Goal: Complete Application Form: Complete application form

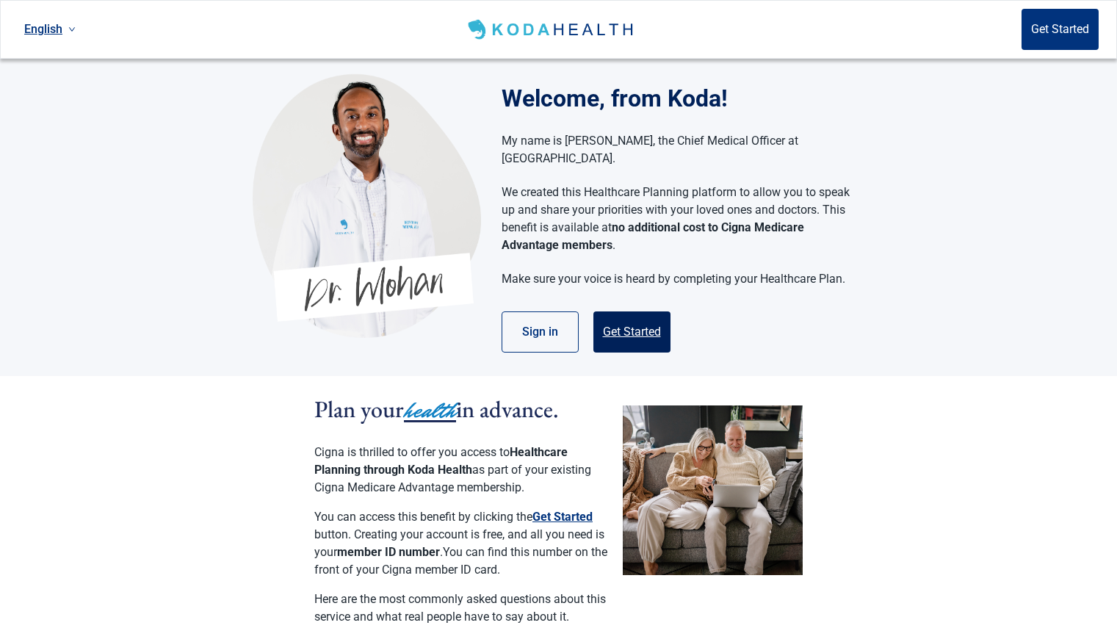
click at [644, 314] on button "Get Started" at bounding box center [632, 331] width 77 height 41
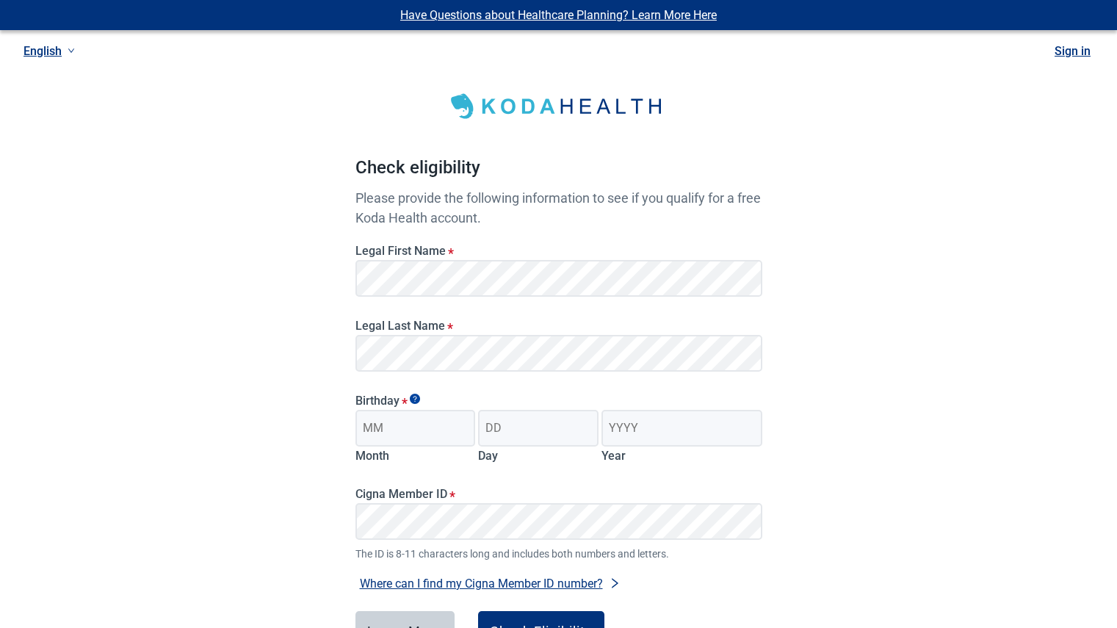
click at [874, 249] on div "Have Questions about Healthcare Planning? Learn More Here English Sign in Check…" at bounding box center [558, 371] width 1117 height 742
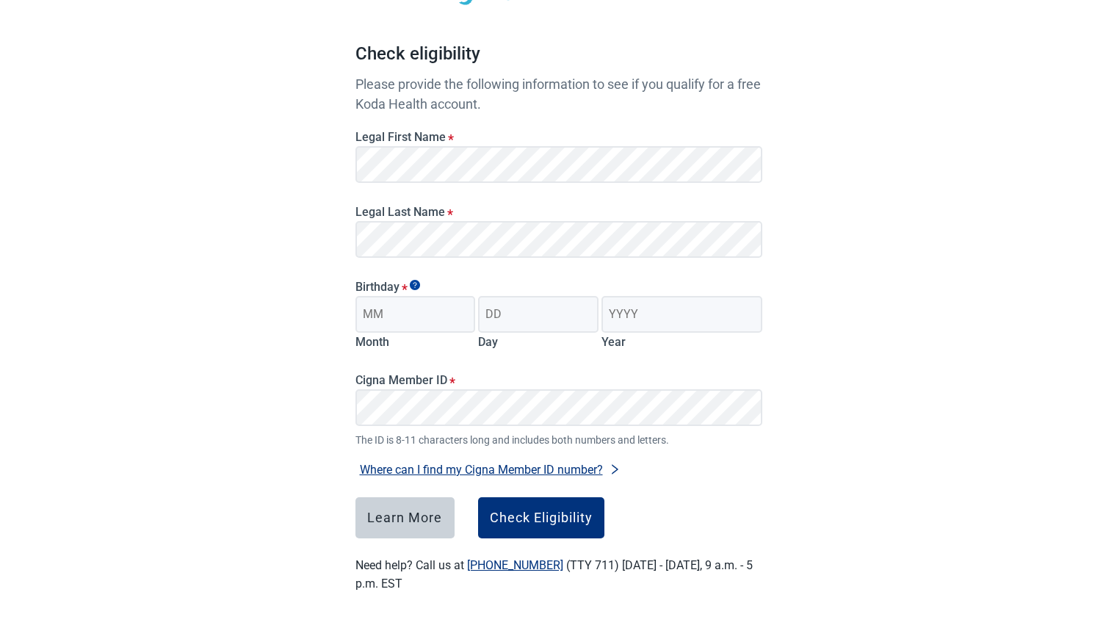
scroll to position [69, 0]
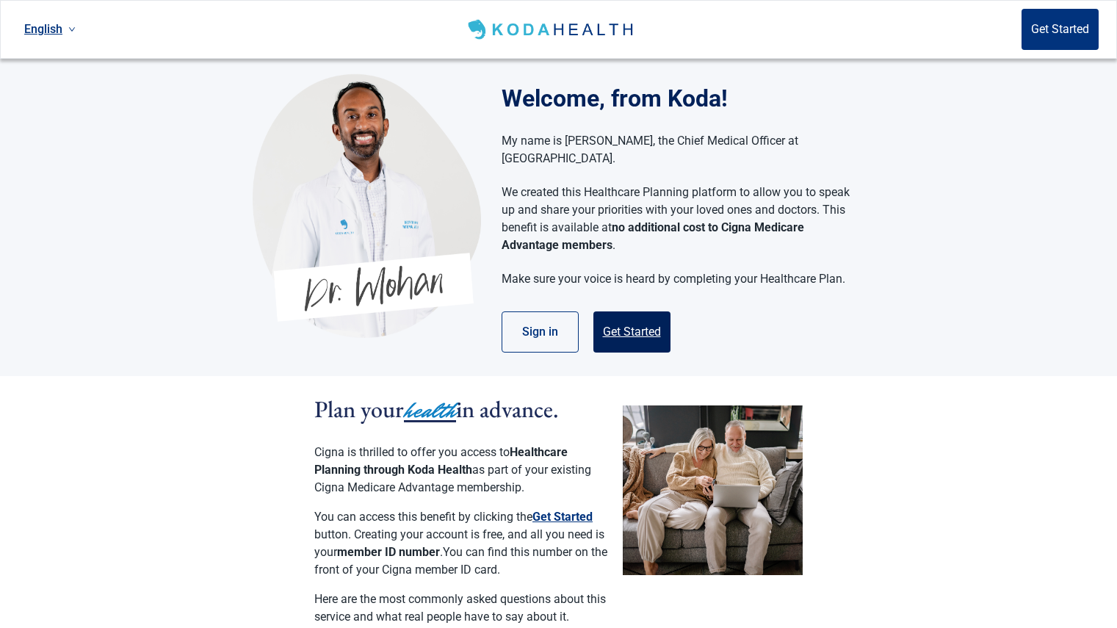
click at [660, 314] on button "Get Started" at bounding box center [632, 331] width 77 height 41
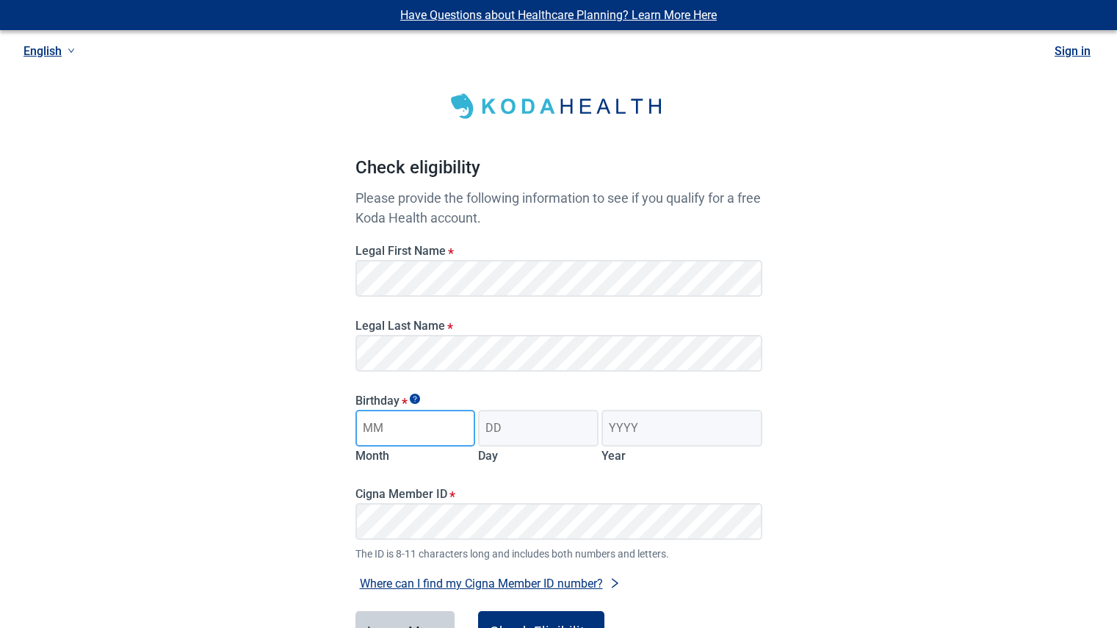
click at [378, 426] on input "Month" at bounding box center [416, 428] width 120 height 37
type input "06"
click at [510, 419] on input "Day" at bounding box center [538, 428] width 120 height 37
type input "07"
click at [630, 431] on input "Year" at bounding box center [682, 428] width 160 height 37
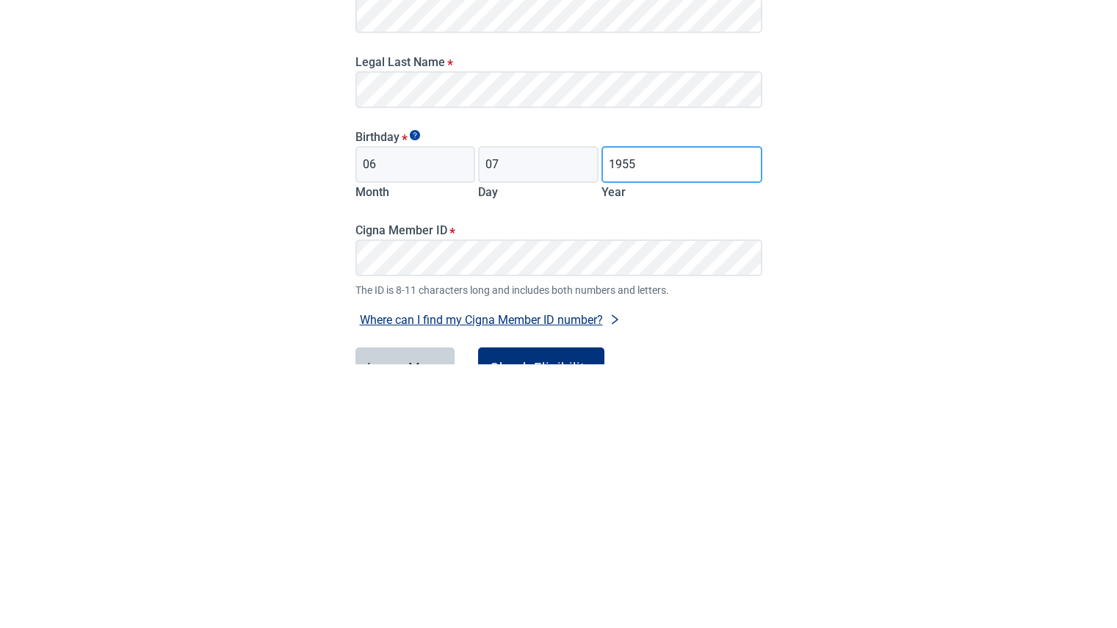
type input "1955"
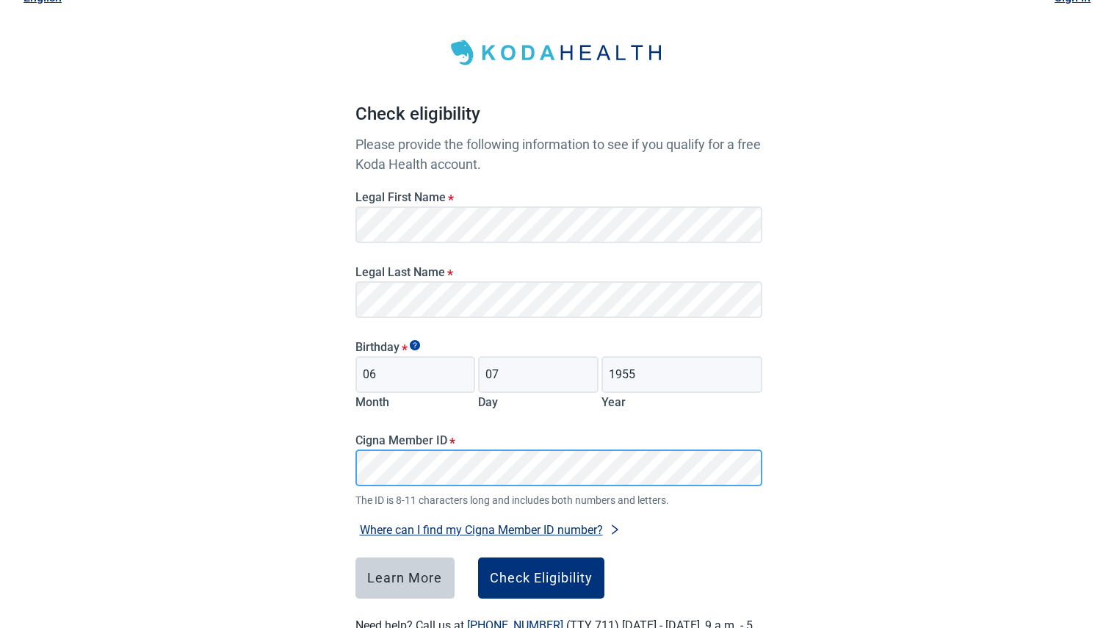
scroll to position [114, 0]
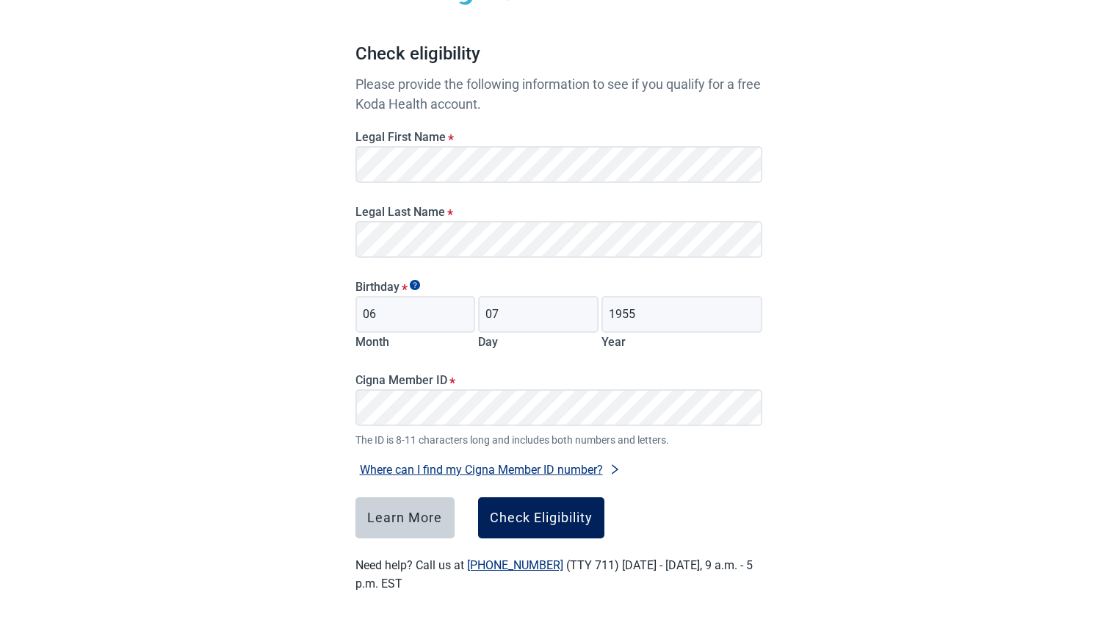
click at [548, 516] on div "Check Eligibility" at bounding box center [541, 518] width 103 height 15
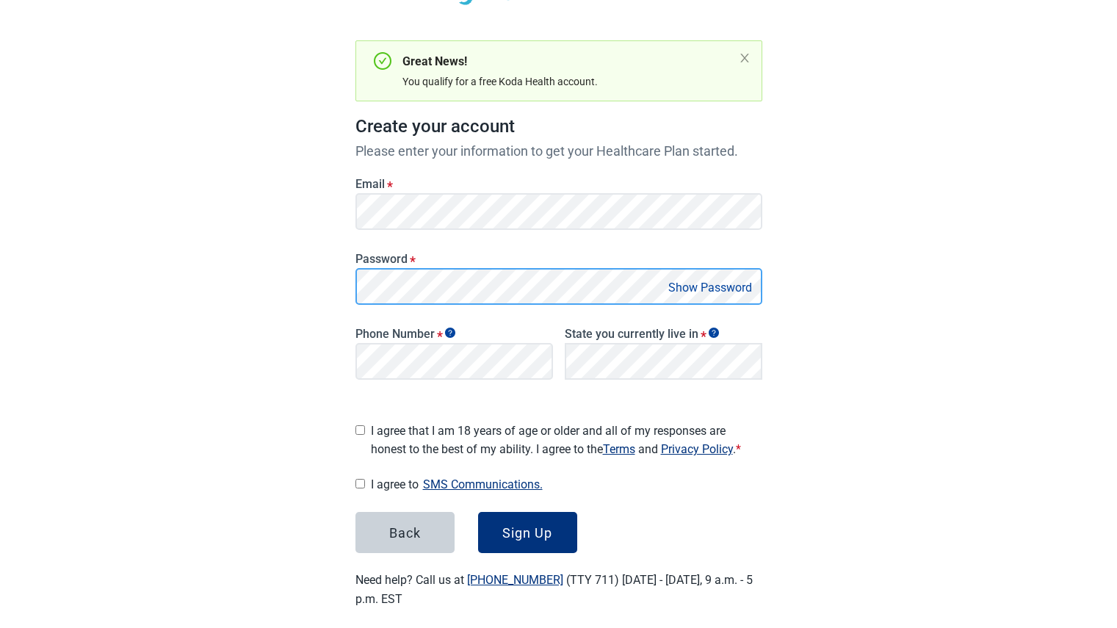
click at [350, 293] on div "Password * Show Password" at bounding box center [559, 273] width 419 height 75
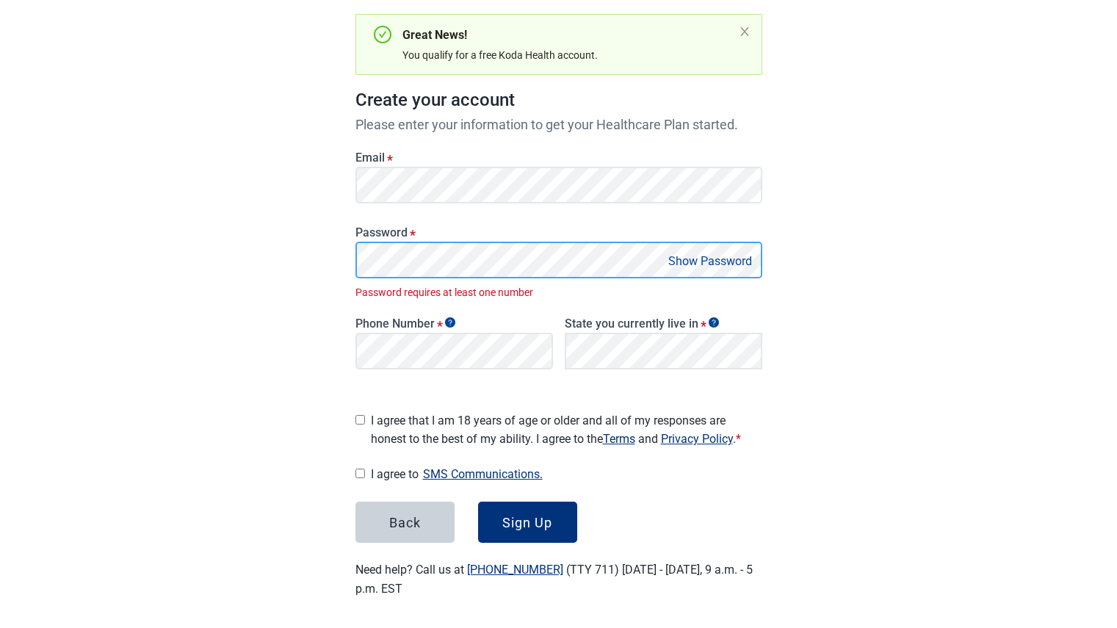
scroll to position [124, 0]
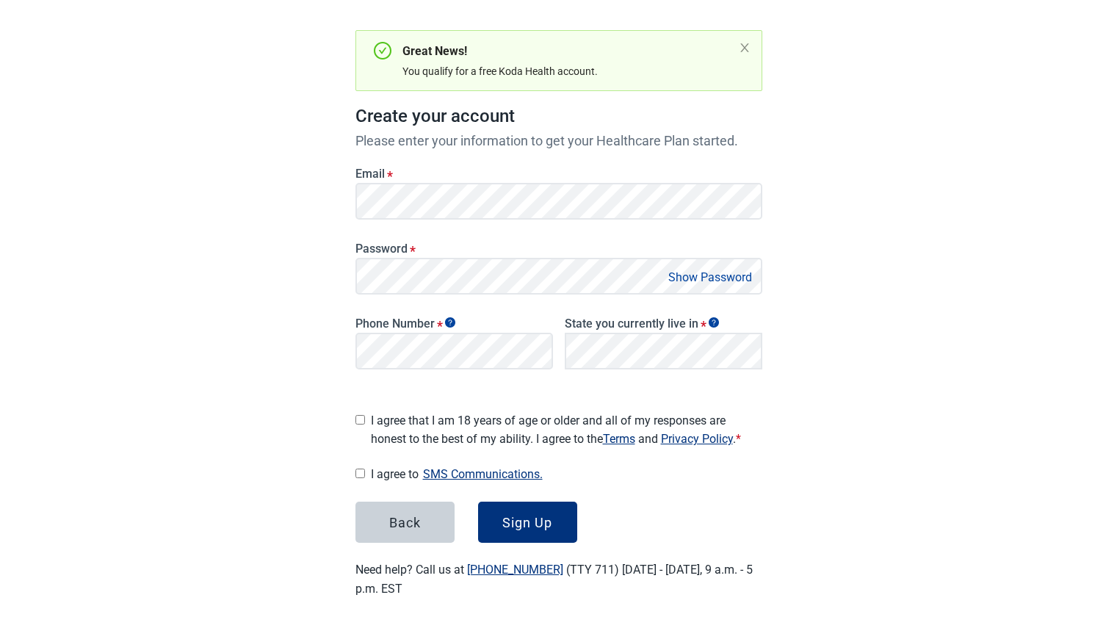
click at [694, 273] on button "Show Password" at bounding box center [710, 277] width 93 height 20
click at [694, 273] on button "Hide Password" at bounding box center [713, 277] width 87 height 20
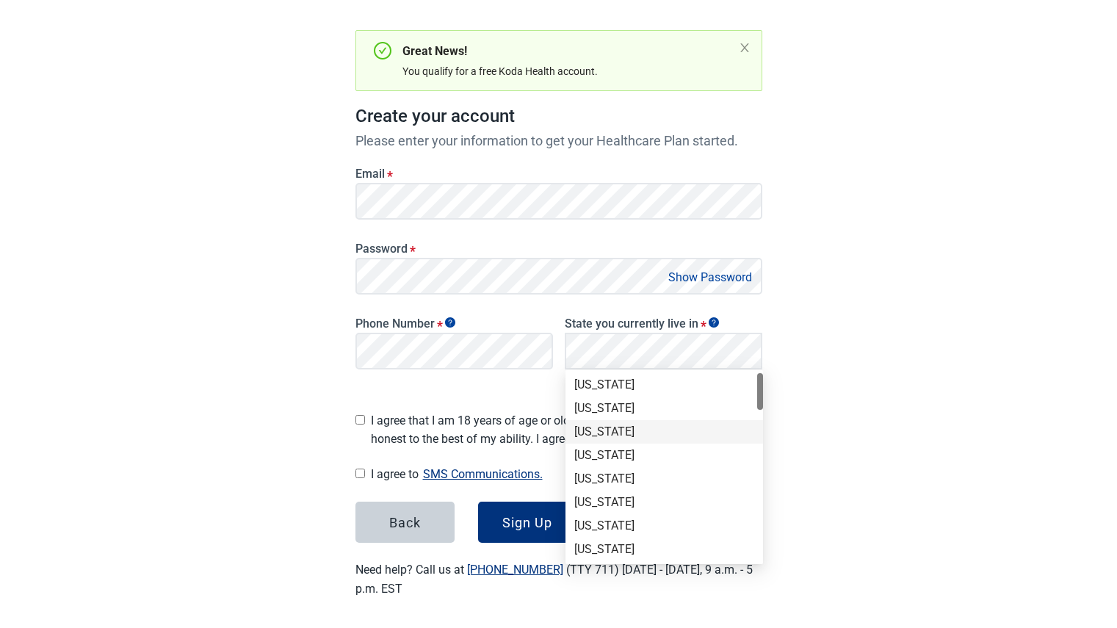
click at [606, 425] on div "[US_STATE]" at bounding box center [665, 432] width 180 height 16
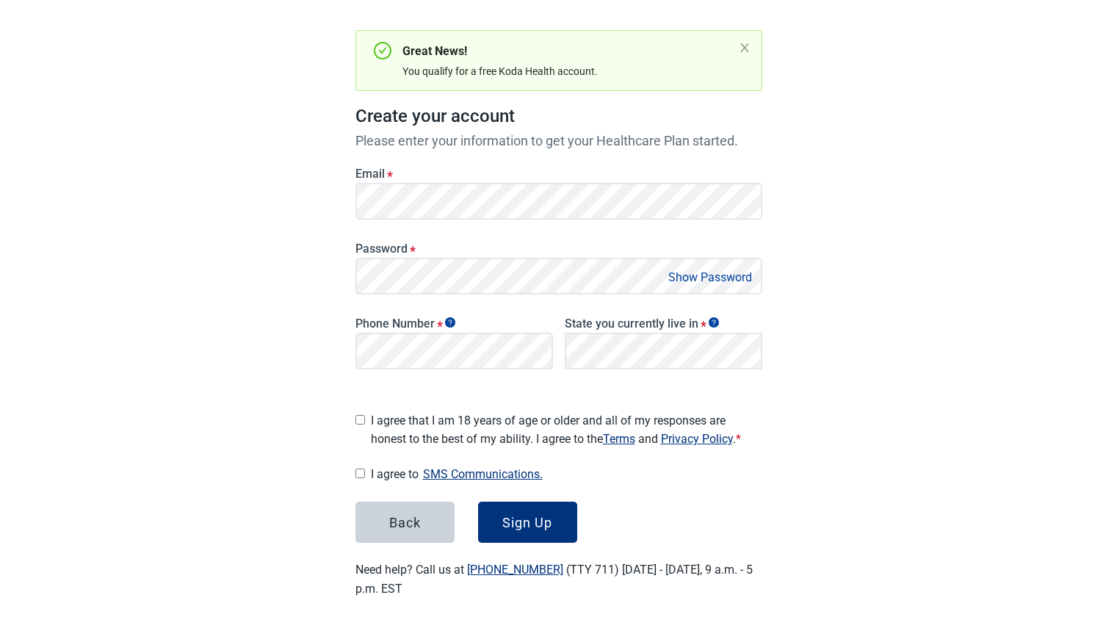
click at [359, 415] on input "I agree that I am 18 years of age or older and all of my responses are honest t…" at bounding box center [361, 420] width 10 height 10
checkbox input "true"
click at [360, 469] on input "I agree to SMS Communications." at bounding box center [361, 474] width 10 height 10
checkbox input "true"
click at [514, 515] on div "Sign Up" at bounding box center [528, 522] width 50 height 15
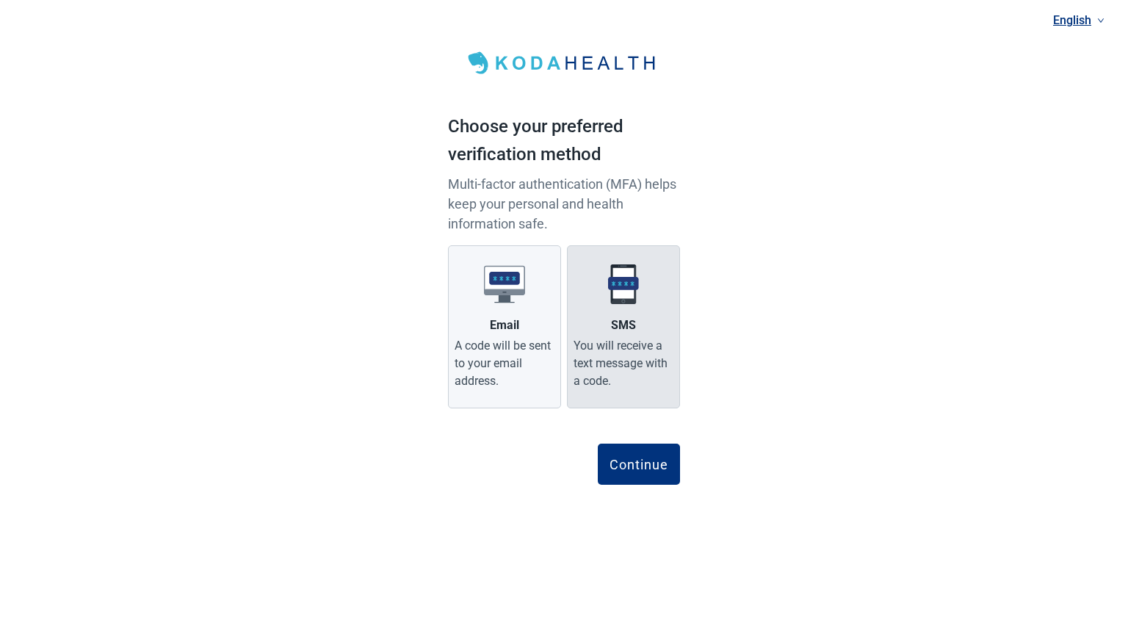
click at [637, 341] on div "You will receive a text message with a code." at bounding box center [624, 363] width 100 height 53
click at [0, 0] on input "SMS You will receive a text message with a code." at bounding box center [0, 0] width 0 height 0
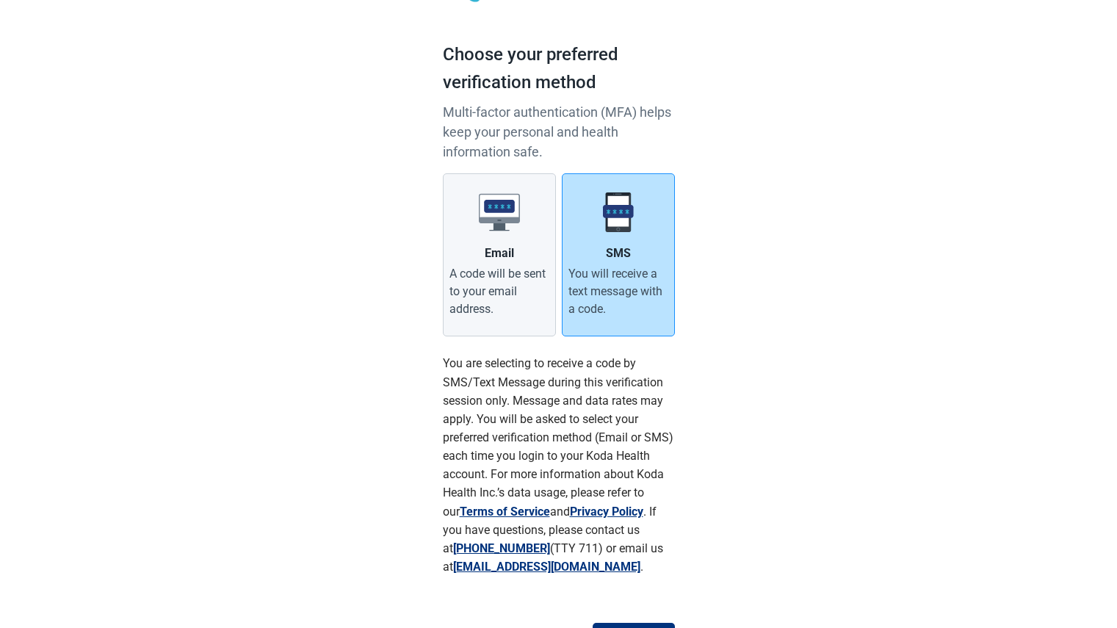
scroll to position [155, 0]
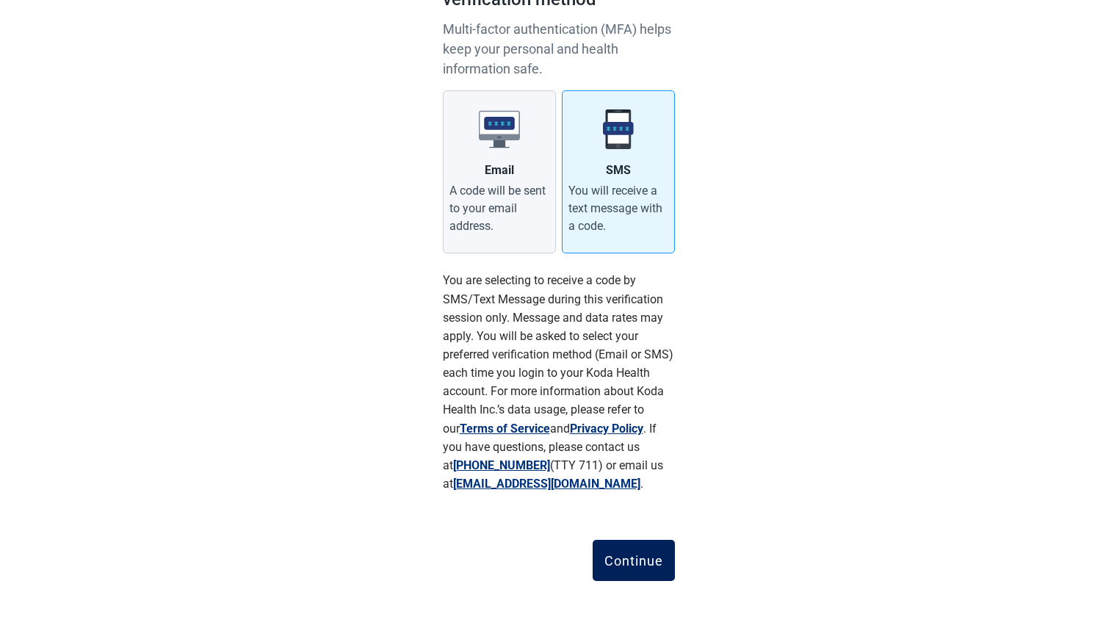
click at [628, 570] on button "Continue" at bounding box center [634, 560] width 82 height 41
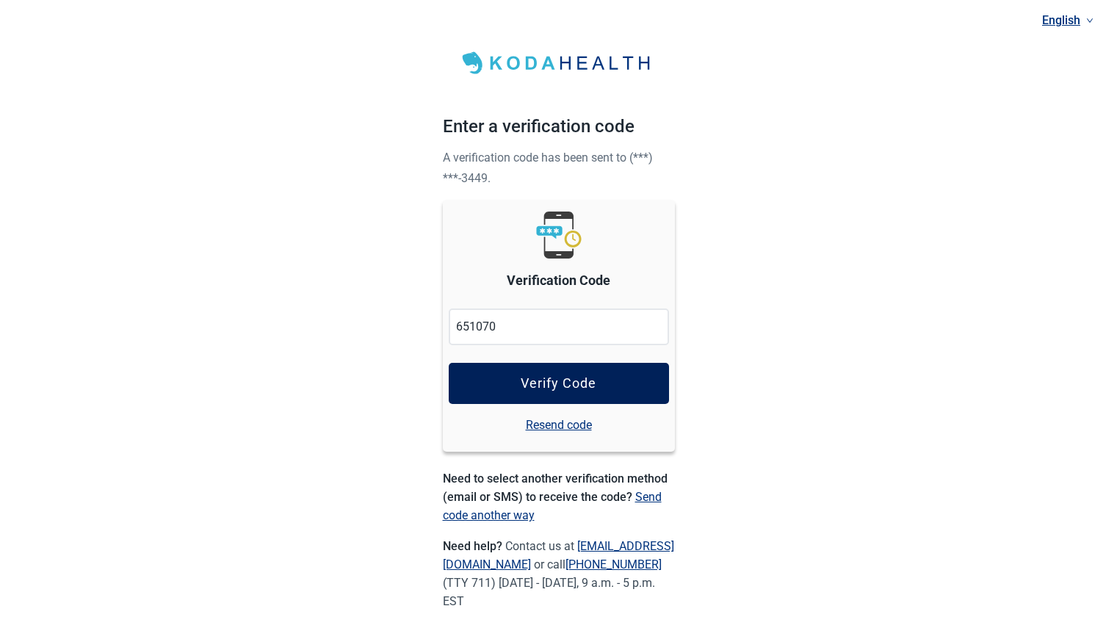
type input "651070"
click at [619, 367] on button "Verify Code" at bounding box center [559, 383] width 220 height 41
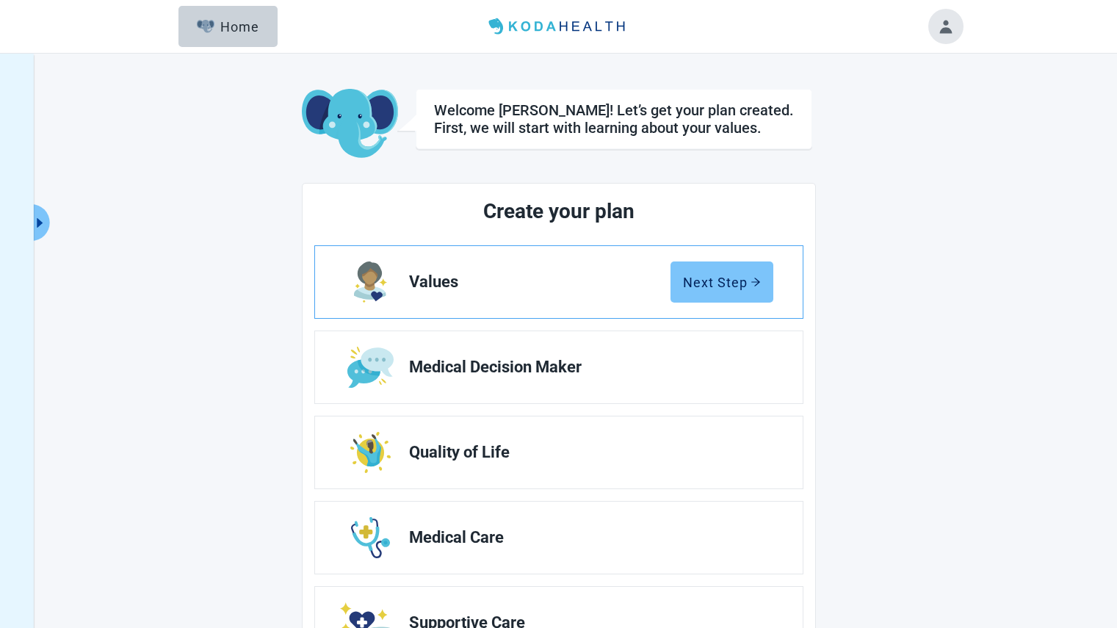
click at [734, 289] on div "Next Step" at bounding box center [722, 282] width 78 height 15
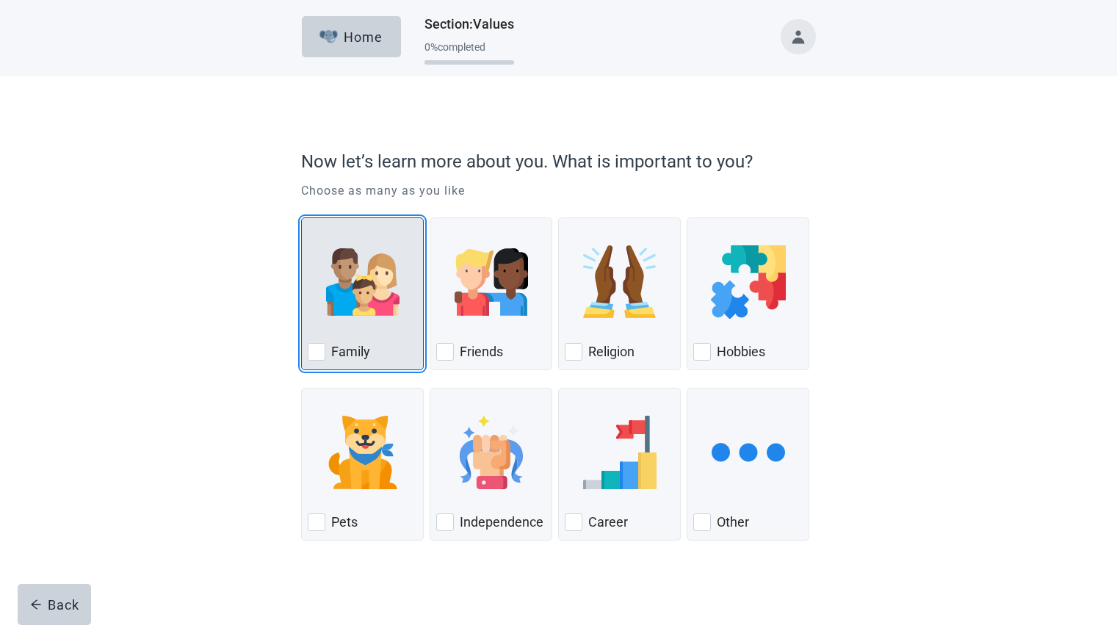
click at [316, 355] on div "Family, checkbox, not checked" at bounding box center [317, 352] width 18 height 18
click at [302, 218] on input "Family" at bounding box center [301, 217] width 1 height 1
checkbox input "true"
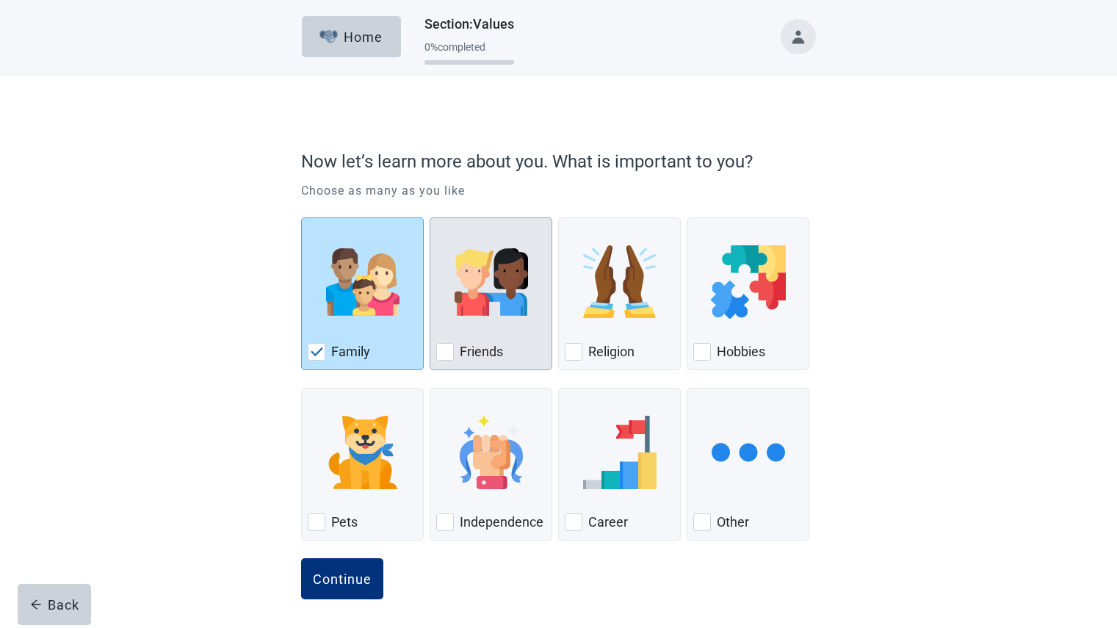
click at [444, 353] on div "Friends, checkbox, not checked" at bounding box center [445, 352] width 18 height 18
click at [431, 218] on input "Friends" at bounding box center [430, 217] width 1 height 1
checkbox input "true"
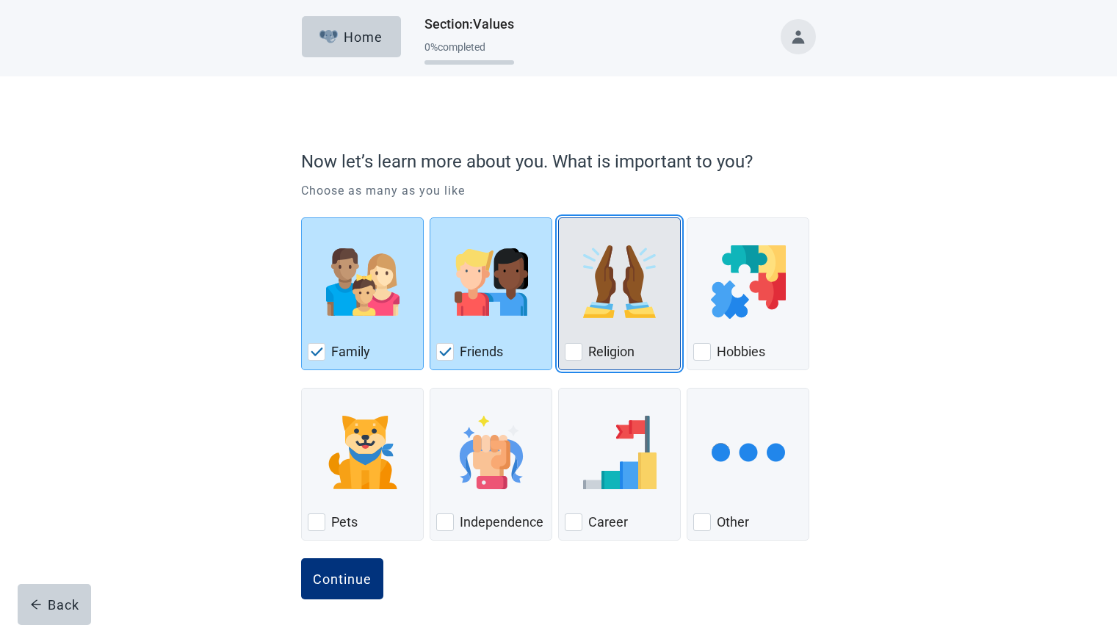
click at [577, 349] on div "Religion, checkbox, not checked" at bounding box center [574, 352] width 18 height 18
click at [559, 218] on input "Religion" at bounding box center [558, 217] width 1 height 1
checkbox input "true"
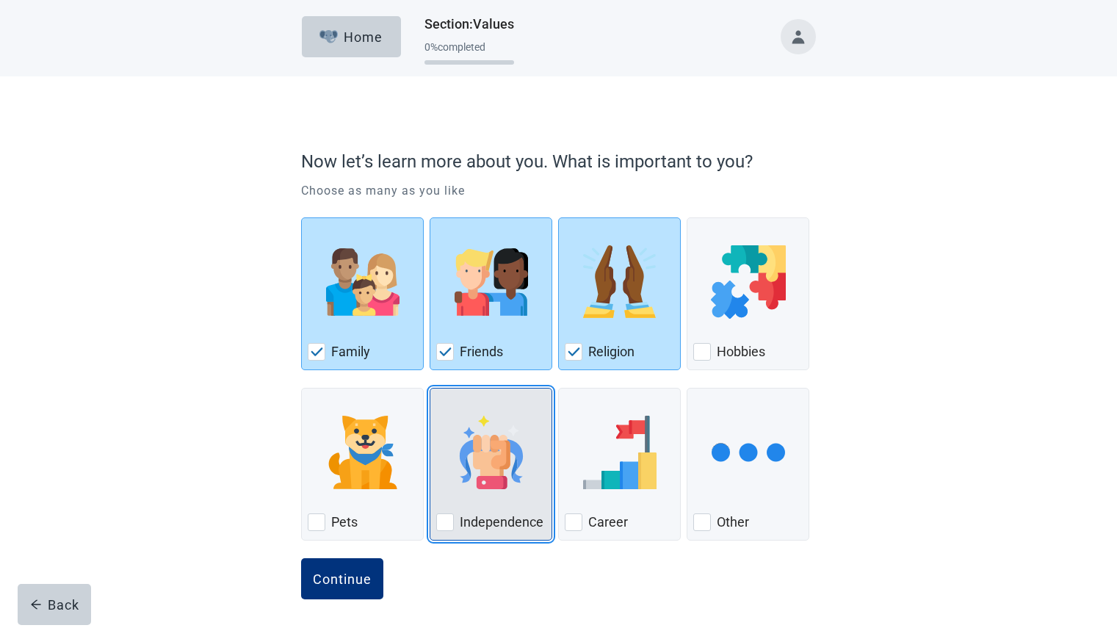
click at [441, 524] on div "Independence, checkbox, not checked" at bounding box center [445, 523] width 18 height 18
click at [431, 389] on input "Independence" at bounding box center [430, 388] width 1 height 1
checkbox input "true"
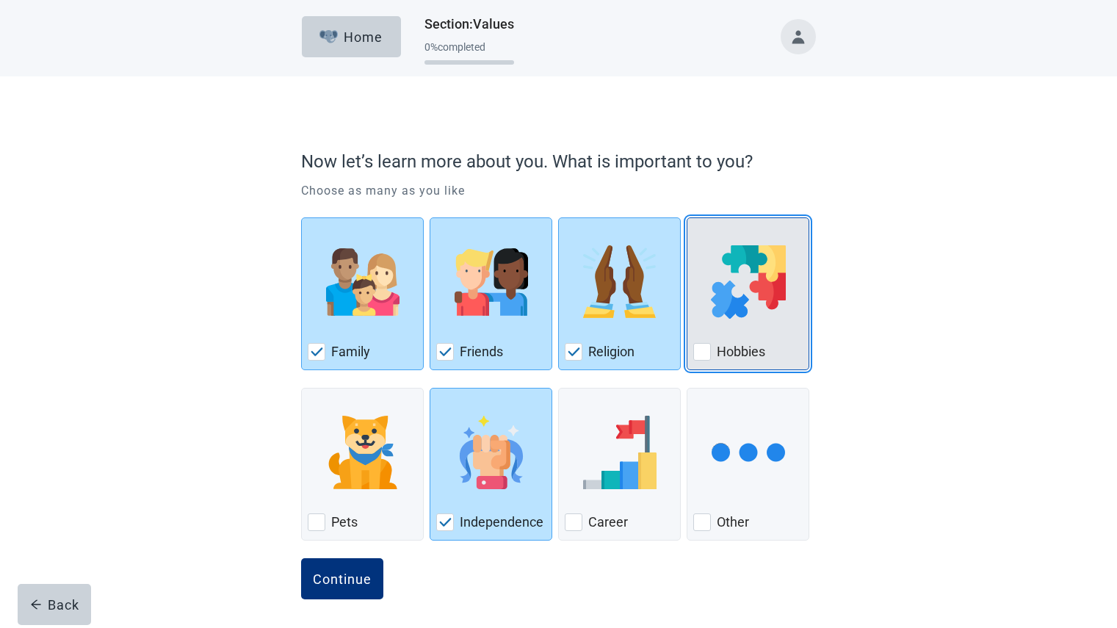
click at [699, 347] on div "Hobbies, checkbox, not checked" at bounding box center [703, 352] width 18 height 18
click at [688, 218] on input "Hobbies" at bounding box center [687, 217] width 1 height 1
checkbox input "true"
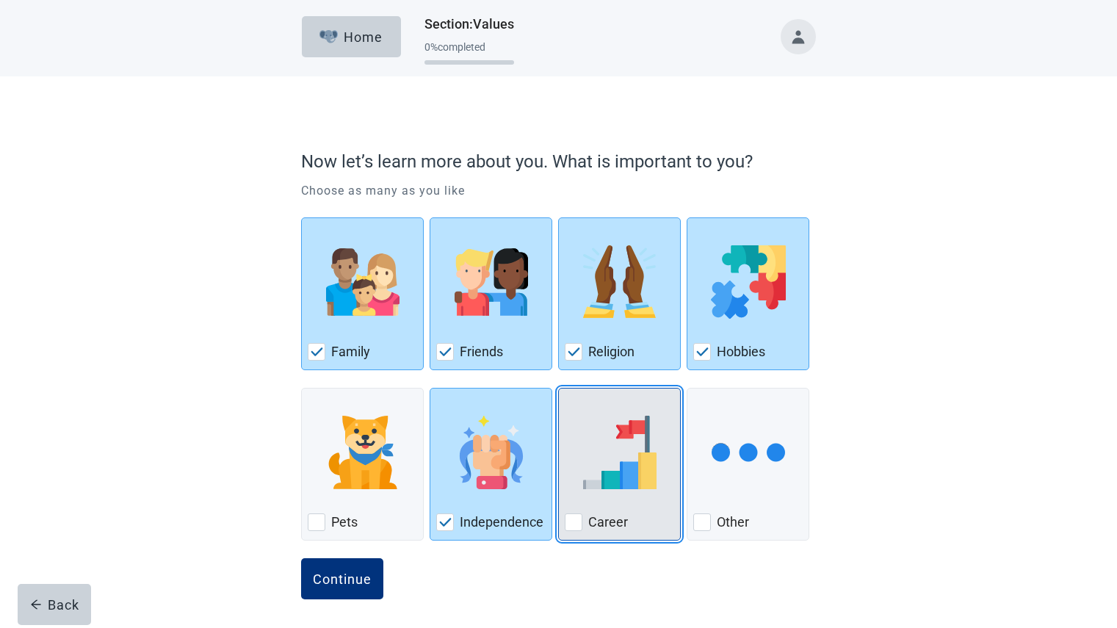
click at [566, 517] on div "Career, checkbox, not checked" at bounding box center [574, 523] width 18 height 18
click at [559, 389] on input "Career" at bounding box center [558, 388] width 1 height 1
checkbox input "true"
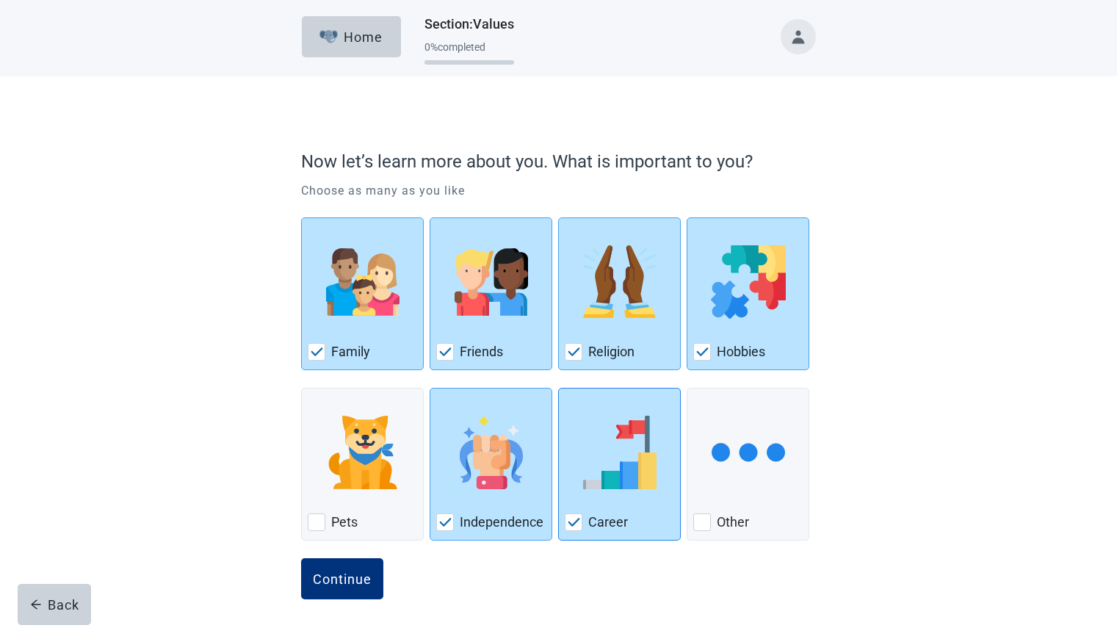
scroll to position [4, 0]
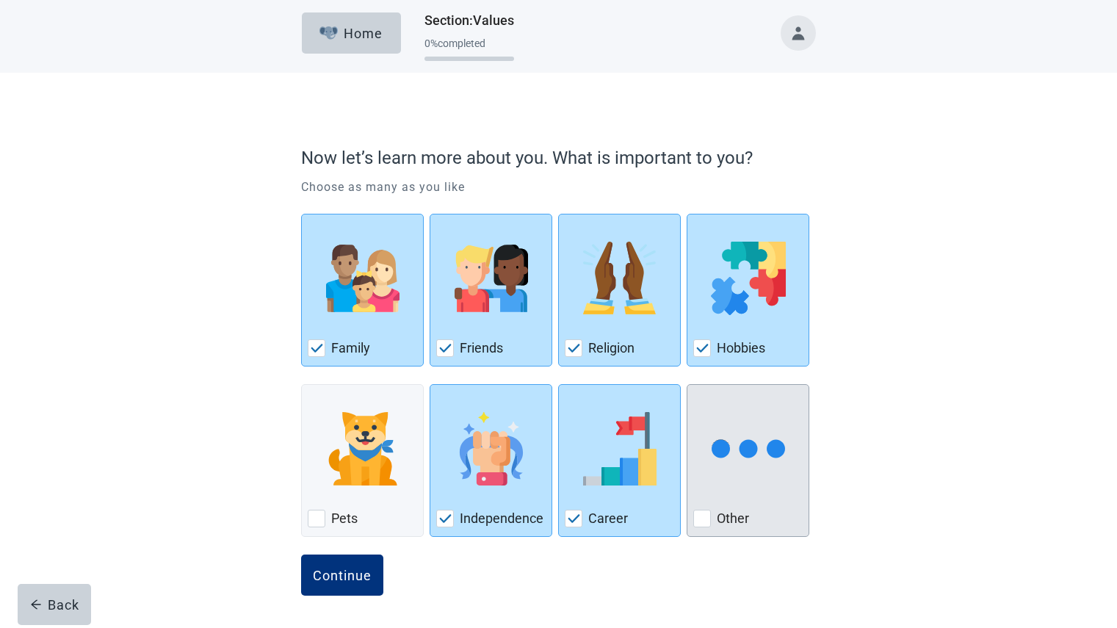
click at [717, 519] on label "Other" at bounding box center [733, 519] width 32 height 18
checkbox input "true"
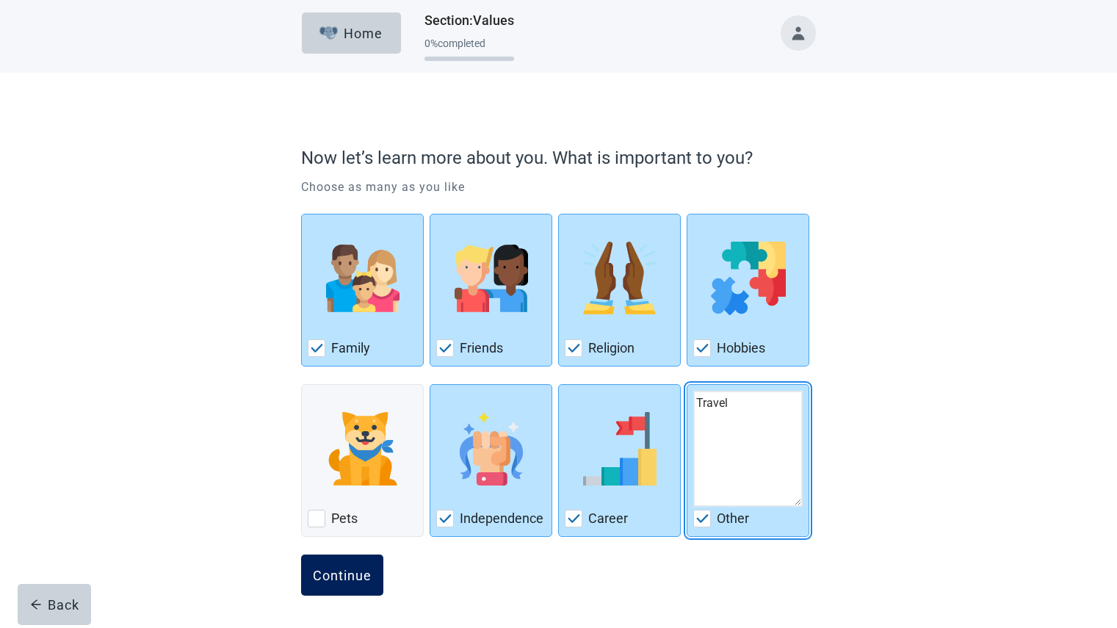
type textarea "Travel"
click at [341, 591] on button "Continue" at bounding box center [342, 575] width 82 height 41
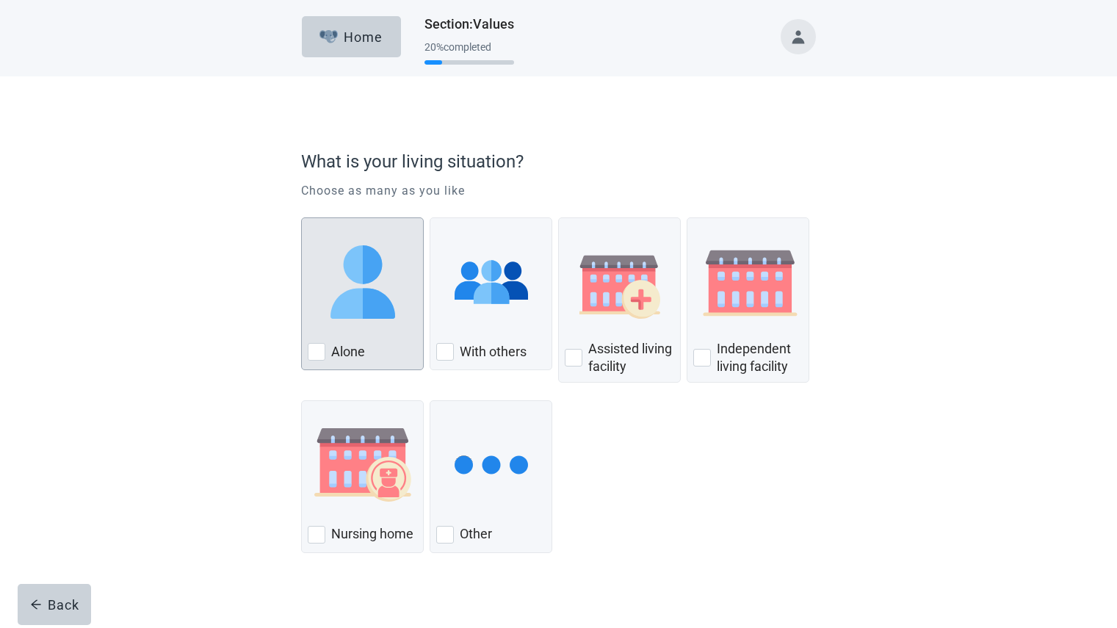
click at [314, 355] on div "Alone, checkbox, not checked" at bounding box center [317, 352] width 18 height 18
click at [302, 218] on input "Alone" at bounding box center [301, 217] width 1 height 1
checkbox input "true"
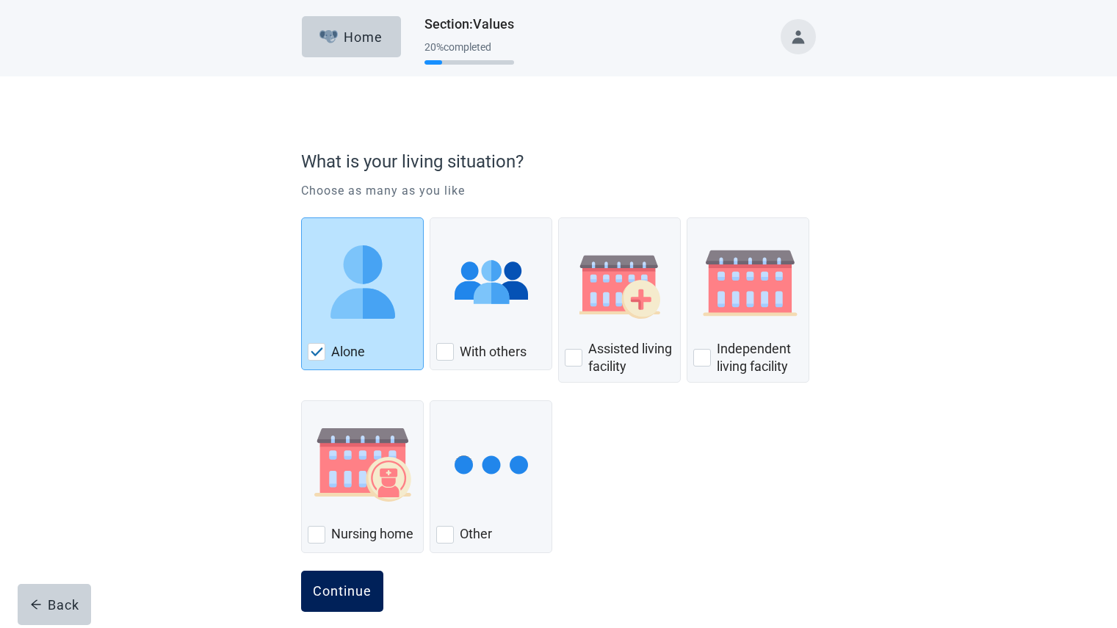
click at [340, 602] on button "Continue" at bounding box center [342, 591] width 82 height 41
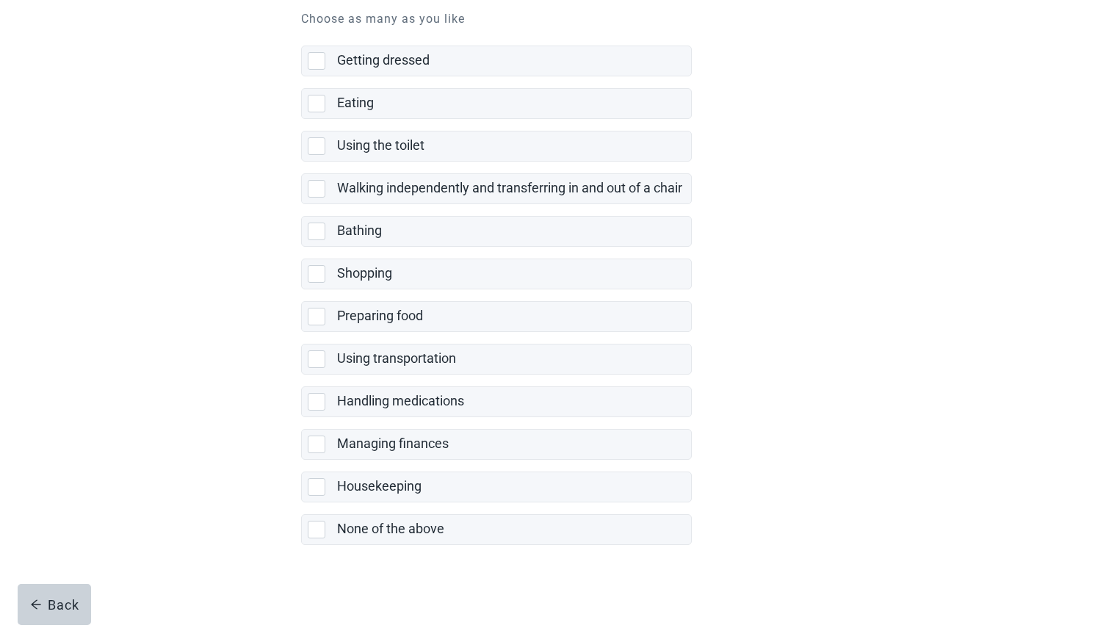
scroll to position [184, 0]
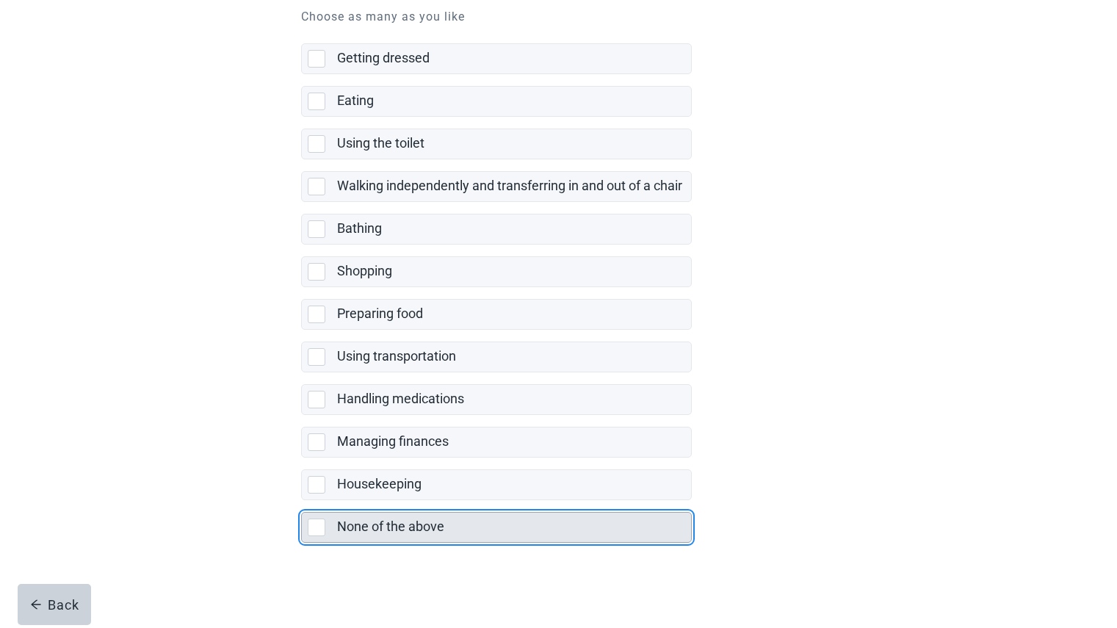
click at [323, 524] on div "None of the above, checkbox, not selected" at bounding box center [317, 528] width 18 height 18
click at [302, 501] on input "None of the above" at bounding box center [301, 500] width 1 height 1
checkbox input "true"
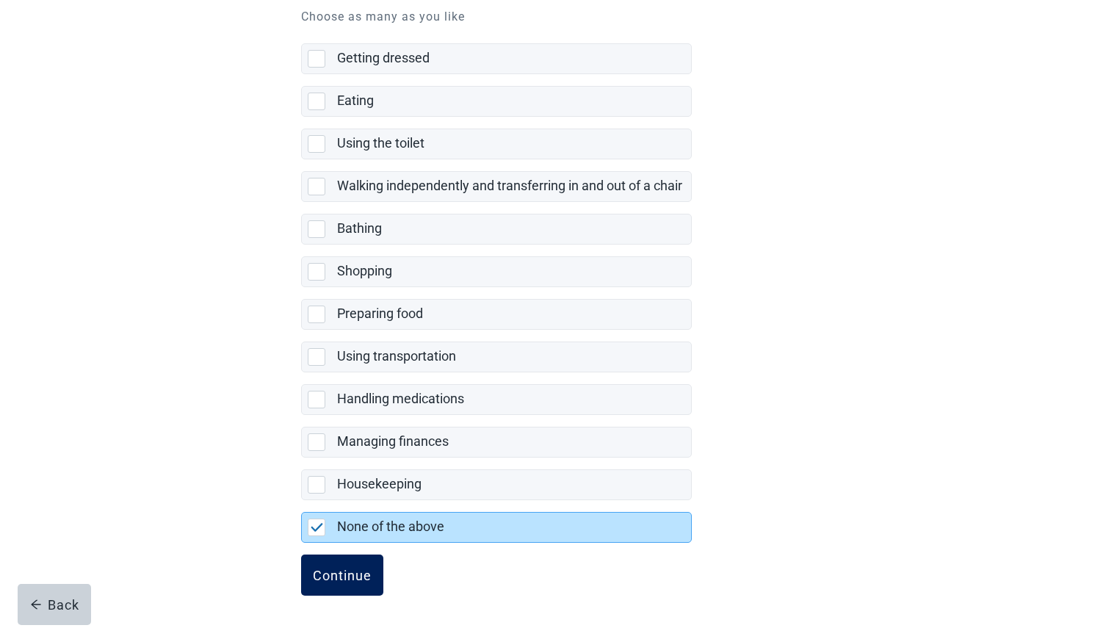
click at [329, 572] on div "Continue" at bounding box center [342, 575] width 59 height 15
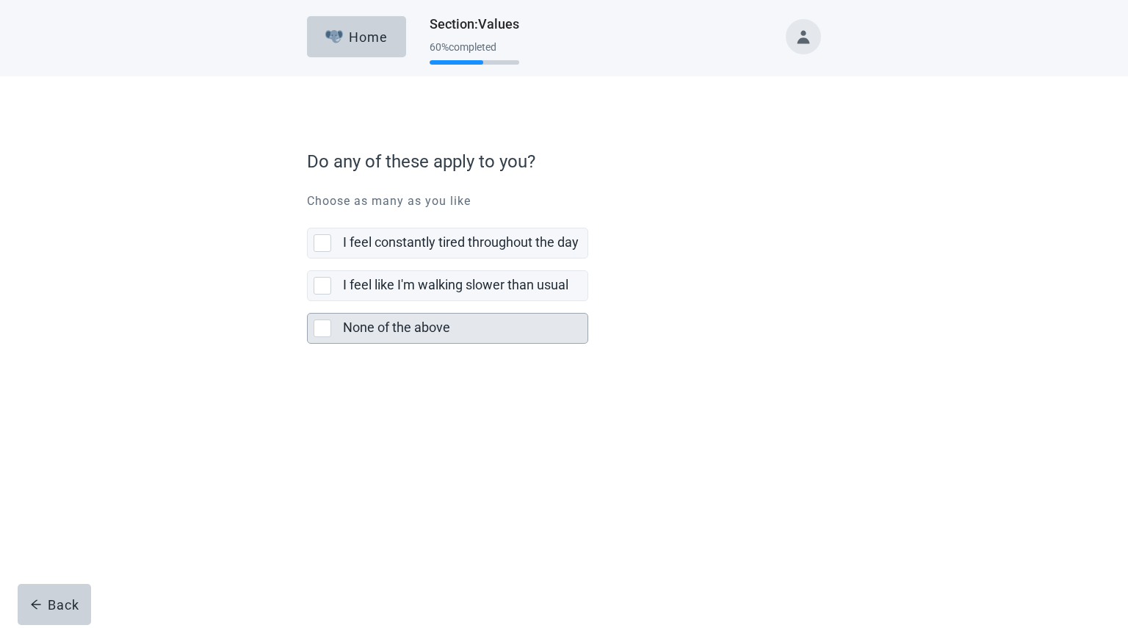
click at [320, 327] on div "None of the above, checkbox, not selected" at bounding box center [323, 329] width 18 height 18
click at [308, 302] on input "None of the above" at bounding box center [307, 301] width 1 height 1
checkbox input "true"
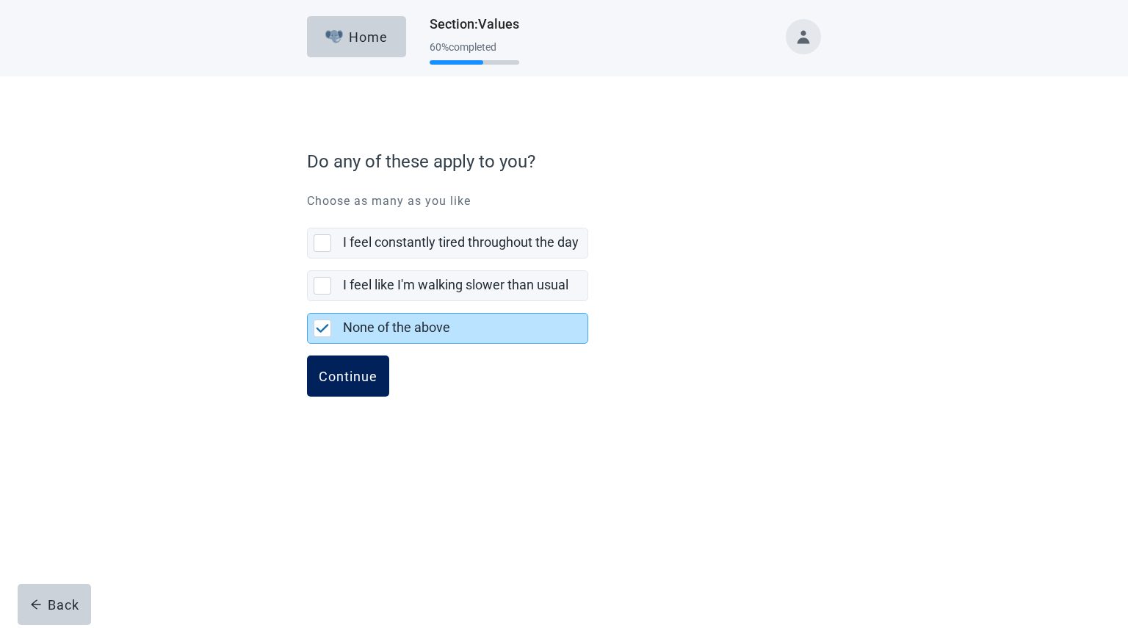
click at [345, 372] on div "Continue" at bounding box center [348, 376] width 59 height 15
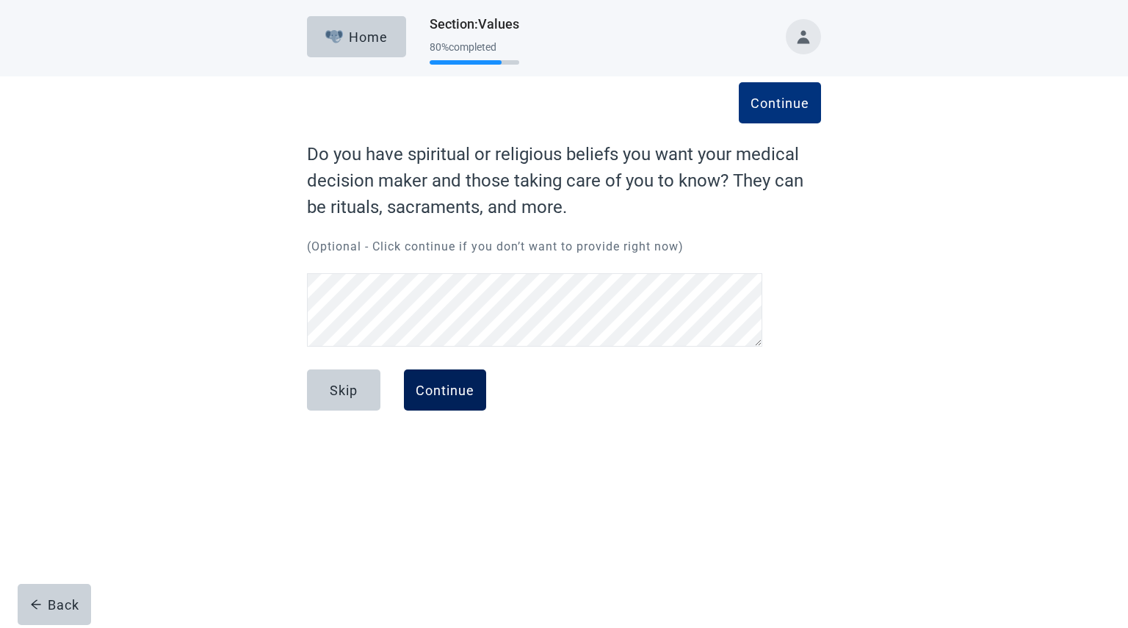
click at [463, 391] on div "Continue" at bounding box center [445, 390] width 59 height 15
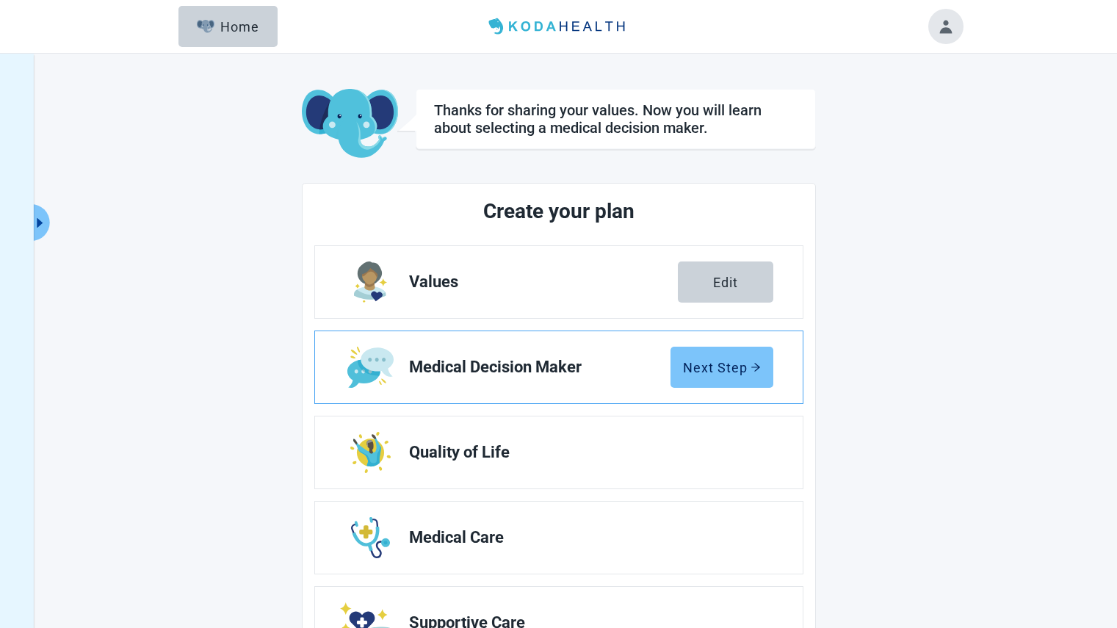
click at [693, 365] on div "Next Step" at bounding box center [722, 367] width 78 height 15
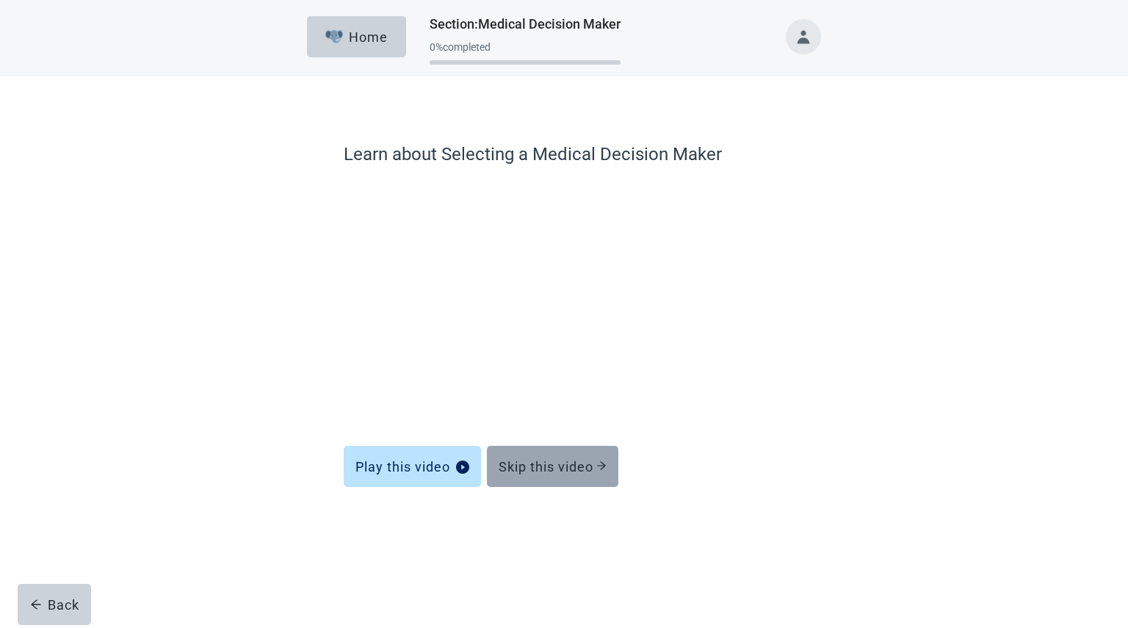
click at [539, 457] on button "Skip this video" at bounding box center [553, 466] width 132 height 41
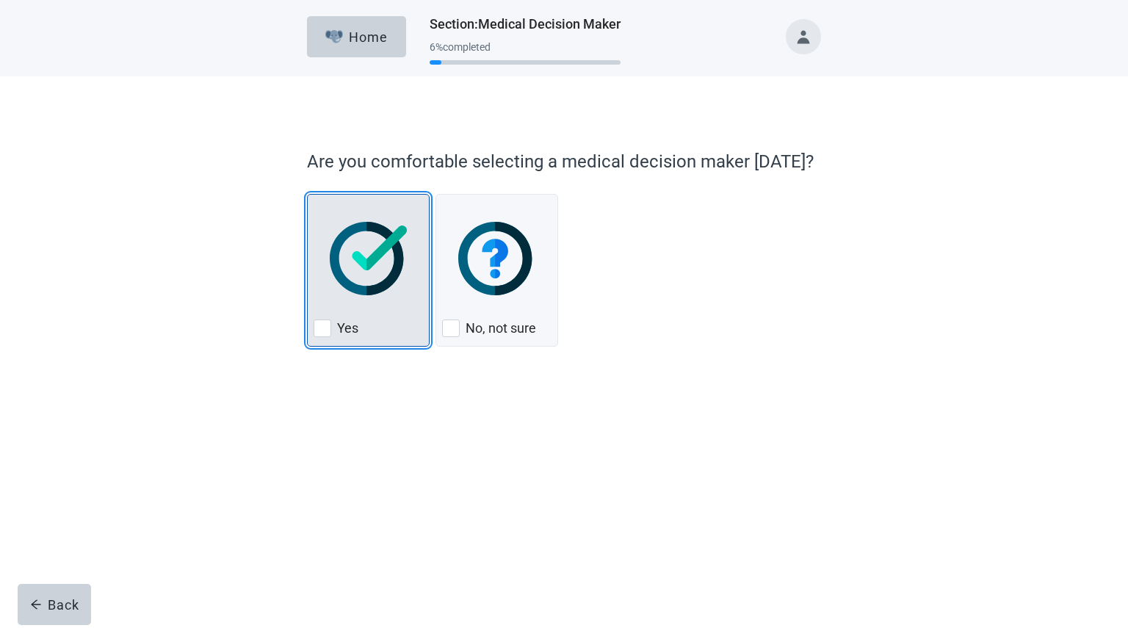
click at [325, 324] on div "Yes, checkbox, not checked" at bounding box center [323, 329] width 18 height 18
click at [308, 195] on input "Yes" at bounding box center [307, 194] width 1 height 1
checkbox input "true"
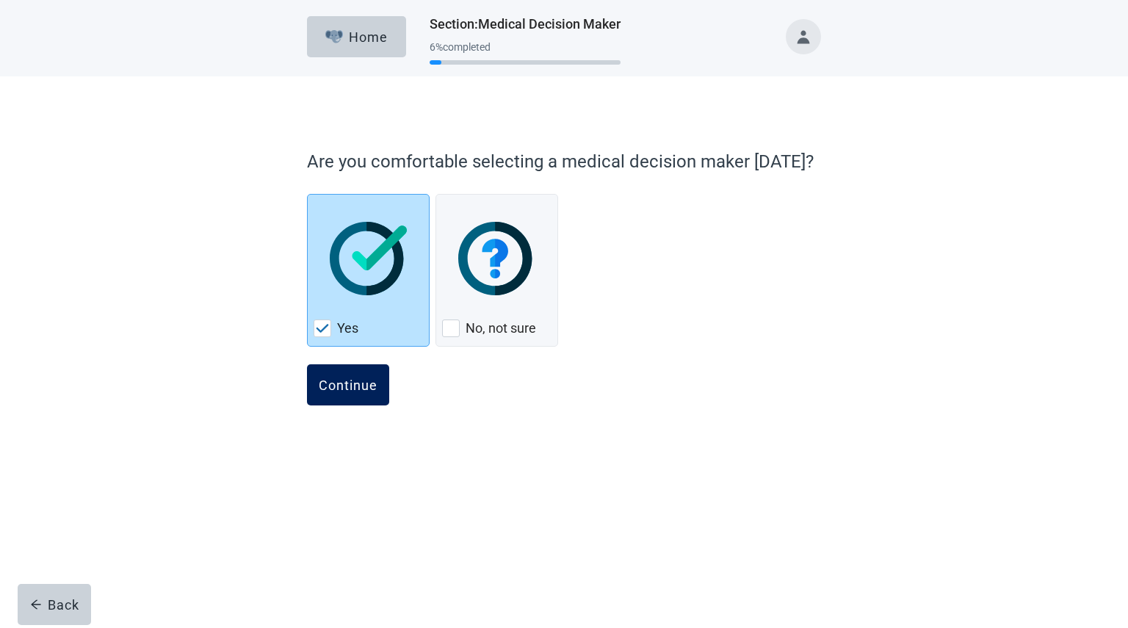
click at [332, 381] on div "Continue" at bounding box center [348, 385] width 59 height 15
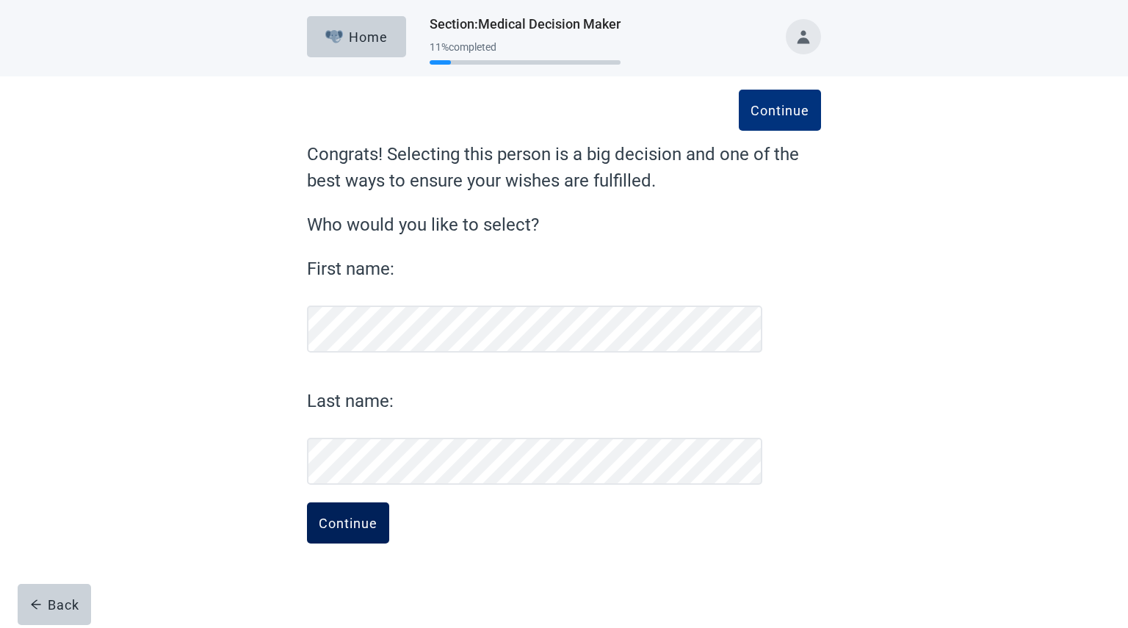
click at [358, 527] on div "Continue" at bounding box center [348, 523] width 59 height 15
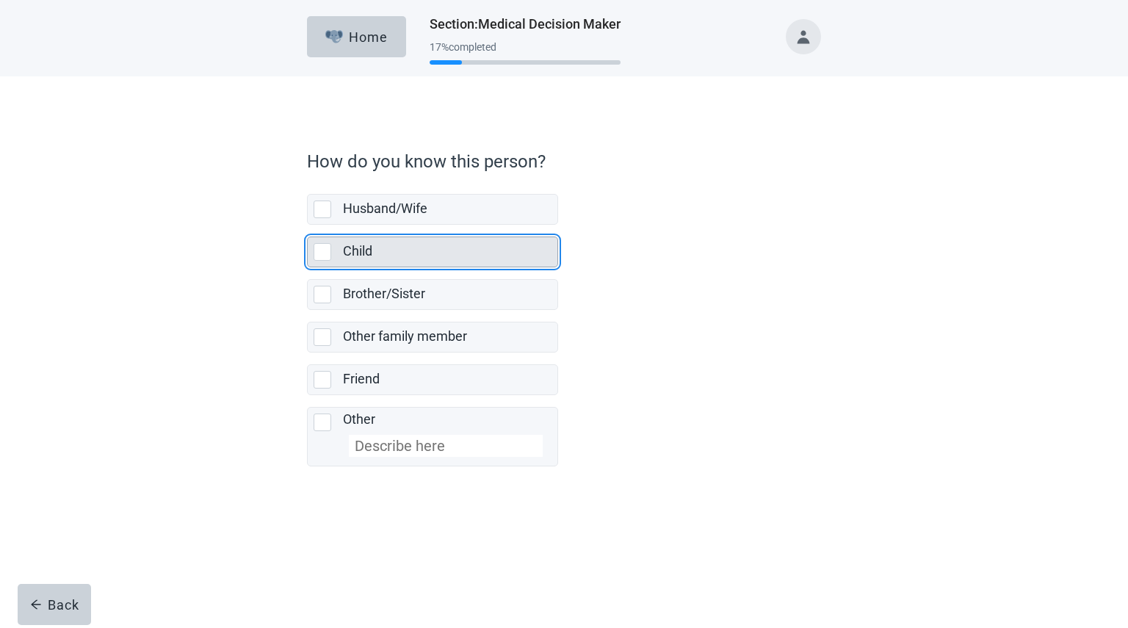
click at [323, 248] on div "Child, checkbox, not selected" at bounding box center [323, 252] width 18 height 18
click at [308, 226] on input "Child" at bounding box center [307, 225] width 1 height 1
checkbox input "true"
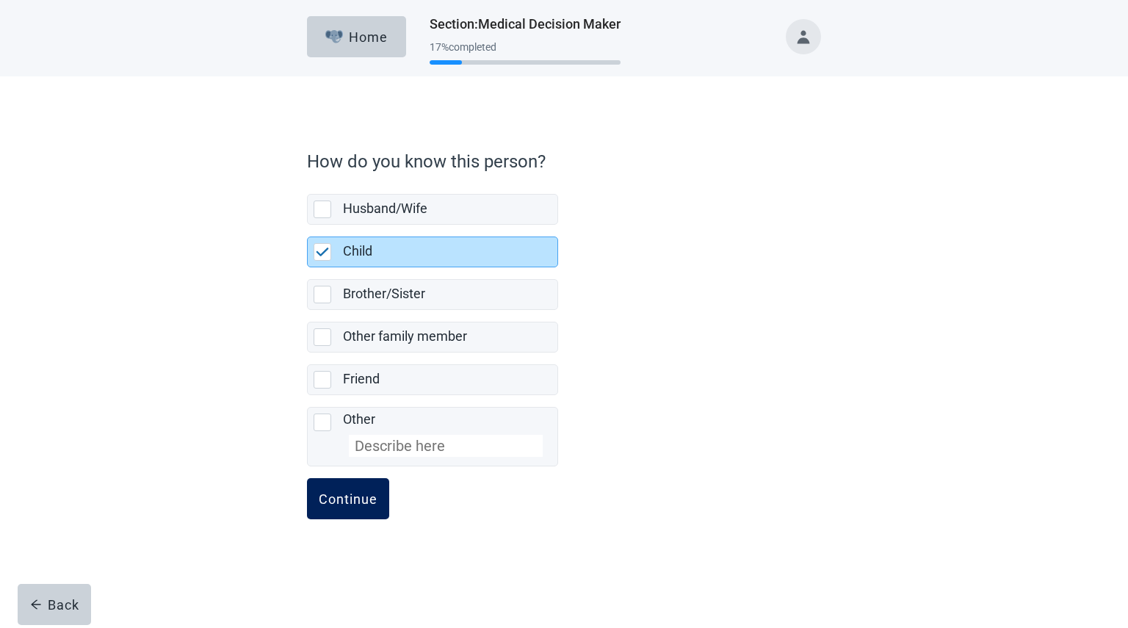
click at [346, 510] on button "Continue" at bounding box center [348, 498] width 82 height 41
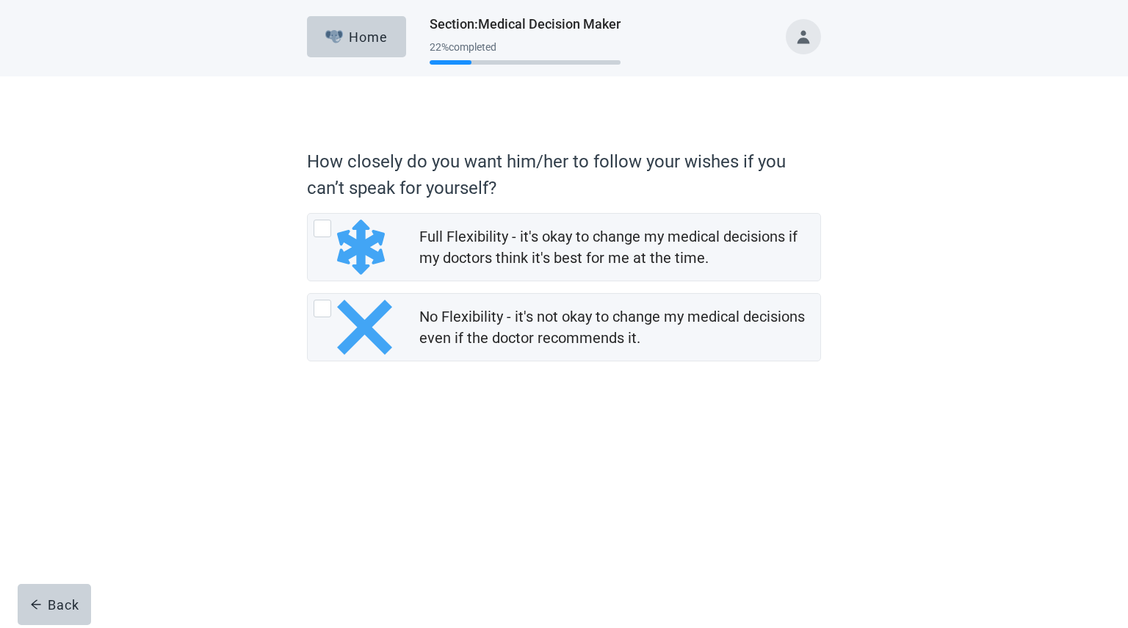
click at [346, 510] on div "Home Section : Medical Decision Maker 22 % completed How closely do you want hi…" at bounding box center [564, 314] width 1128 height 628
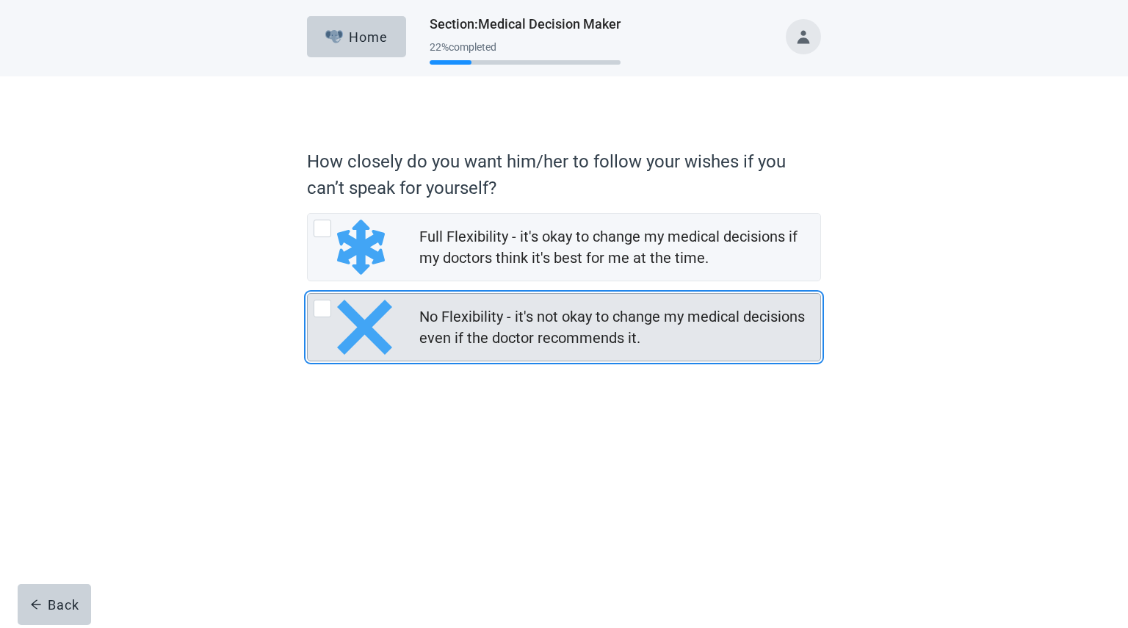
click at [323, 303] on div "No Flexibility - it's not okay to change my medical decisions even if the docto…" at bounding box center [323, 309] width 18 height 18
click at [308, 294] on input "No Flexibility - it's not okay to change my medical decisions even if the docto…" at bounding box center [307, 293] width 1 height 1
radio input "true"
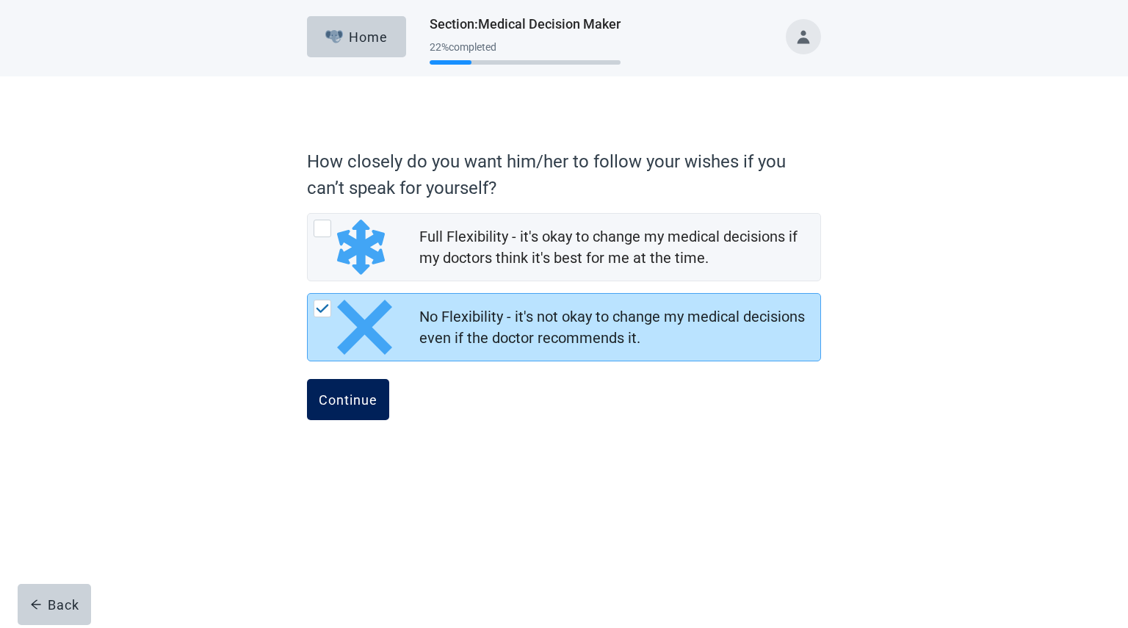
click at [339, 396] on div "Continue" at bounding box center [348, 399] width 59 height 15
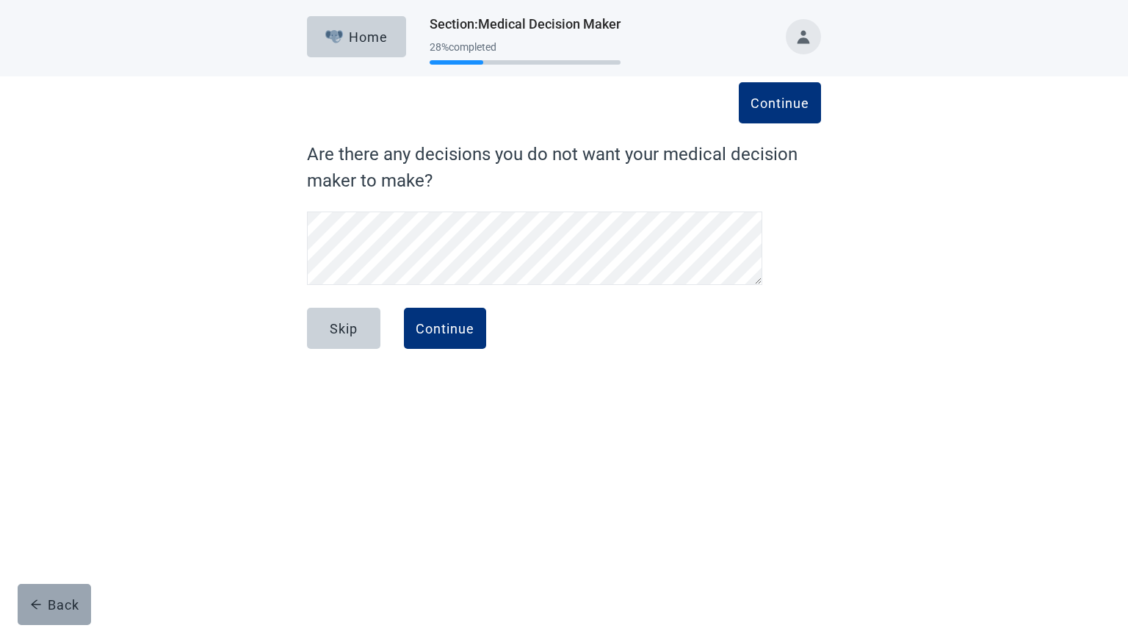
click at [43, 597] on button "Back" at bounding box center [54, 604] width 73 height 41
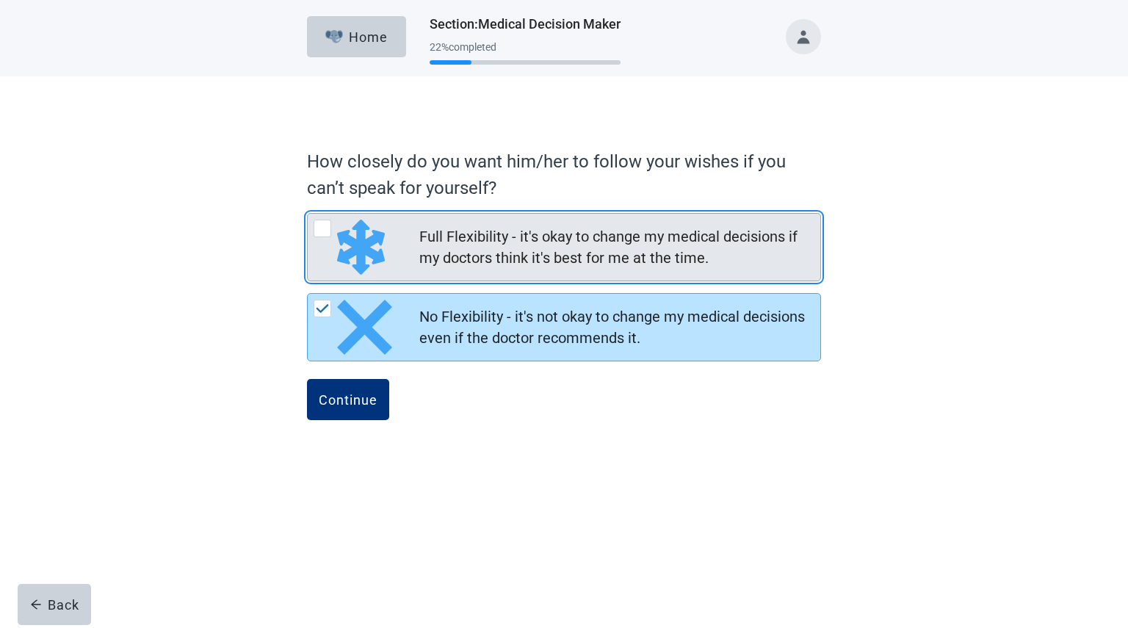
click at [324, 232] on div "Full Flexibility - it's okay to change my medical decisions if my doctors think…" at bounding box center [323, 229] width 18 height 18
click at [308, 214] on input "Full Flexibility - it's okay to change my medical decisions if my doctors think…" at bounding box center [307, 213] width 1 height 1
radio input "true"
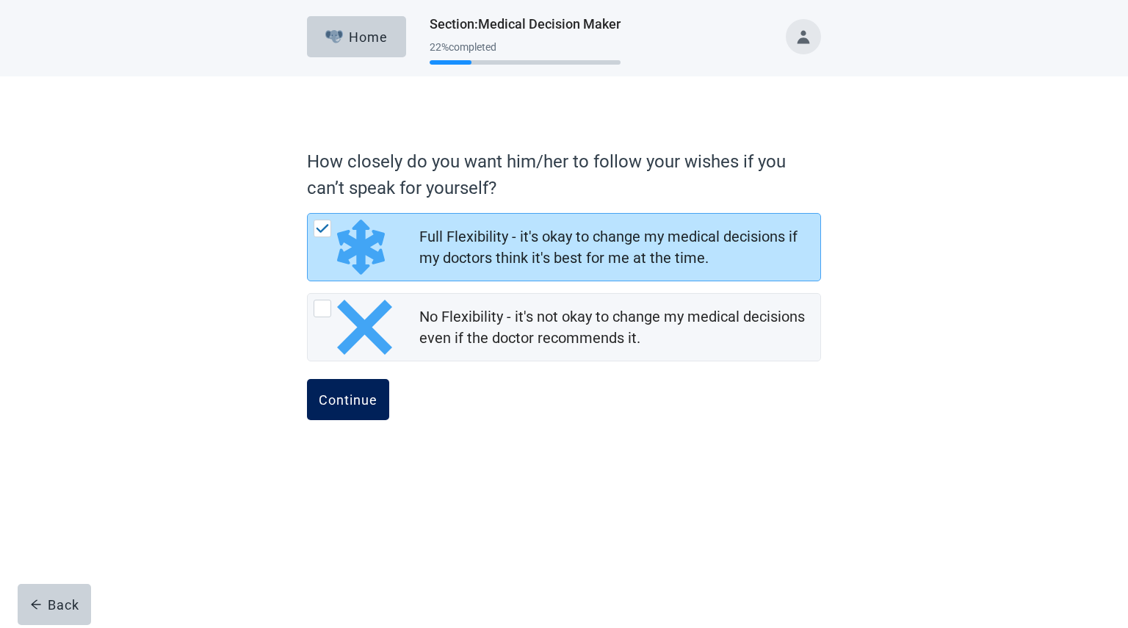
click at [341, 400] on div "Continue" at bounding box center [348, 399] width 59 height 15
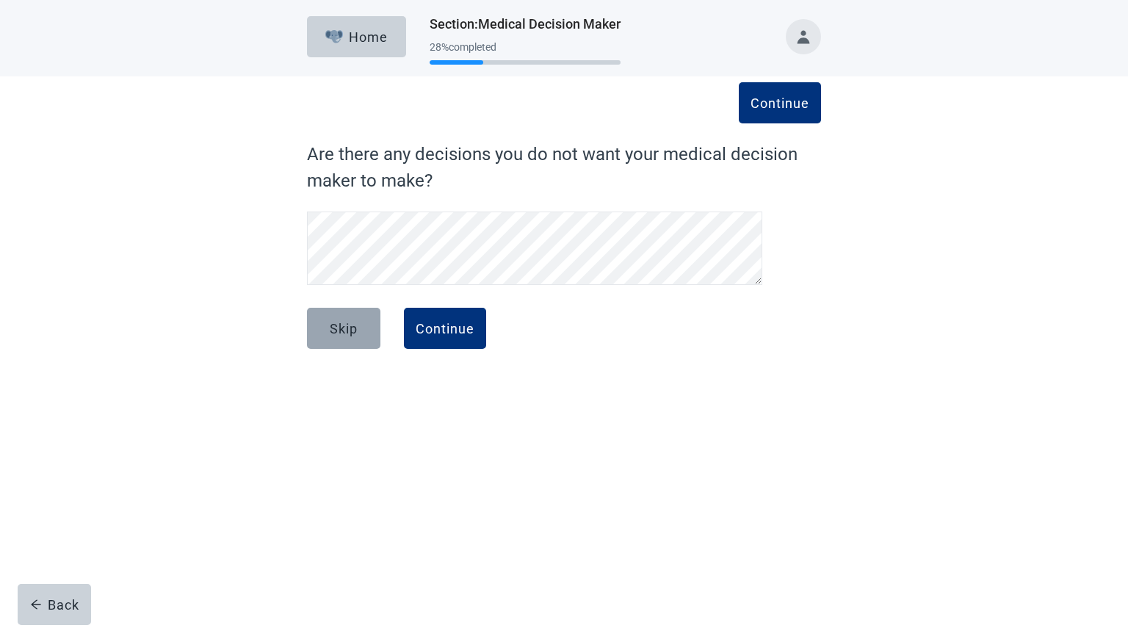
click at [359, 330] on button "Skip" at bounding box center [343, 328] width 73 height 41
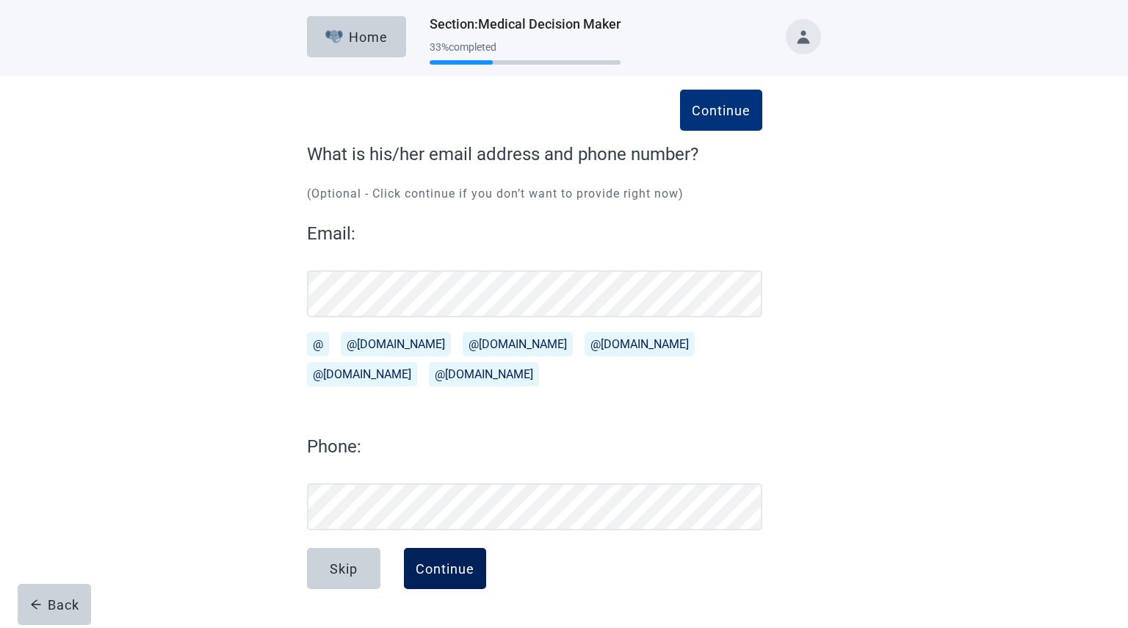
click at [457, 571] on div "Continue" at bounding box center [445, 568] width 59 height 15
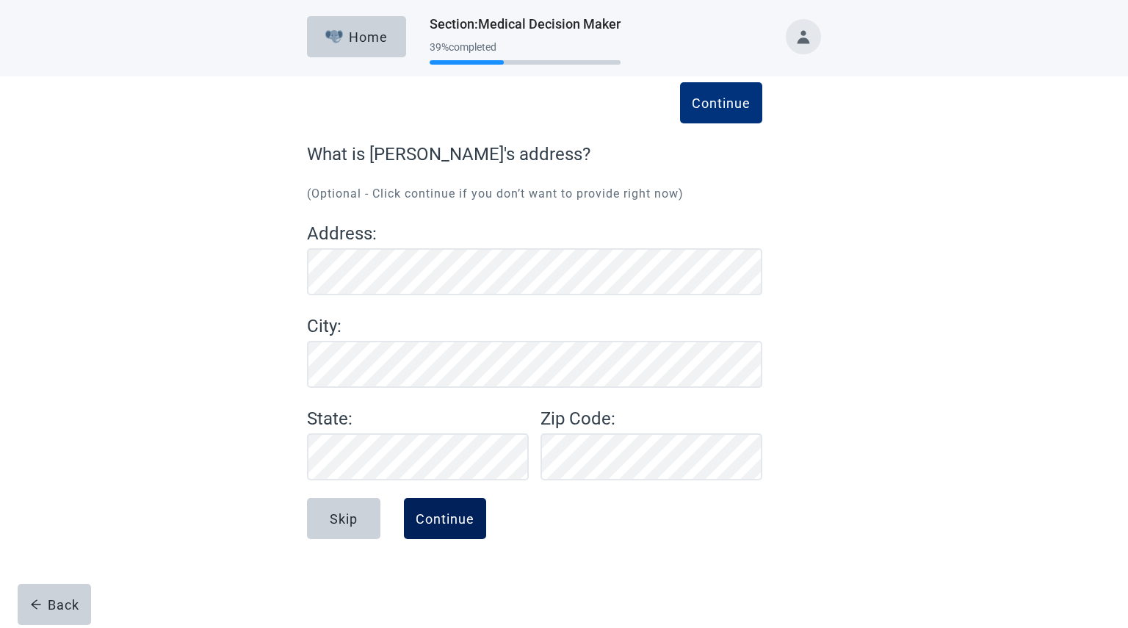
click at [422, 519] on div "Continue" at bounding box center [445, 518] width 59 height 15
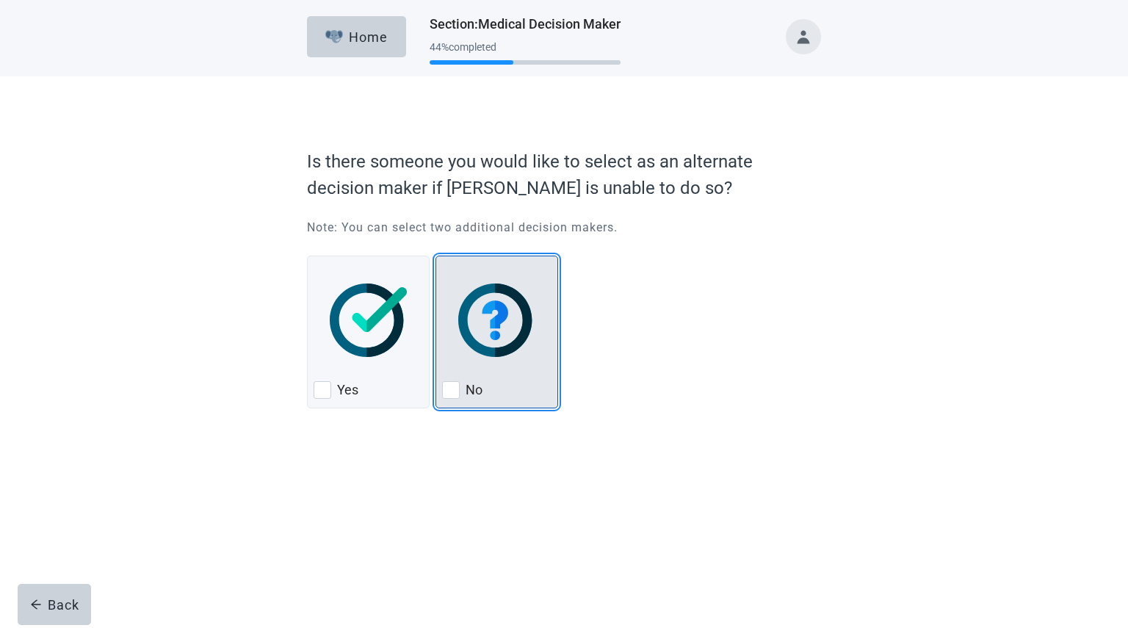
click at [453, 389] on div "No, checkbox, not checked" at bounding box center [451, 390] width 18 height 18
click at [436, 256] on input "No" at bounding box center [436, 256] width 1 height 1
checkbox input "true"
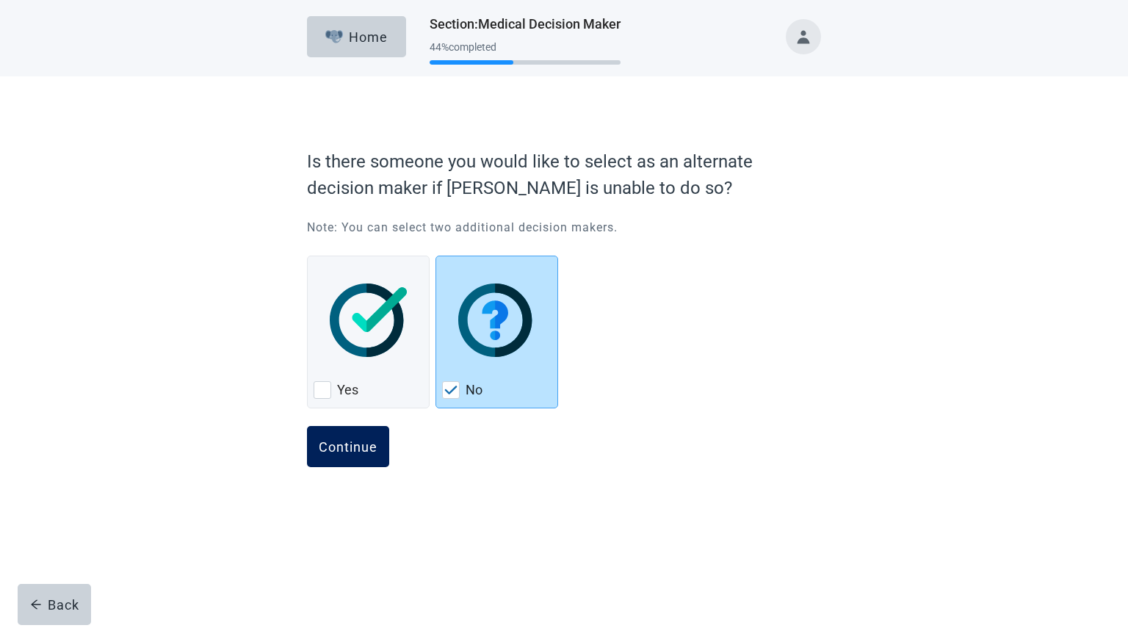
click at [338, 439] on div "Continue" at bounding box center [348, 446] width 59 height 15
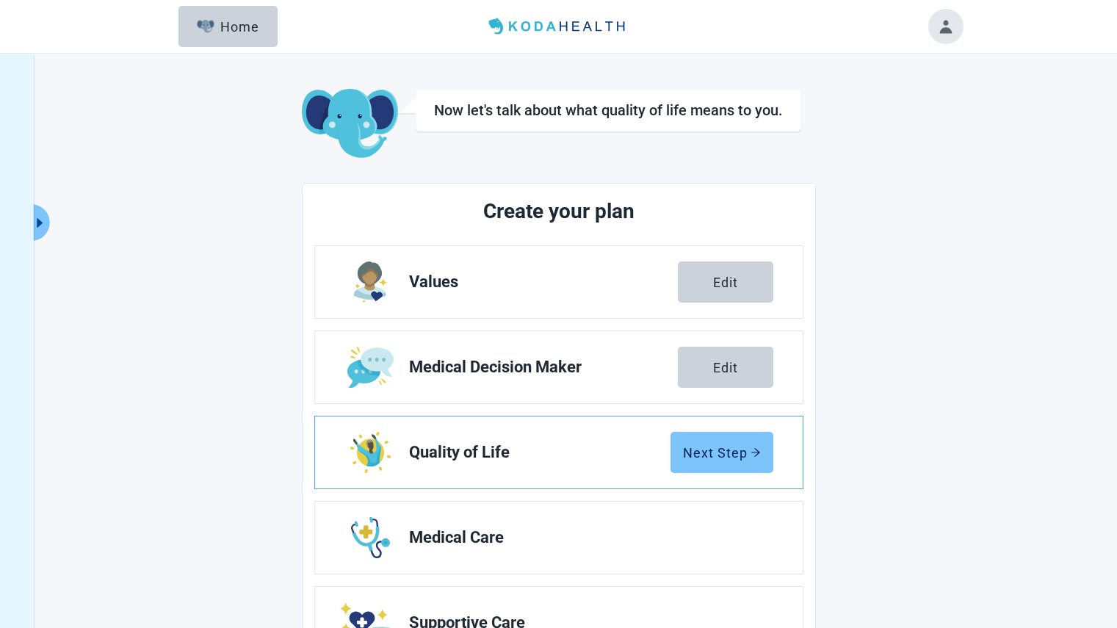
click at [736, 453] on div "Next Step" at bounding box center [722, 452] width 78 height 15
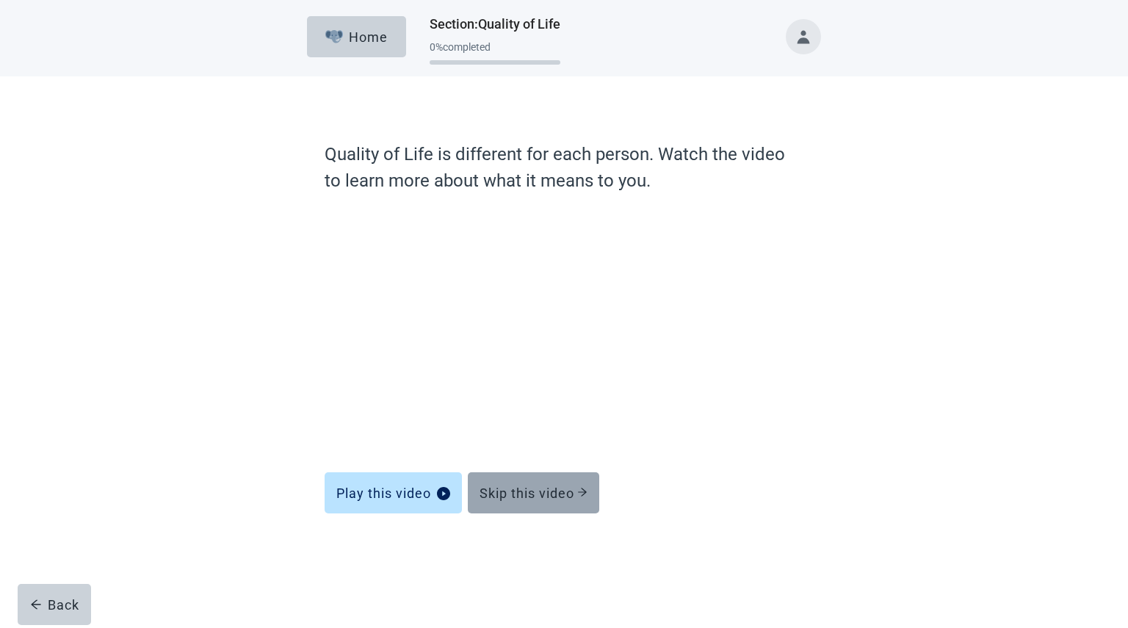
click at [546, 480] on button "Skip this video" at bounding box center [534, 492] width 132 height 41
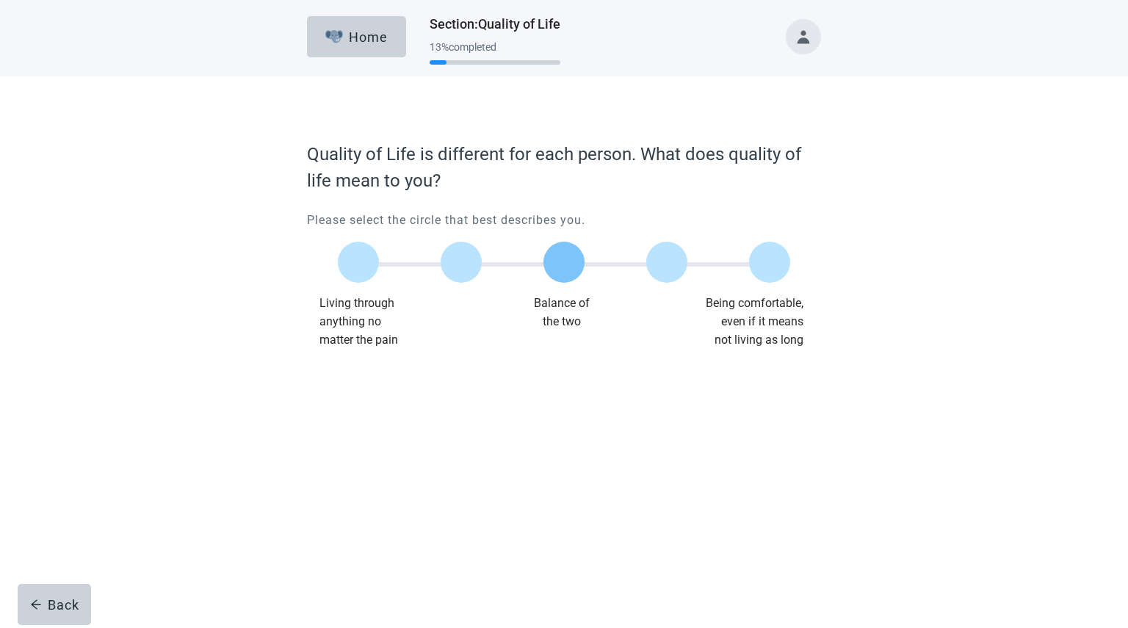
click at [555, 260] on label "Main content" at bounding box center [564, 262] width 41 height 41
click at [564, 262] on input "Quality of life scale: 50 out of 100. Balance of the two" at bounding box center [564, 262] width 0 height 0
click at [353, 372] on div "Continue" at bounding box center [348, 379] width 59 height 15
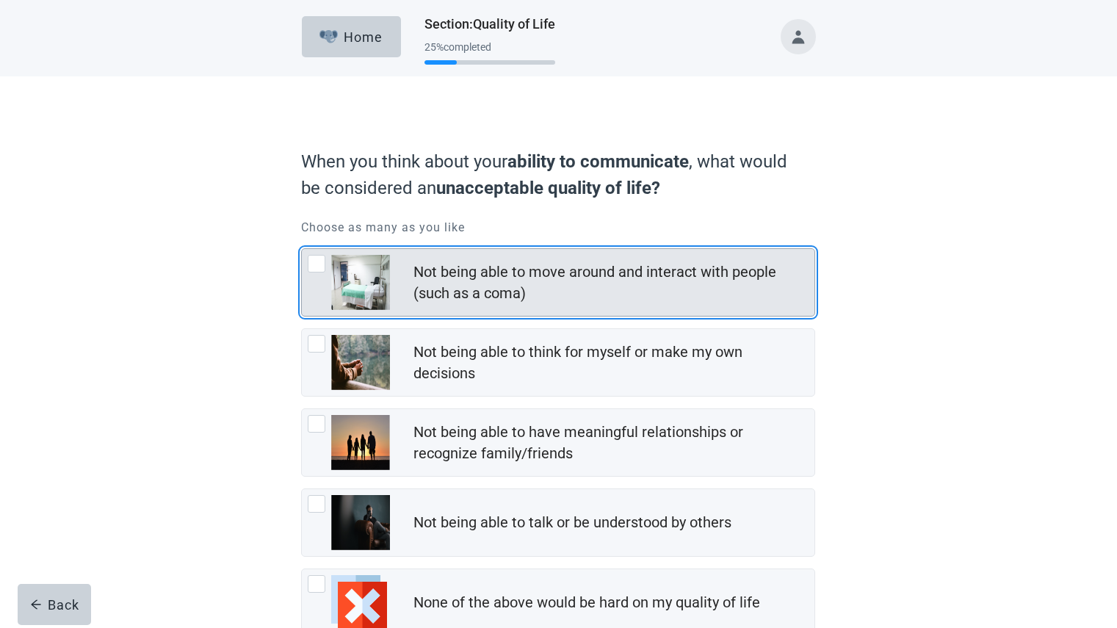
click at [322, 260] on div "Not being able to move around and interact with people (such as a coma), checkb…" at bounding box center [317, 264] width 18 height 18
click at [302, 249] on input "Not being able to move around and interact with people (such as a coma)" at bounding box center [301, 248] width 1 height 1
checkbox input "true"
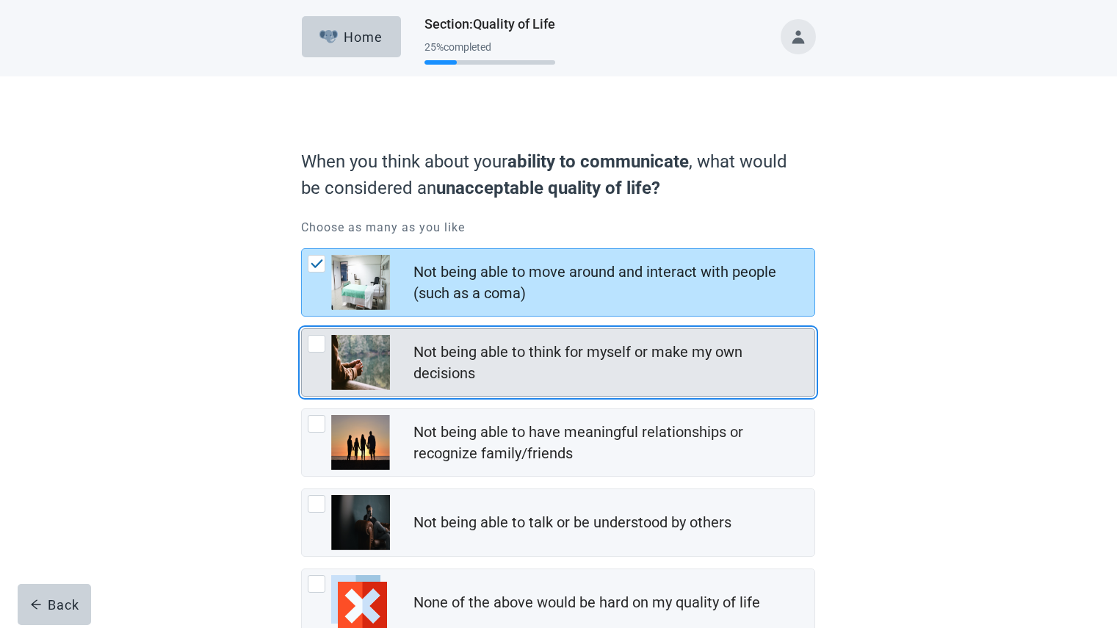
click at [317, 345] on div "Not being able to think for myself or make my own decisions, checkbox, not chec…" at bounding box center [317, 344] width 18 height 18
click at [302, 329] on input "Not being able to think for myself or make my own decisions" at bounding box center [301, 328] width 1 height 1
checkbox input "true"
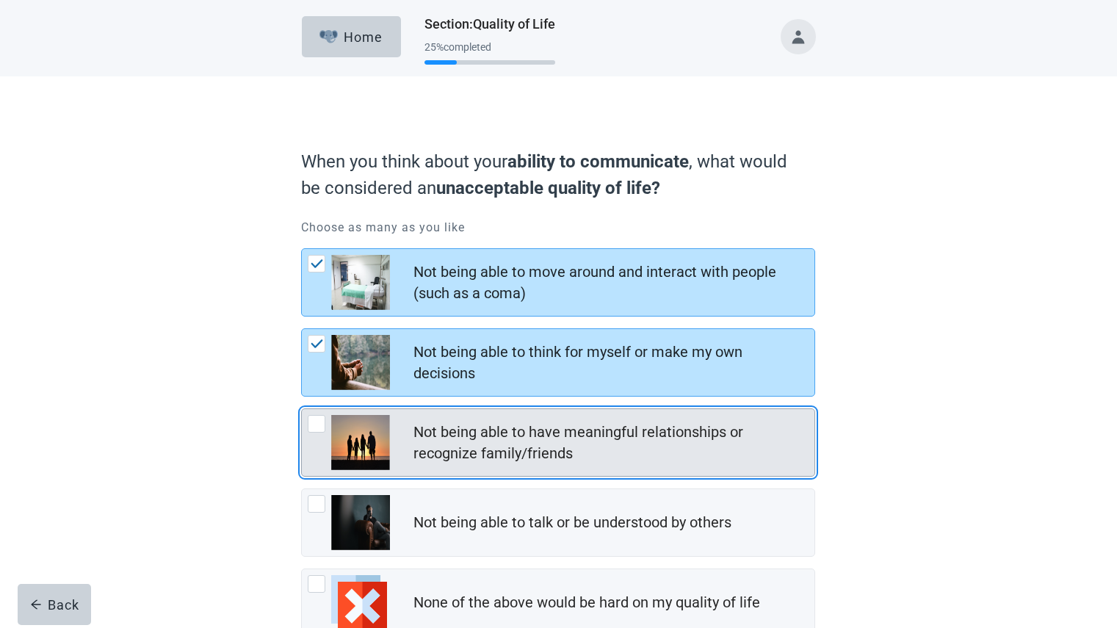
click at [313, 424] on div "Not being able to have meaningful relationships or recognize family/friends, ch…" at bounding box center [317, 424] width 18 height 18
click at [302, 409] on input "Not being able to have meaningful relationships or recognize family/friends" at bounding box center [301, 408] width 1 height 1
checkbox input "true"
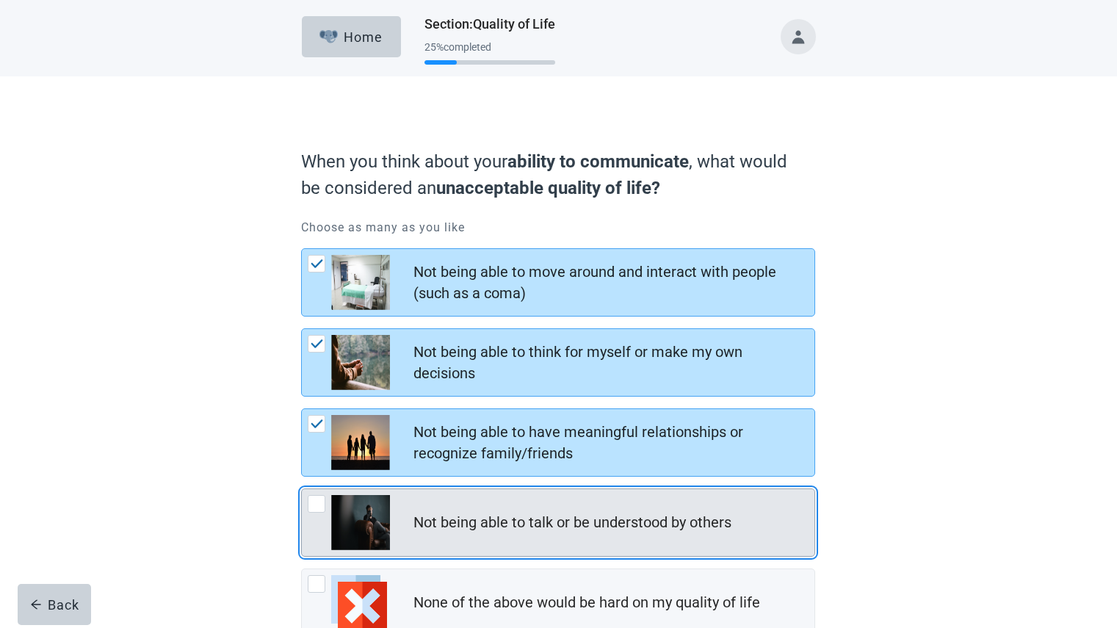
click at [316, 507] on div "Not being able to talk or be understood by others, checkbox, not checked" at bounding box center [317, 504] width 18 height 18
click at [302, 489] on input "Not being able to talk or be understood by others" at bounding box center [301, 489] width 1 height 1
checkbox input "true"
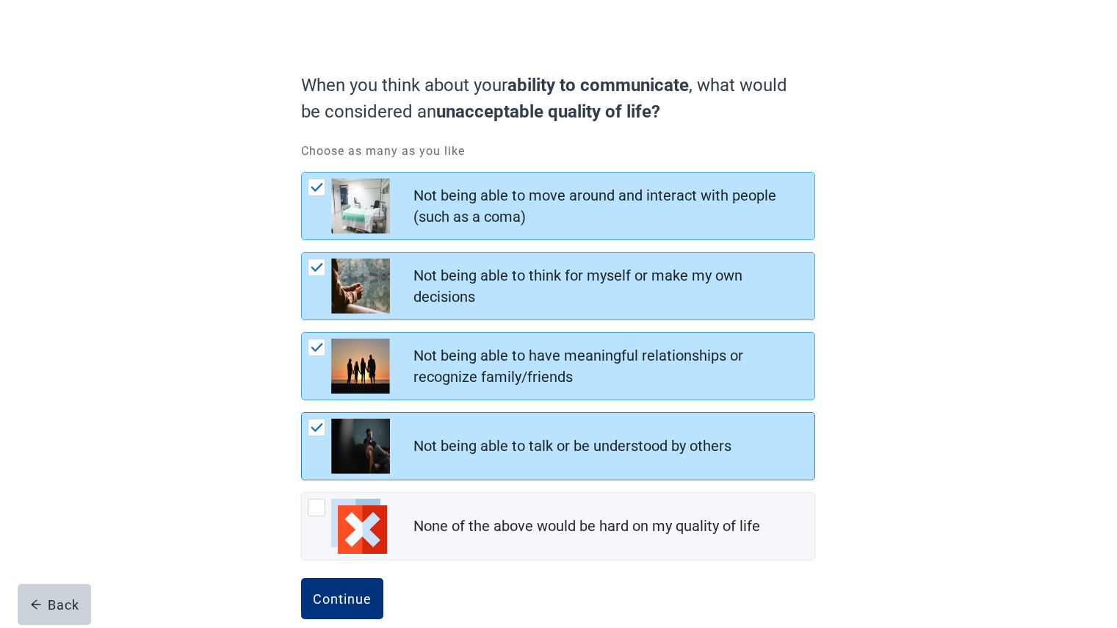
scroll to position [100, 0]
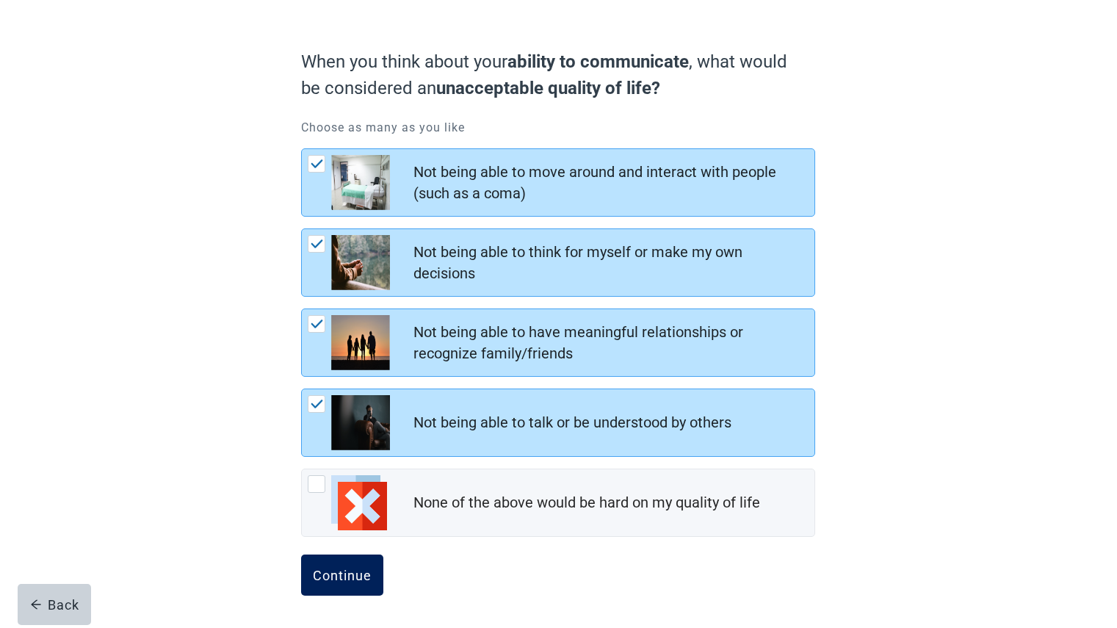
click at [361, 591] on button "Continue" at bounding box center [342, 575] width 82 height 41
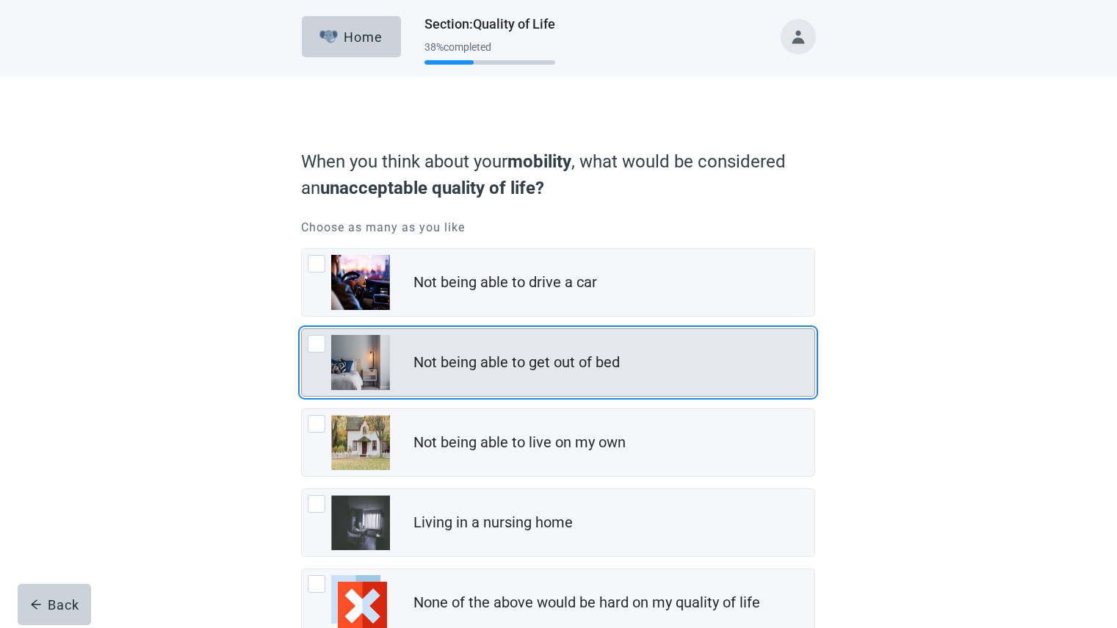
click at [315, 345] on div "Not being able to get out of bed, checkbox, not checked" at bounding box center [317, 344] width 18 height 18
click at [302, 329] on input "Not being able to get out of bed" at bounding box center [301, 328] width 1 height 1
checkbox input "true"
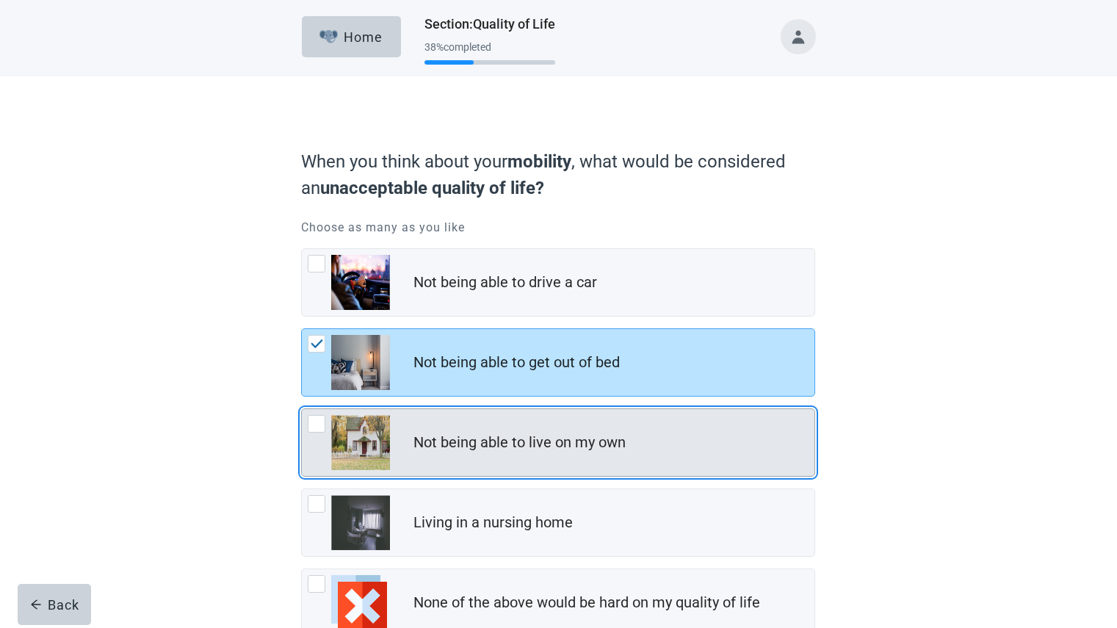
click at [317, 429] on div "Not being able to live on my own, checkbox, not checked" at bounding box center [317, 424] width 18 height 18
click at [302, 409] on input "Not being able to live on my own" at bounding box center [301, 408] width 1 height 1
checkbox input "true"
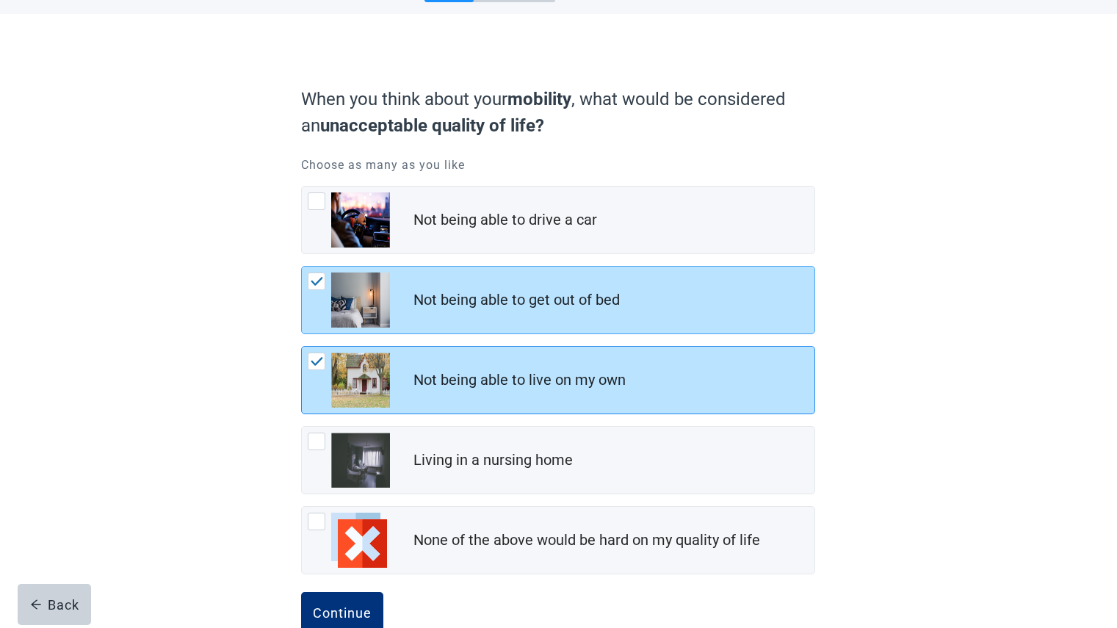
scroll to position [100, 0]
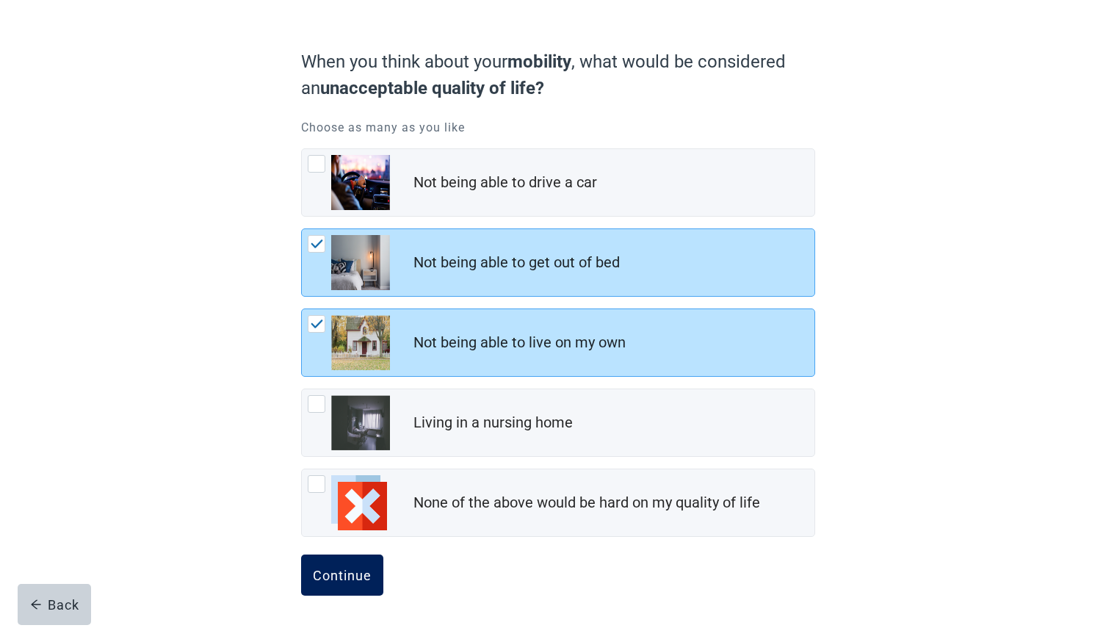
click at [353, 569] on div "Continue" at bounding box center [342, 575] width 59 height 15
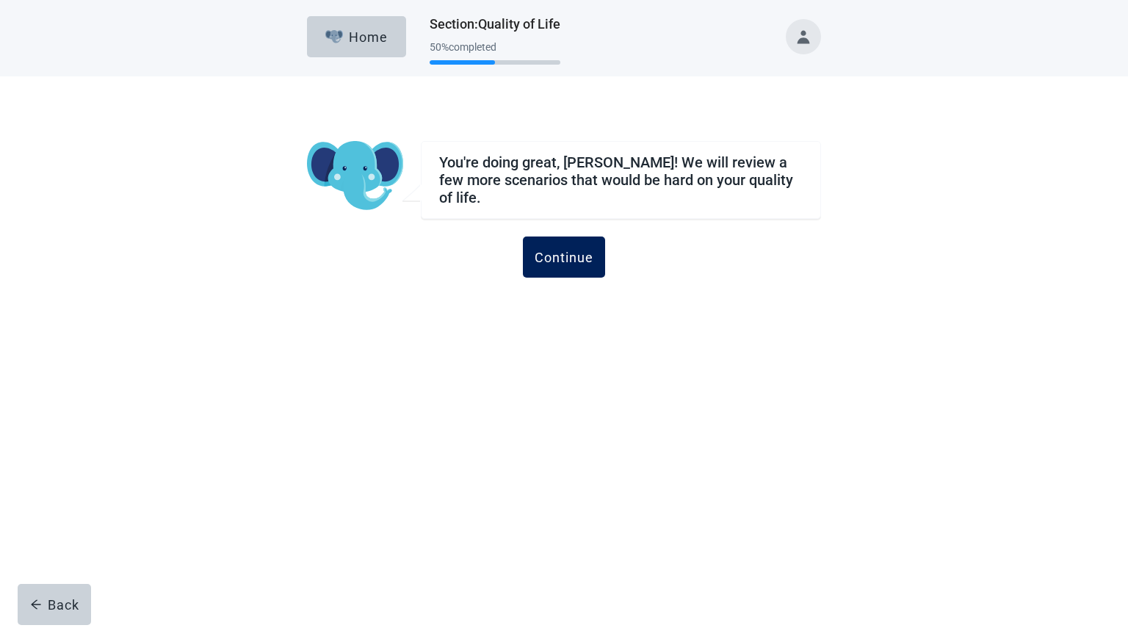
click at [562, 262] on div "Continue" at bounding box center [564, 257] width 59 height 15
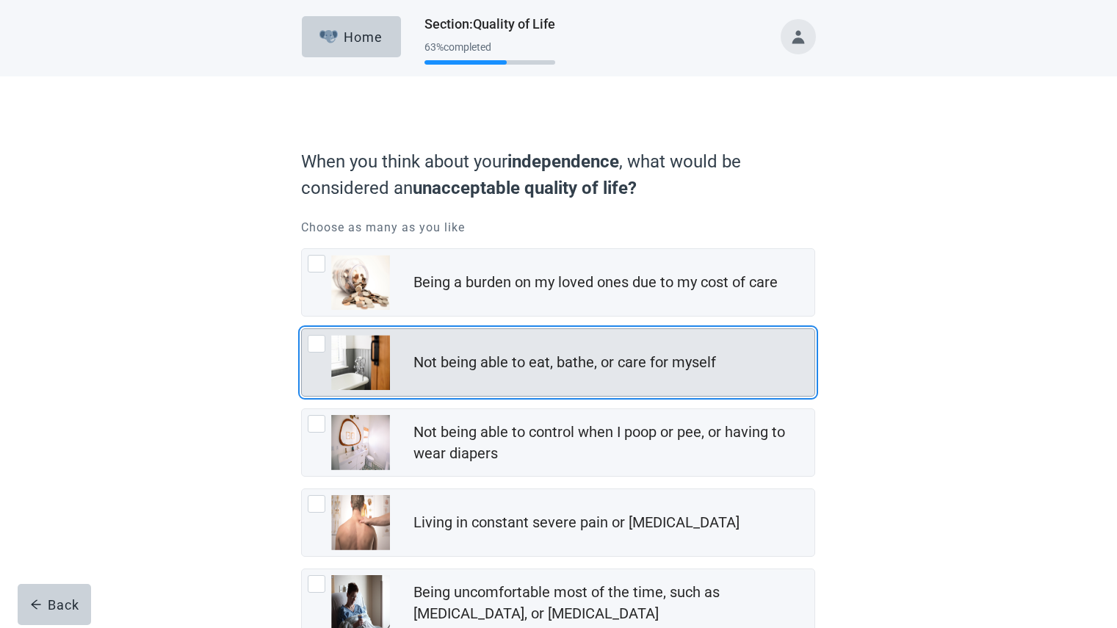
click at [312, 343] on div "Not being able to eat, bathe, or care for myself, checkbox, not checked" at bounding box center [317, 344] width 18 height 18
click at [302, 329] on input "Not being able to eat, bathe, or care for myself" at bounding box center [301, 328] width 1 height 1
checkbox input "true"
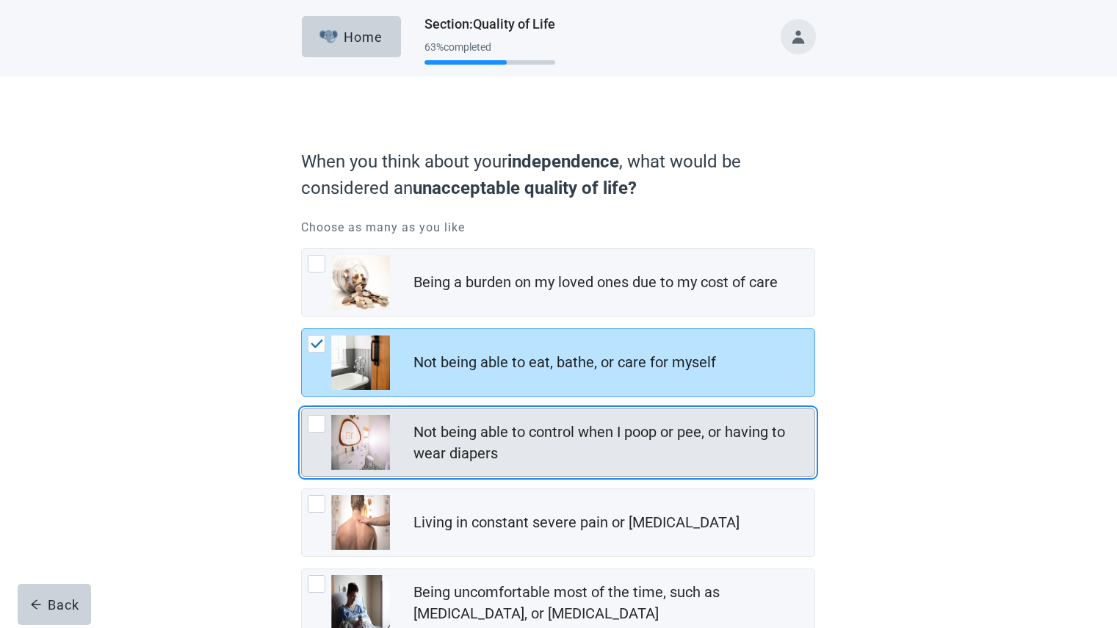
click at [315, 425] on div "Not being able to control when I poop or pee, or having to wear diapers, checkb…" at bounding box center [317, 424] width 18 height 18
click at [302, 409] on input "Not being able to control when I poop or pee, or having to wear diapers" at bounding box center [301, 408] width 1 height 1
checkbox input "true"
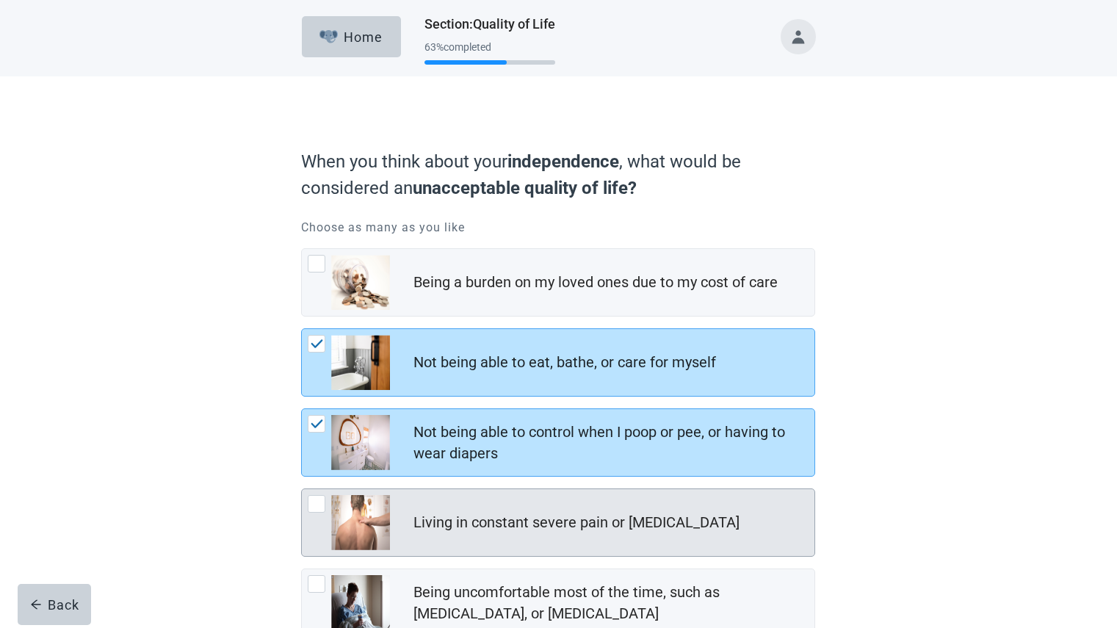
click at [316, 501] on div "Living in constant severe pain or shortness of breath, checkbox, not checked" at bounding box center [317, 504] width 18 height 18
click at [302, 489] on input "Living in constant severe pain or [MEDICAL_DATA]" at bounding box center [301, 489] width 1 height 1
checkbox input "true"
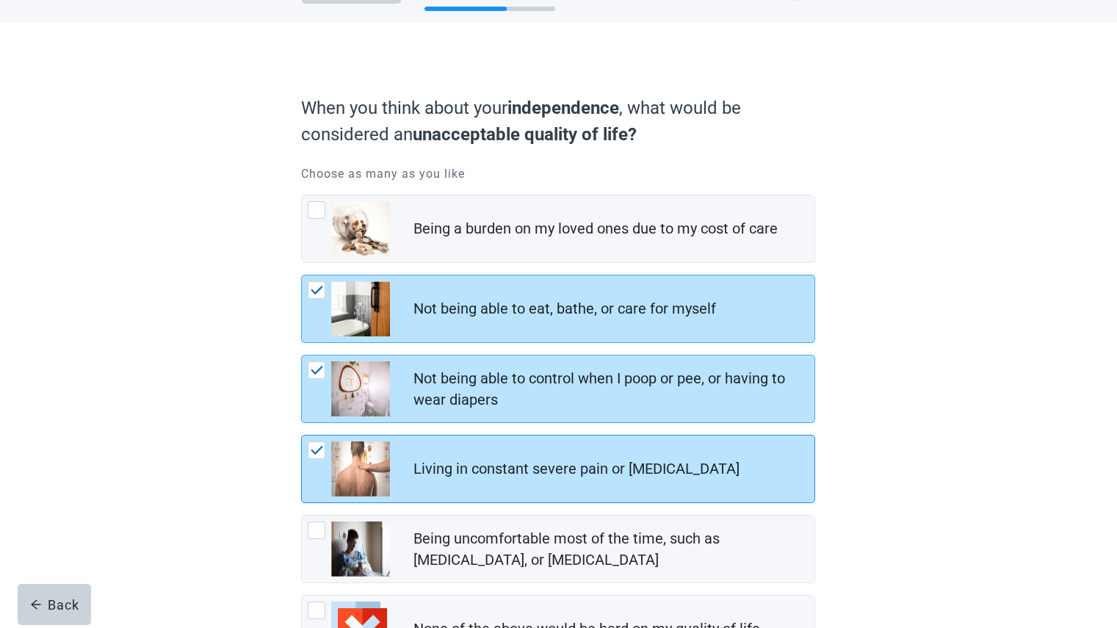
scroll to position [180, 0]
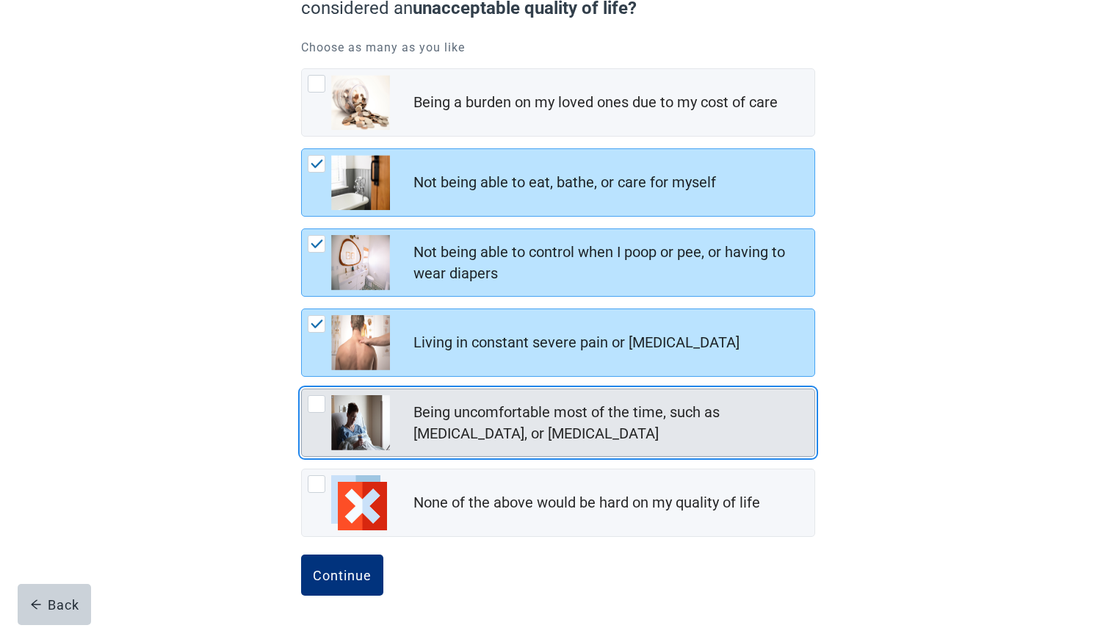
click at [317, 402] on div "Being uncomfortable most of the time, such as nausea, vomiting, or diarrhea, ch…" at bounding box center [317, 404] width 18 height 18
click at [302, 389] on input "Being uncomfortable most of the time, such as [MEDICAL_DATA], or [MEDICAL_DATA]" at bounding box center [301, 389] width 1 height 1
checkbox input "true"
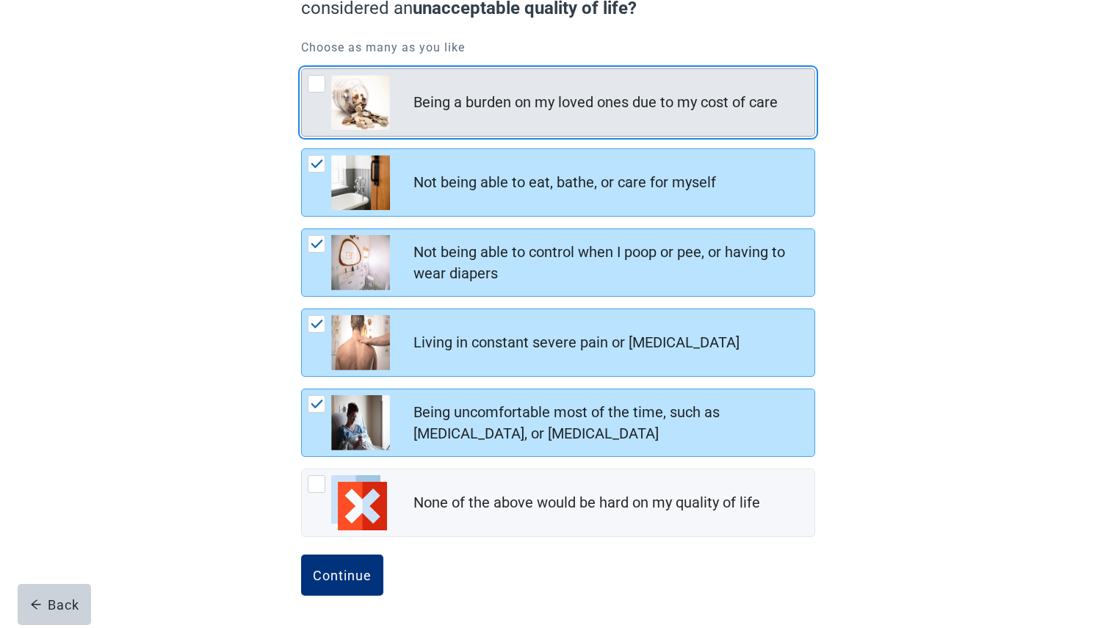
click at [312, 79] on div "Being a burden on my loved ones due to my cost of care, checkbox, not checked" at bounding box center [317, 84] width 18 height 18
click at [302, 69] on input "Being a burden on my loved ones due to my cost of care" at bounding box center [301, 68] width 1 height 1
checkbox input "true"
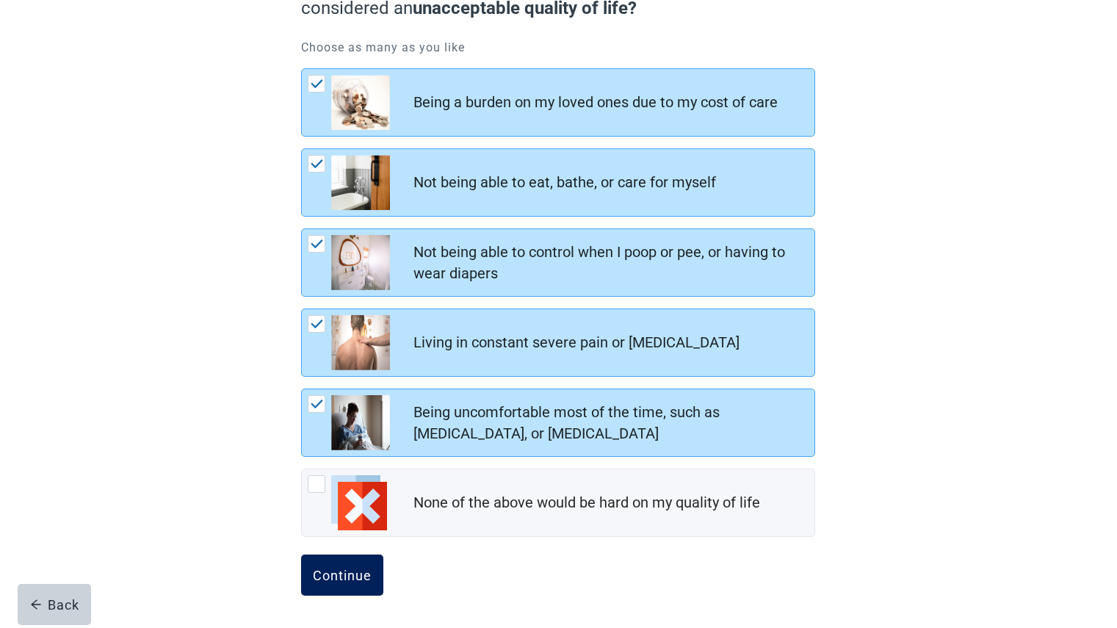
click at [350, 564] on button "Continue" at bounding box center [342, 575] width 82 height 41
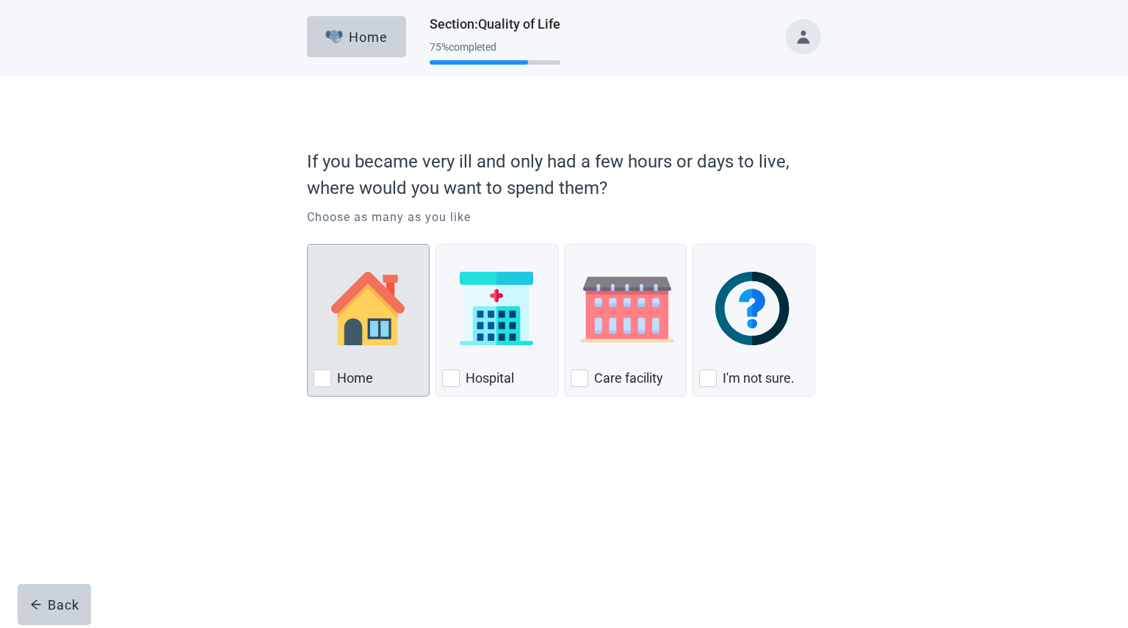
click at [326, 380] on div "Home, checkbox, not checked" at bounding box center [323, 379] width 18 height 18
click at [308, 245] on input "Home" at bounding box center [307, 244] width 1 height 1
checkbox input "true"
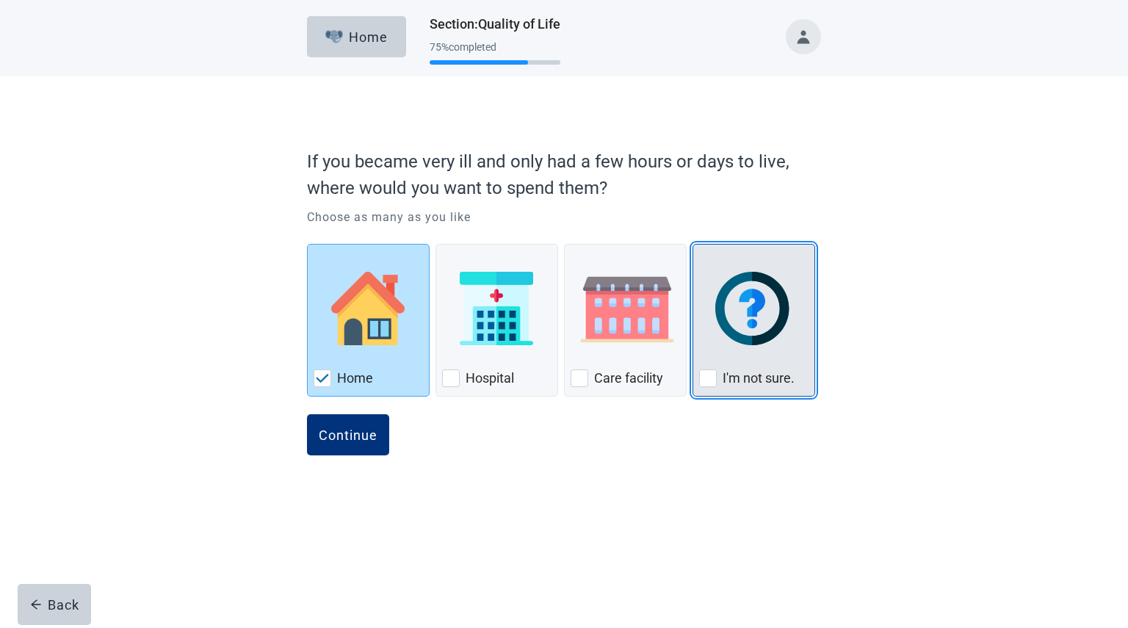
click at [713, 373] on div "I'm not sure., checkbox, not checked" at bounding box center [708, 379] width 18 height 18
click at [694, 245] on input "I'm not sure." at bounding box center [693, 244] width 1 height 1
checkbox input "true"
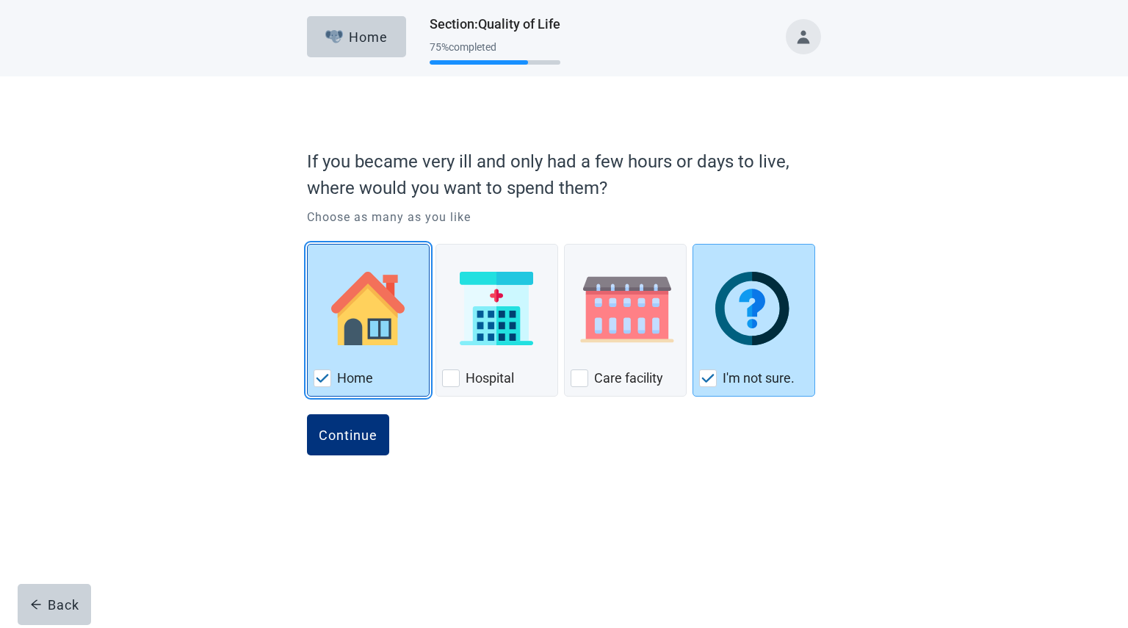
click at [317, 381] on img "Home, checkbox, checked" at bounding box center [322, 378] width 13 height 9
click at [308, 245] on input "Home" at bounding box center [307, 244] width 1 height 1
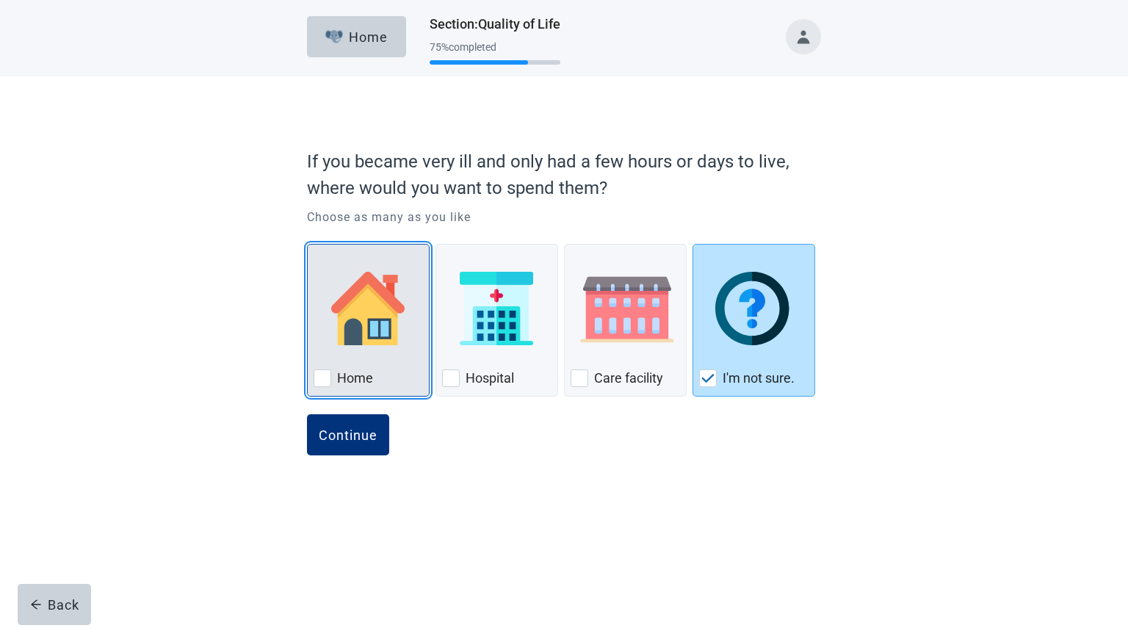
click at [317, 381] on div "Home, checkbox, not checked" at bounding box center [323, 379] width 18 height 18
click at [308, 245] on input "Home" at bounding box center [307, 244] width 1 height 1
checkbox input "true"
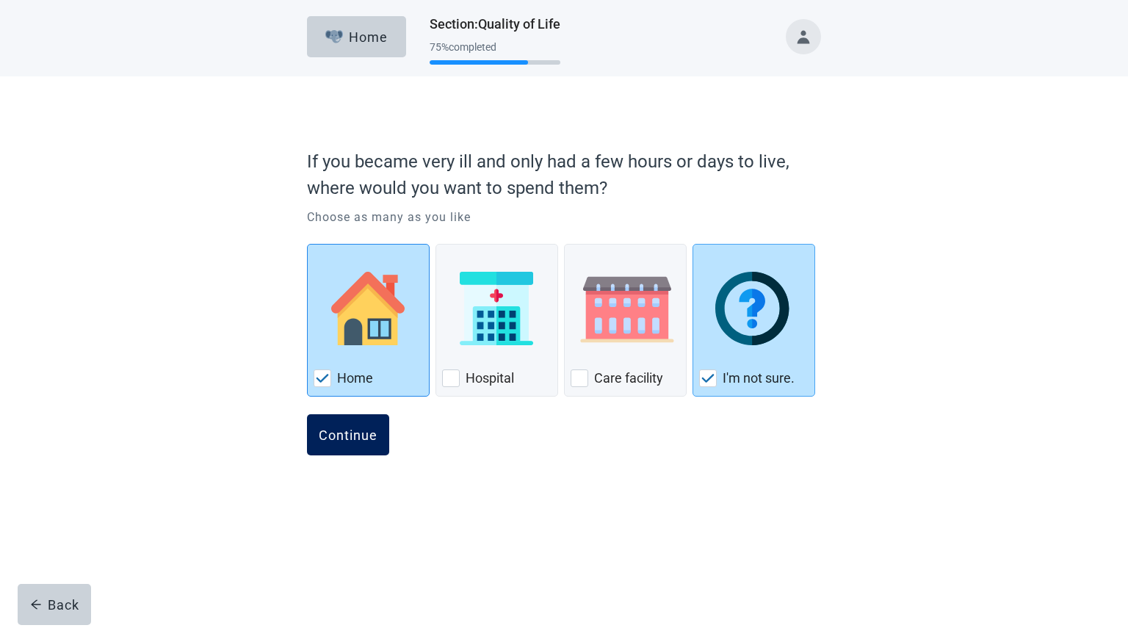
click at [351, 434] on div "Continue" at bounding box center [348, 435] width 59 height 15
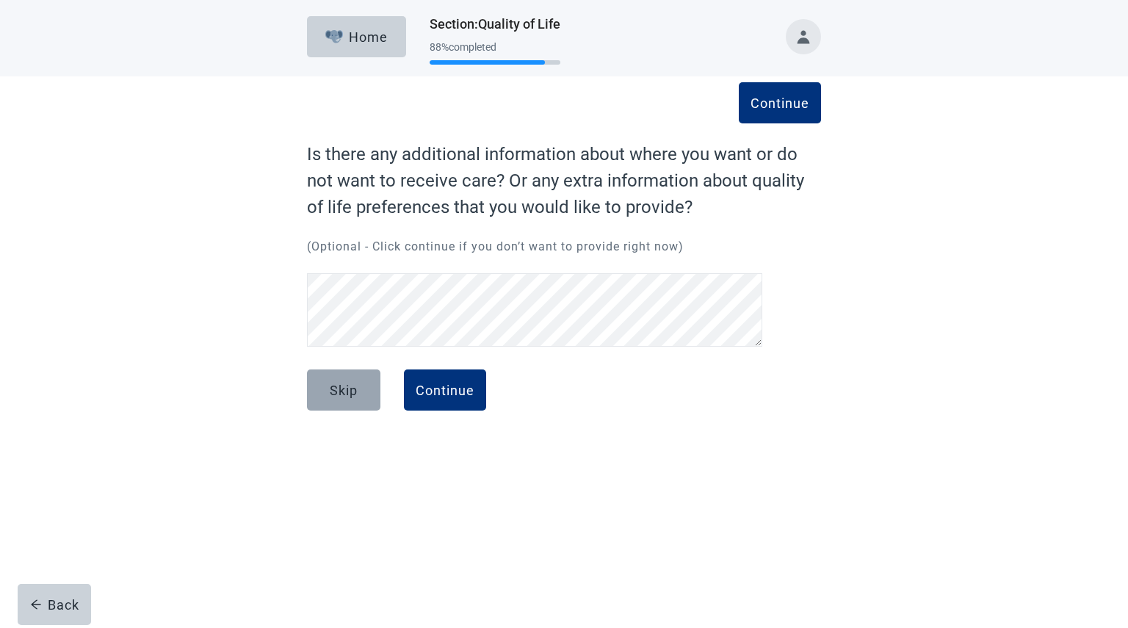
click at [342, 389] on div "Skip" at bounding box center [344, 390] width 28 height 15
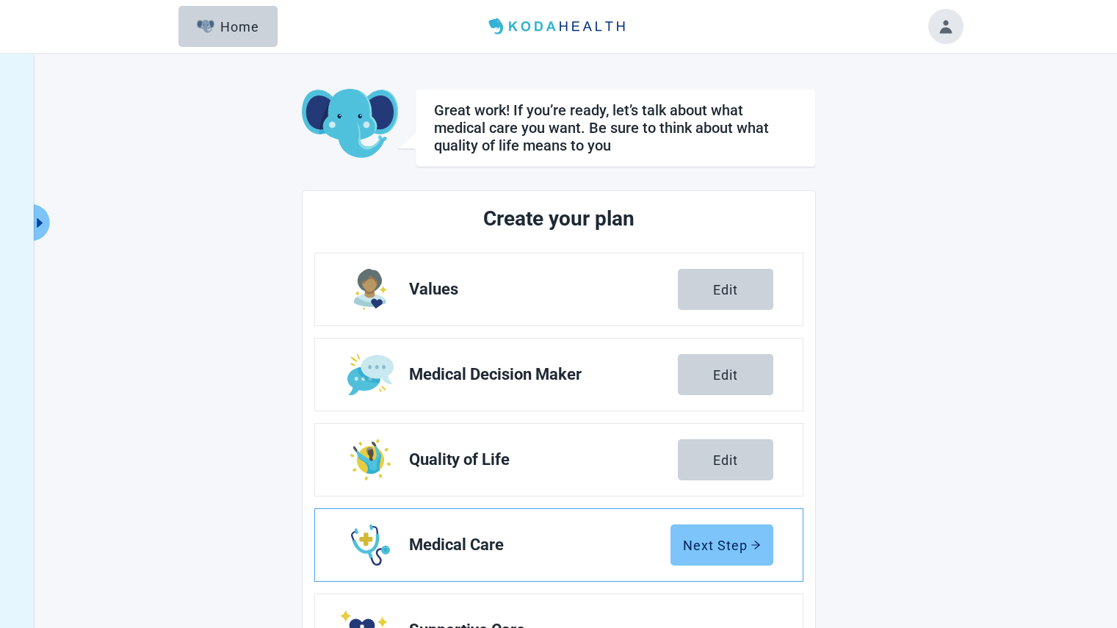
click at [728, 550] on div "Next Step" at bounding box center [722, 545] width 78 height 15
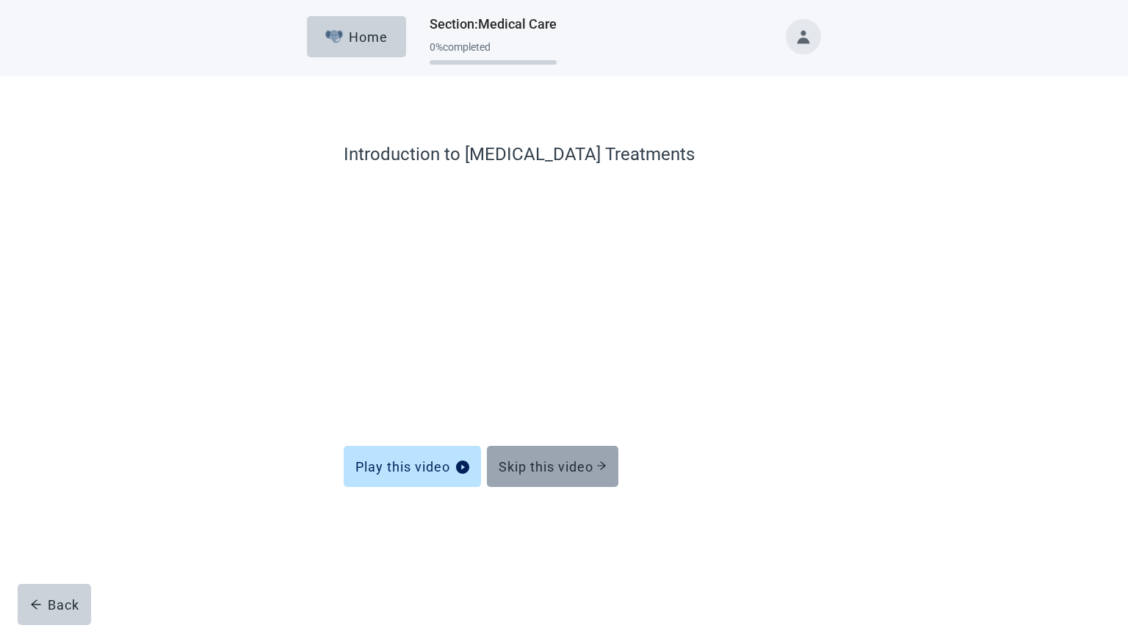
click at [578, 467] on div "Skip this video" at bounding box center [553, 466] width 108 height 15
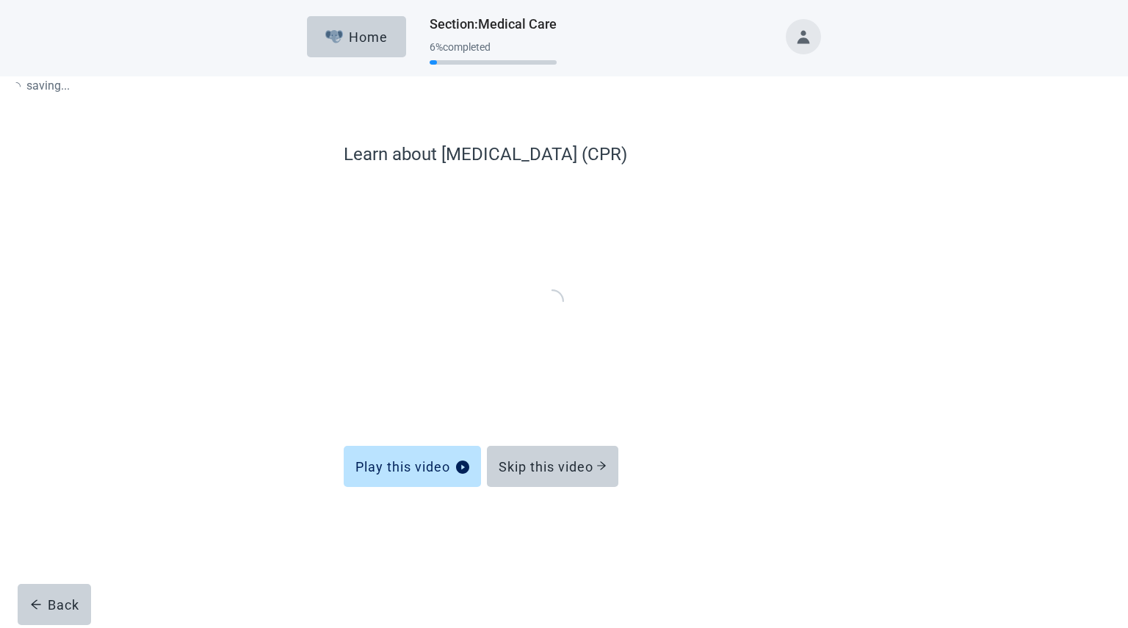
click at [578, 467] on form "Learn about [MEDICAL_DATA] (CPR) Play this video Skip this video Back" at bounding box center [564, 353] width 441 height 425
click at [578, 467] on div "Skip this video" at bounding box center [553, 466] width 108 height 15
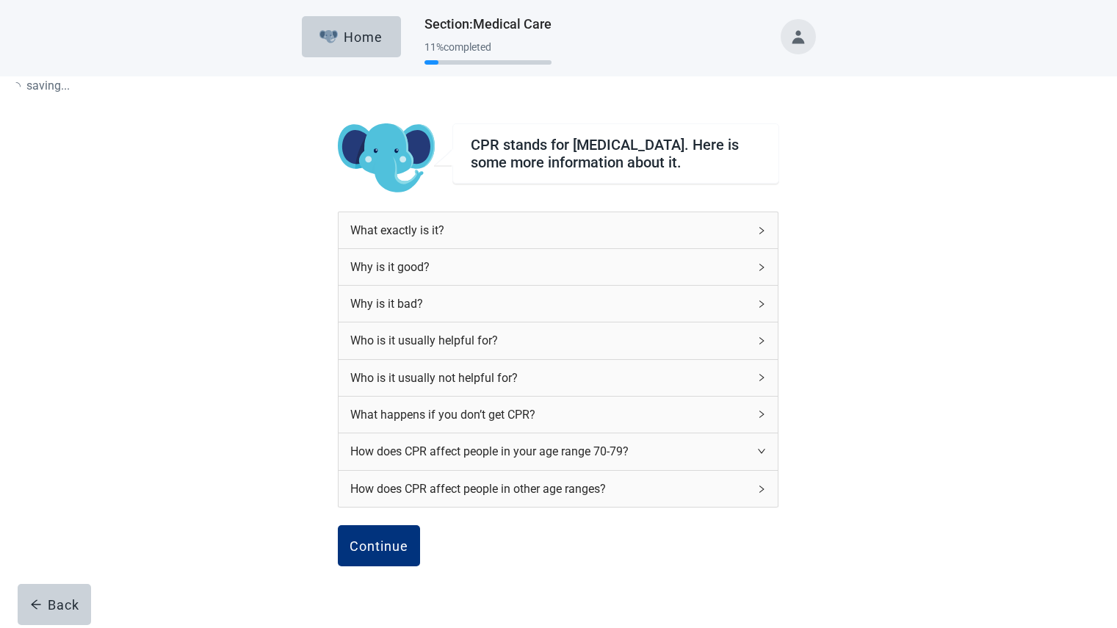
click at [578, 461] on div "How does CPR affect people in your age range 70-79?" at bounding box center [549, 451] width 398 height 18
click at [380, 541] on button "Continue" at bounding box center [379, 545] width 82 height 41
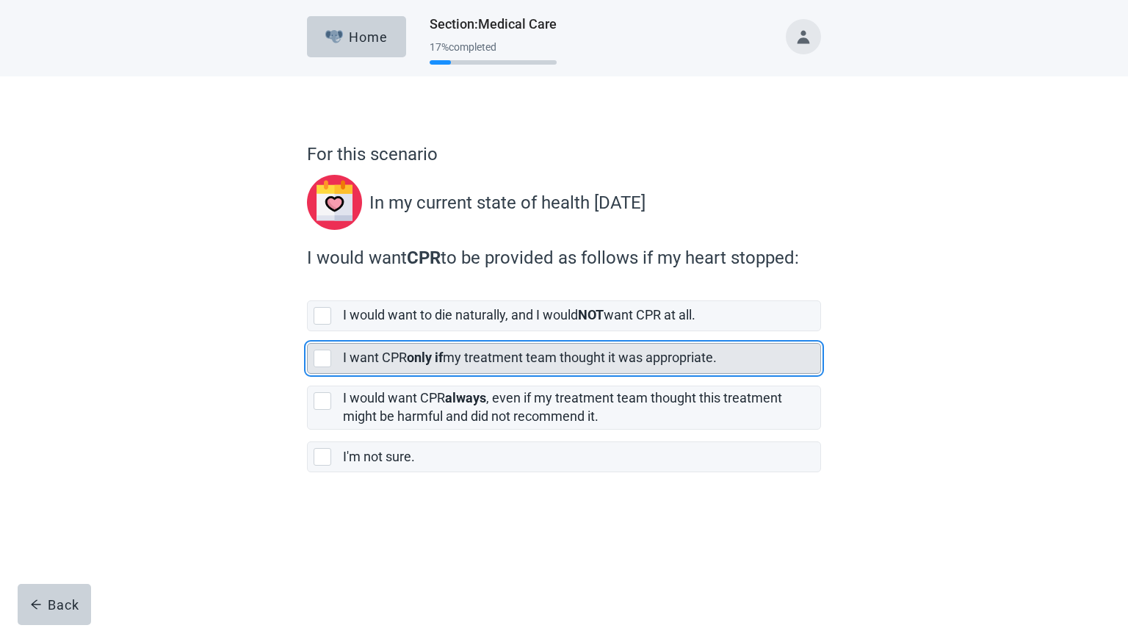
click at [314, 353] on div "[object Object], checkbox, not selected" at bounding box center [323, 359] width 18 height 18
click at [308, 332] on input "I want CPR only if my treatment team thought it was appropriate." at bounding box center [307, 331] width 1 height 1
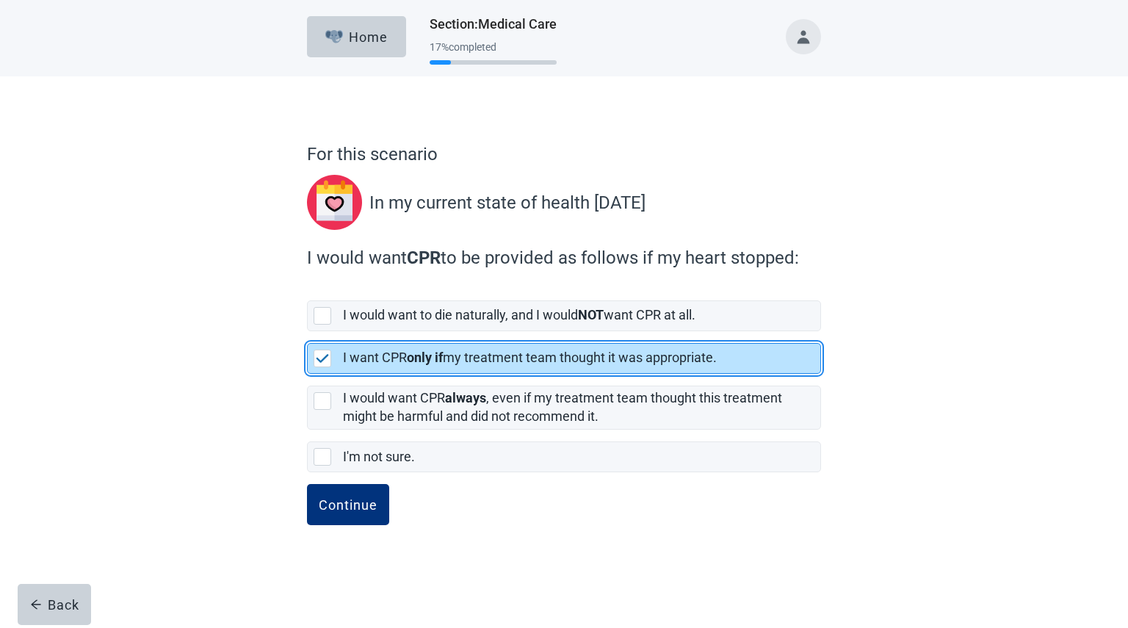
click at [314, 353] on div "[object Object], checkbox, selected" at bounding box center [323, 359] width 18 height 18
click at [308, 332] on input "I want CPR only if my treatment team thought it was appropriate." at bounding box center [307, 331] width 1 height 1
checkbox input "true"
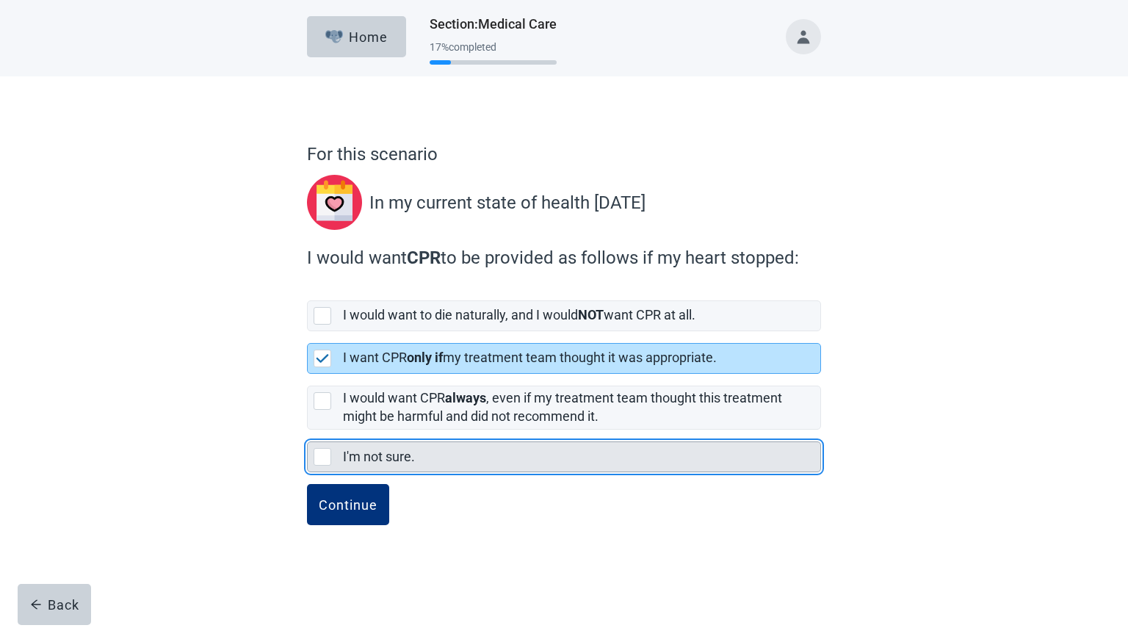
click at [328, 461] on div "I'm not sure., checkbox, not selected" at bounding box center [323, 457] width 18 height 18
click at [308, 431] on input "I'm not sure." at bounding box center [307, 430] width 1 height 1
checkbox input "true"
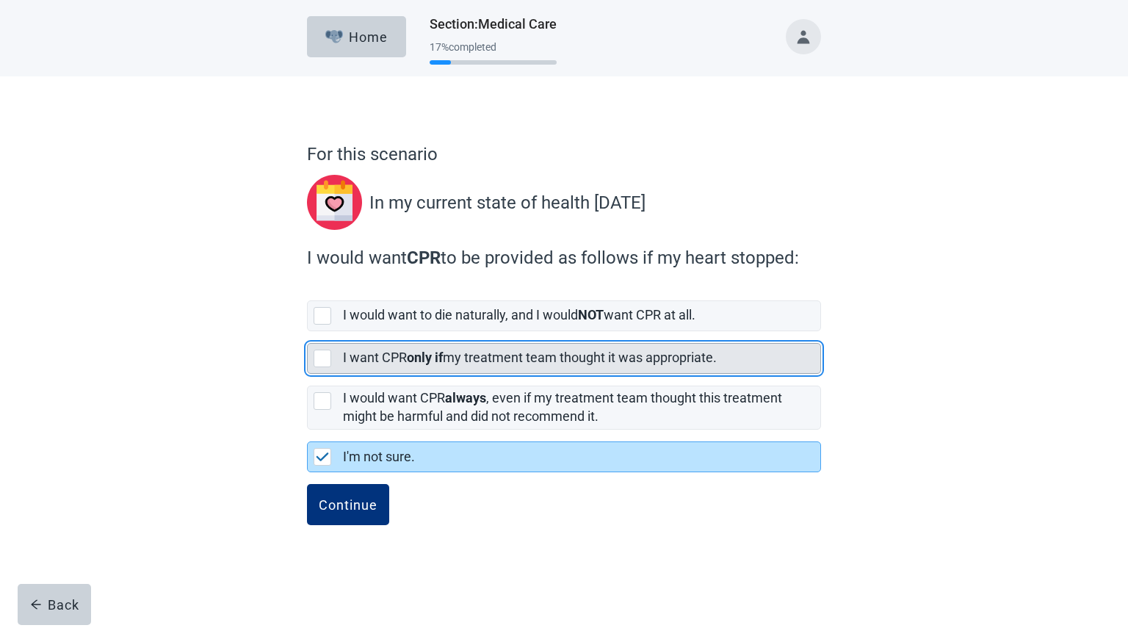
click at [325, 354] on div "[object Object], checkbox, not selected" at bounding box center [323, 359] width 18 height 18
click at [308, 332] on input "I want CPR only if my treatment team thought it was appropriate." at bounding box center [307, 331] width 1 height 1
checkbox input "true"
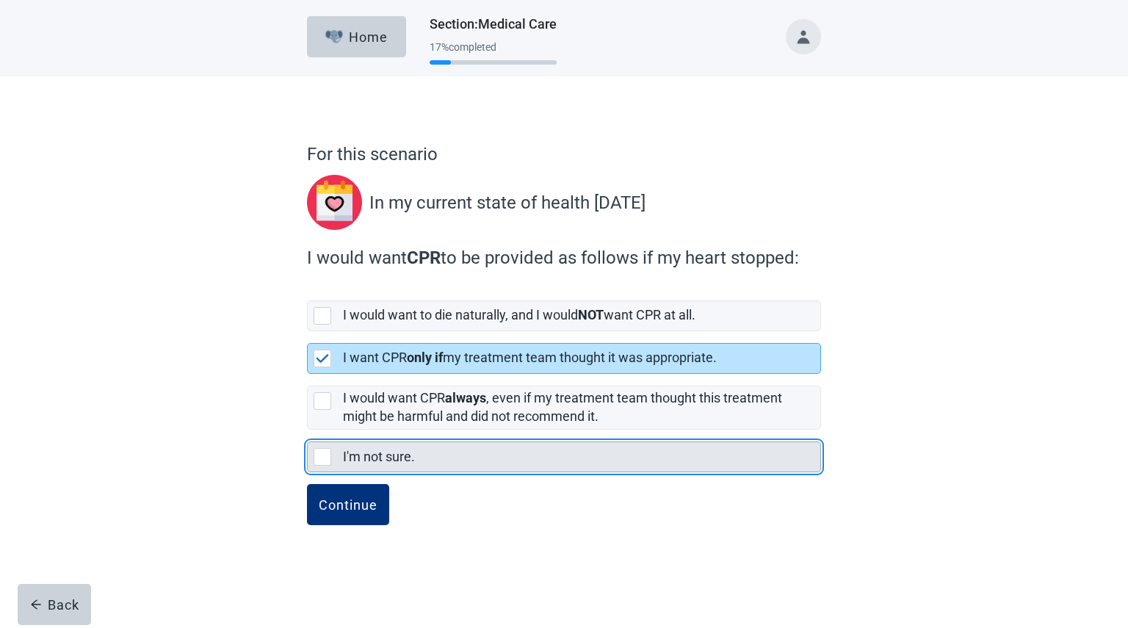
click at [322, 457] on div "I'm not sure., checkbox, not selected" at bounding box center [323, 457] width 18 height 18
click at [308, 431] on input "I'm not sure." at bounding box center [307, 430] width 1 height 1
checkbox input "true"
checkbox input "false"
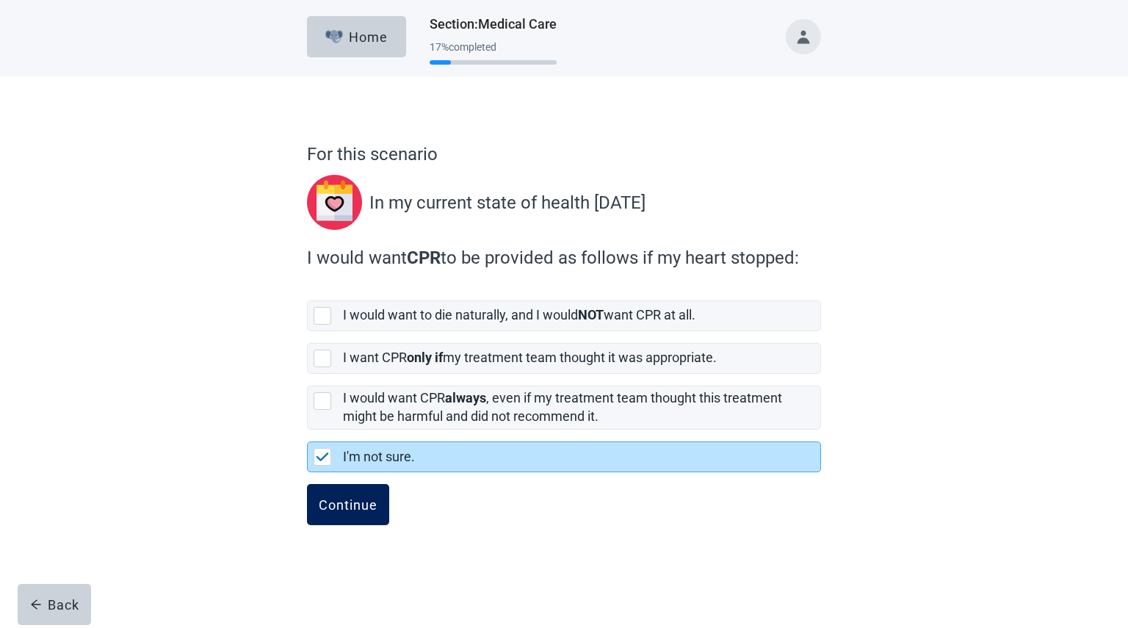
click at [339, 515] on button "Continue" at bounding box center [348, 504] width 82 height 41
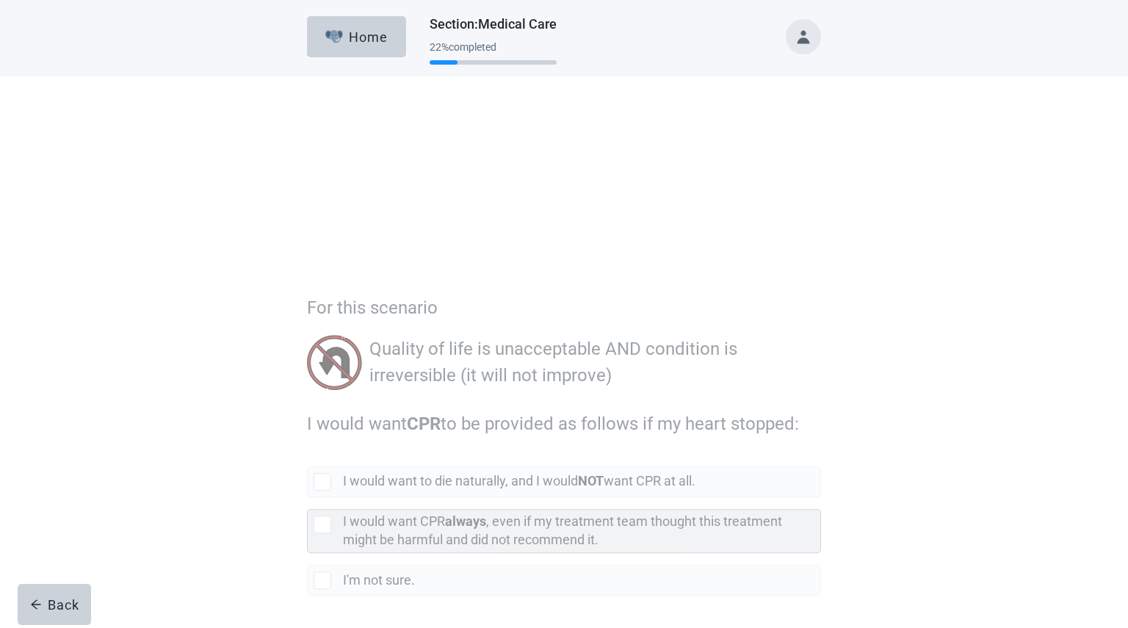
click at [323, 370] on div "[object Object], checkbox, not selected" at bounding box center [323, 371] width 18 height 18
click at [308, 345] on input "I would want CPR always , even if my treatment team thought this treatment migh…" at bounding box center [307, 344] width 1 height 1
checkbox input "true"
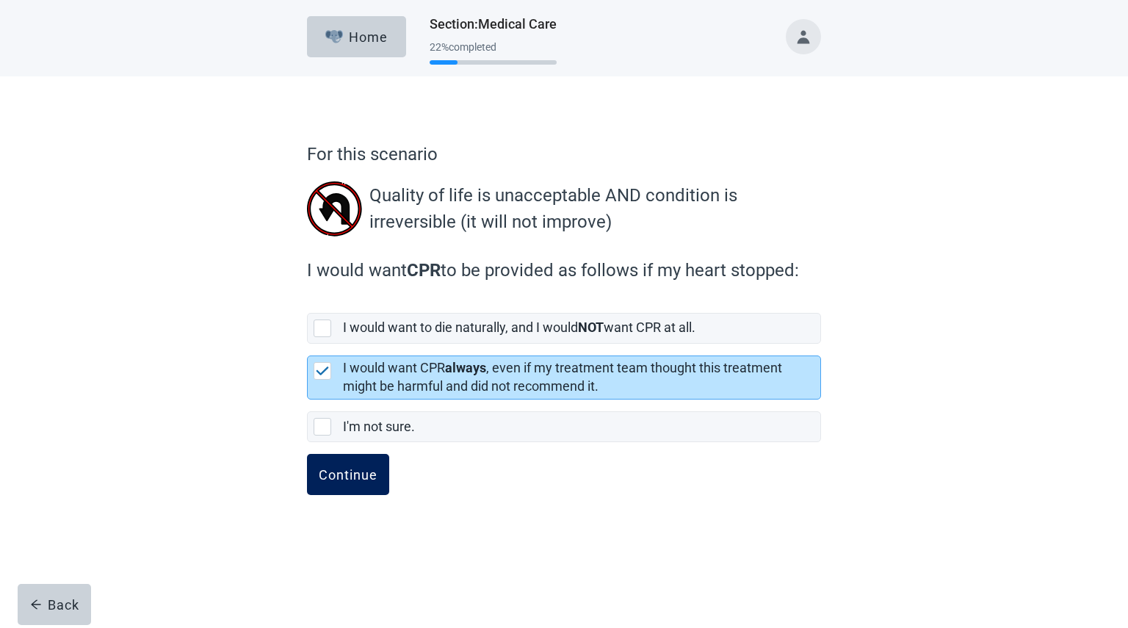
click at [336, 479] on div "Continue" at bounding box center [348, 474] width 59 height 15
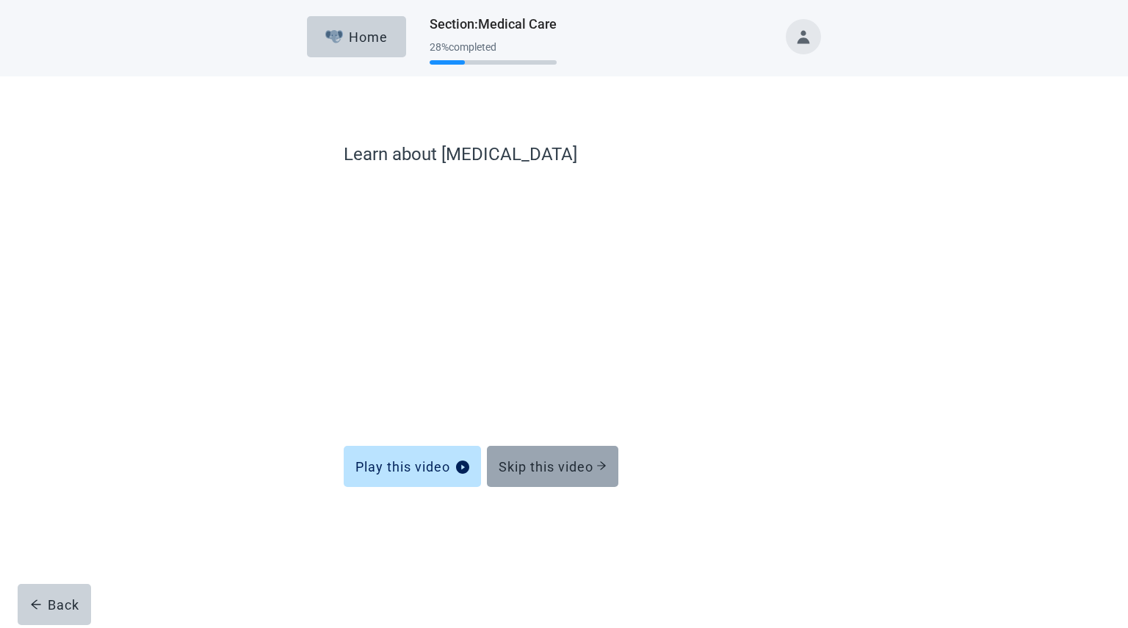
click at [583, 463] on div "Skip this video" at bounding box center [553, 466] width 108 height 15
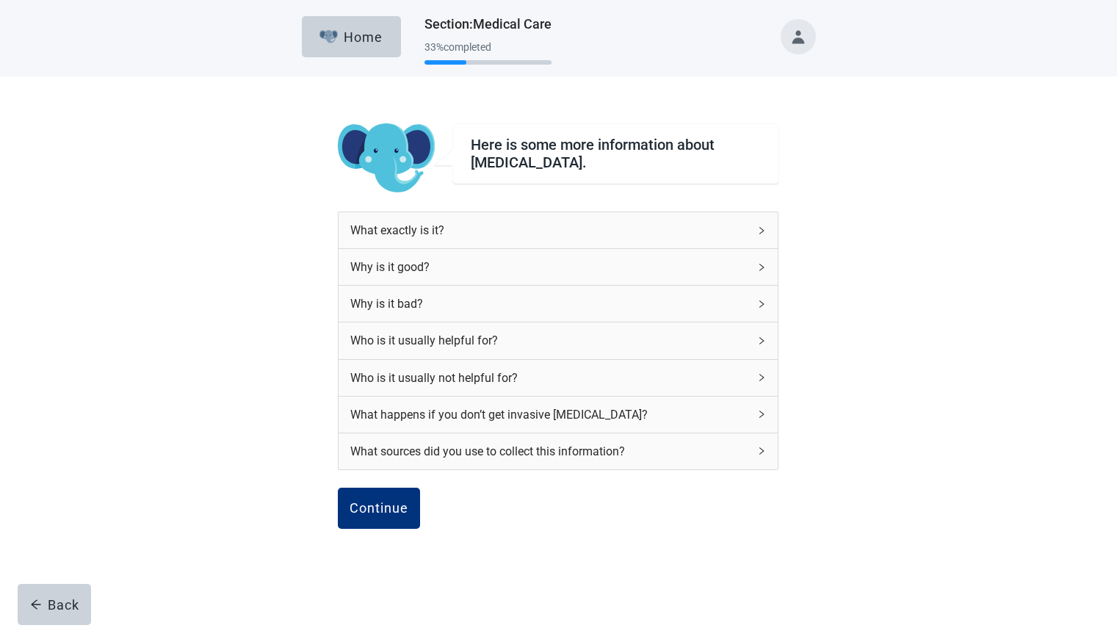
click at [583, 463] on div "What sources did you use to collect this information?" at bounding box center [558, 451] width 439 height 36
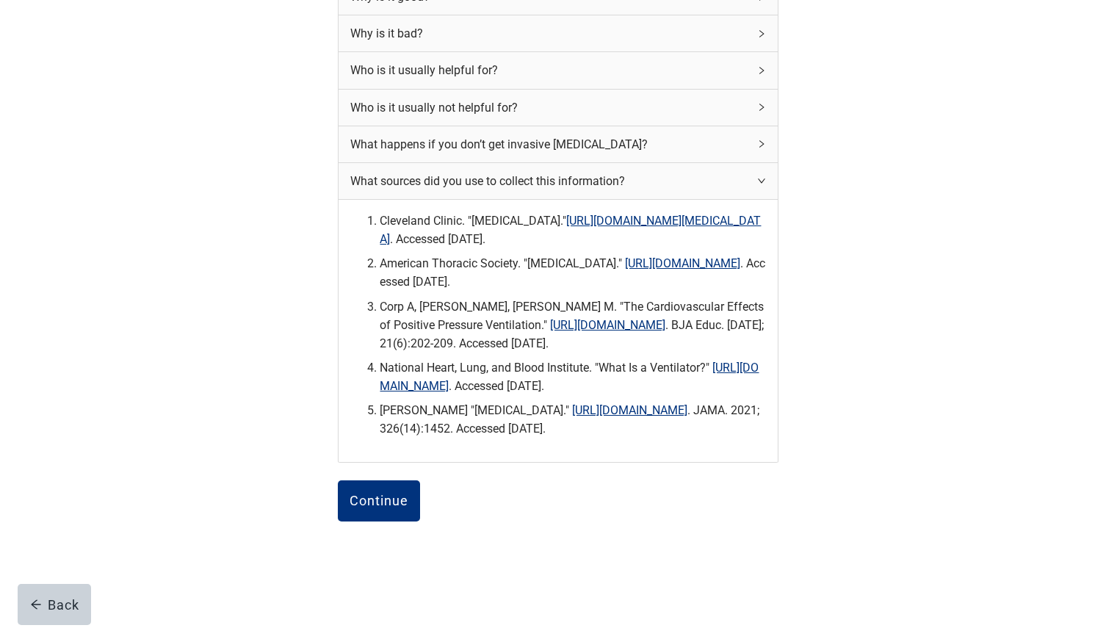
scroll to position [317, 0]
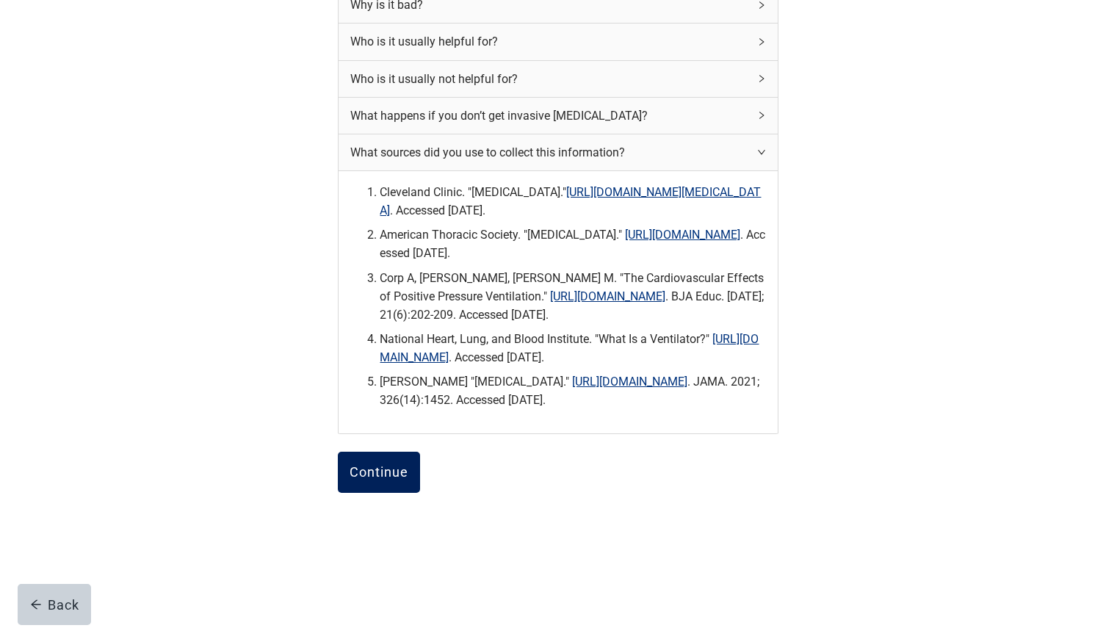
click at [391, 467] on div "Continue" at bounding box center [379, 472] width 59 height 15
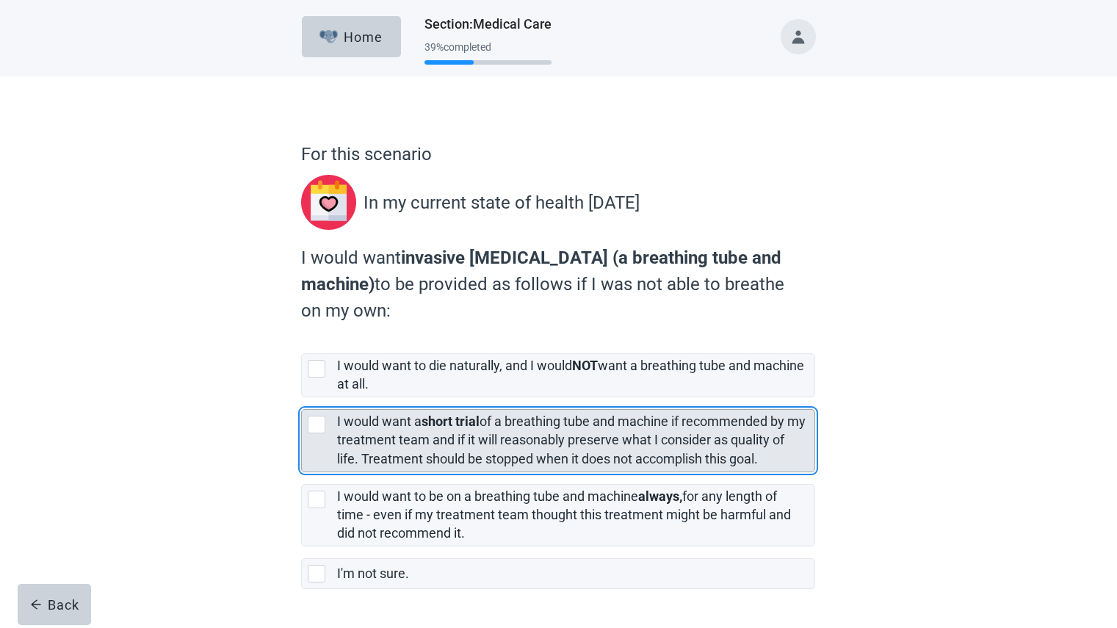
click at [318, 423] on div "[object Object], checkbox, not selected" at bounding box center [317, 425] width 18 height 18
click at [302, 398] on input "I would want a short trial of a breathing tube and machine if recommended by my…" at bounding box center [301, 397] width 1 height 1
checkbox input "true"
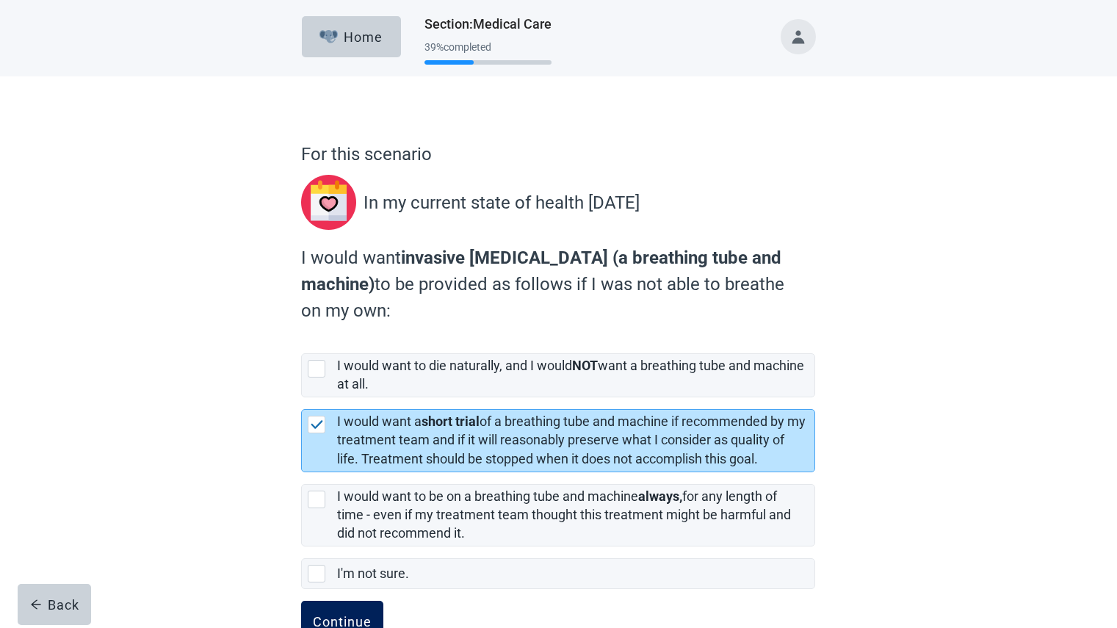
click at [341, 613] on button "Continue" at bounding box center [342, 621] width 82 height 41
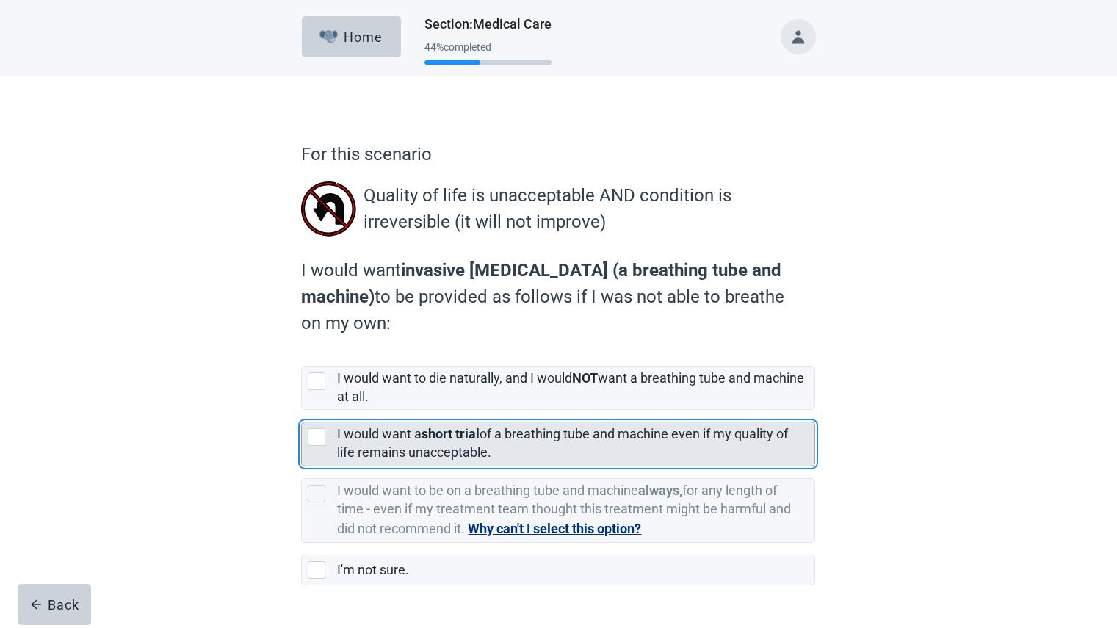
click at [320, 436] on div "[object Object], checkbox, not selected" at bounding box center [317, 437] width 18 height 18
click at [302, 411] on input "I would want a short trial of a breathing tube and machine even if my quality o…" at bounding box center [301, 410] width 1 height 1
checkbox input "true"
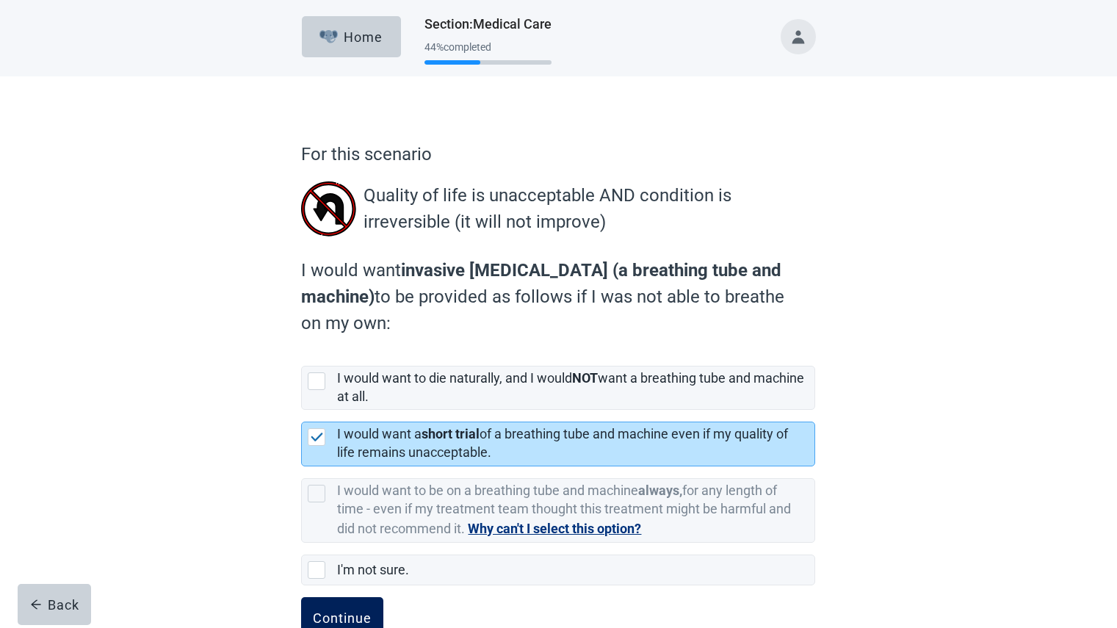
click at [348, 606] on button "Continue" at bounding box center [342, 617] width 82 height 41
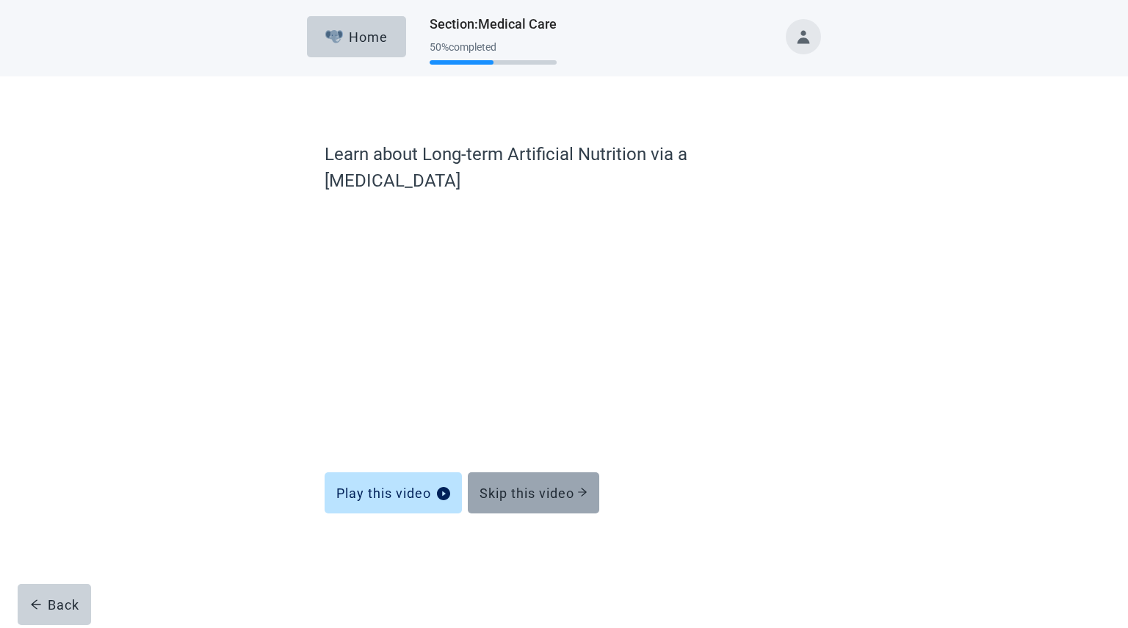
click at [571, 472] on button "Skip this video" at bounding box center [534, 492] width 132 height 41
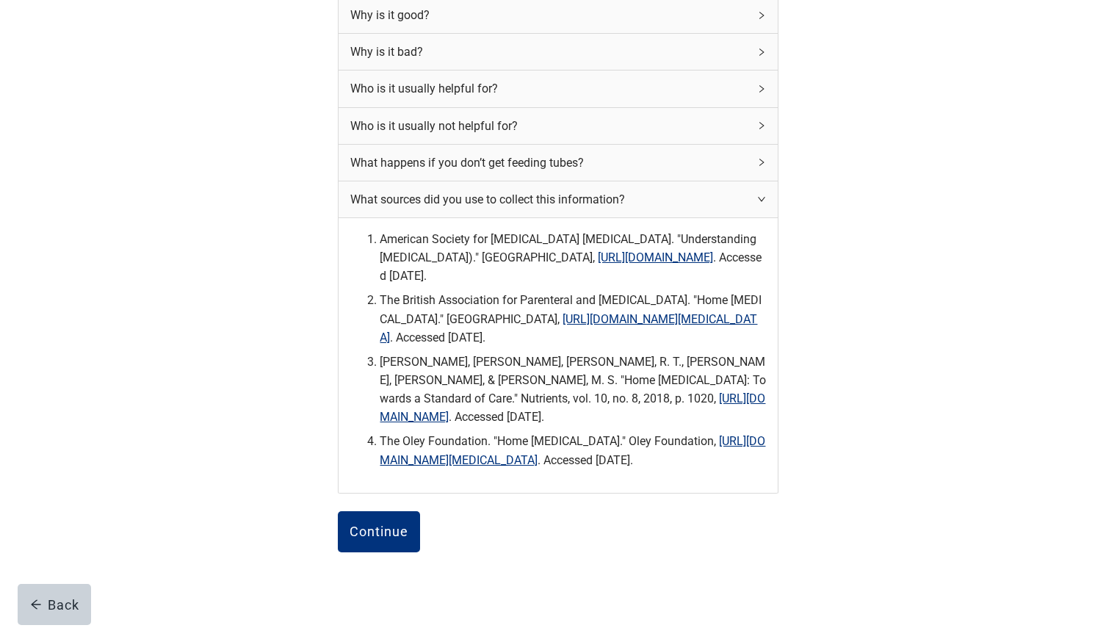
scroll to position [262, 0]
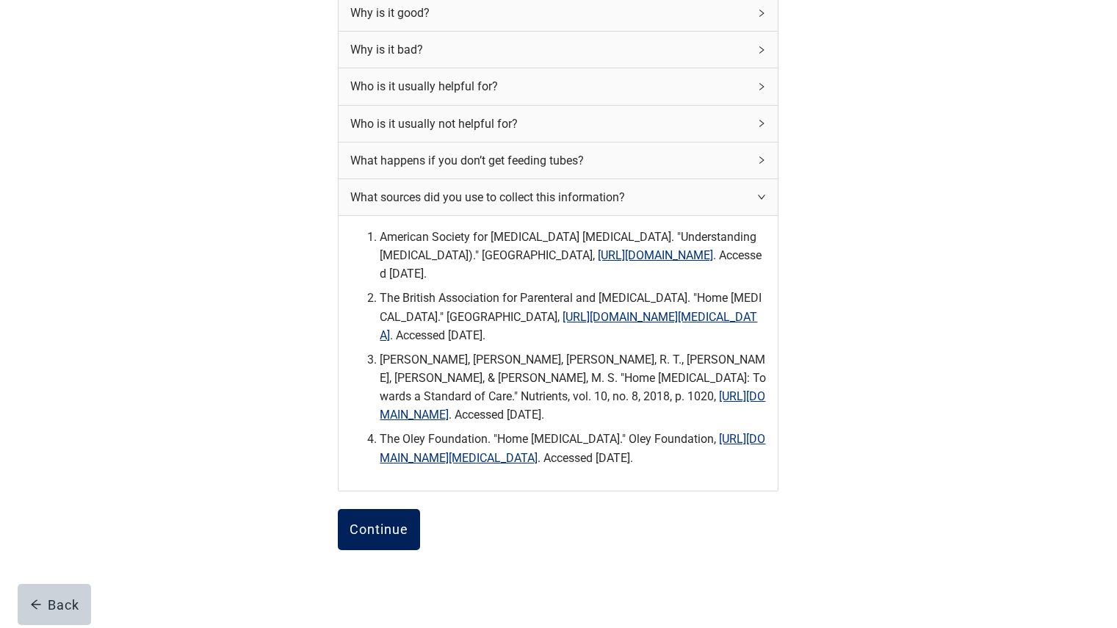
click at [394, 537] on div "Continue" at bounding box center [379, 529] width 59 height 15
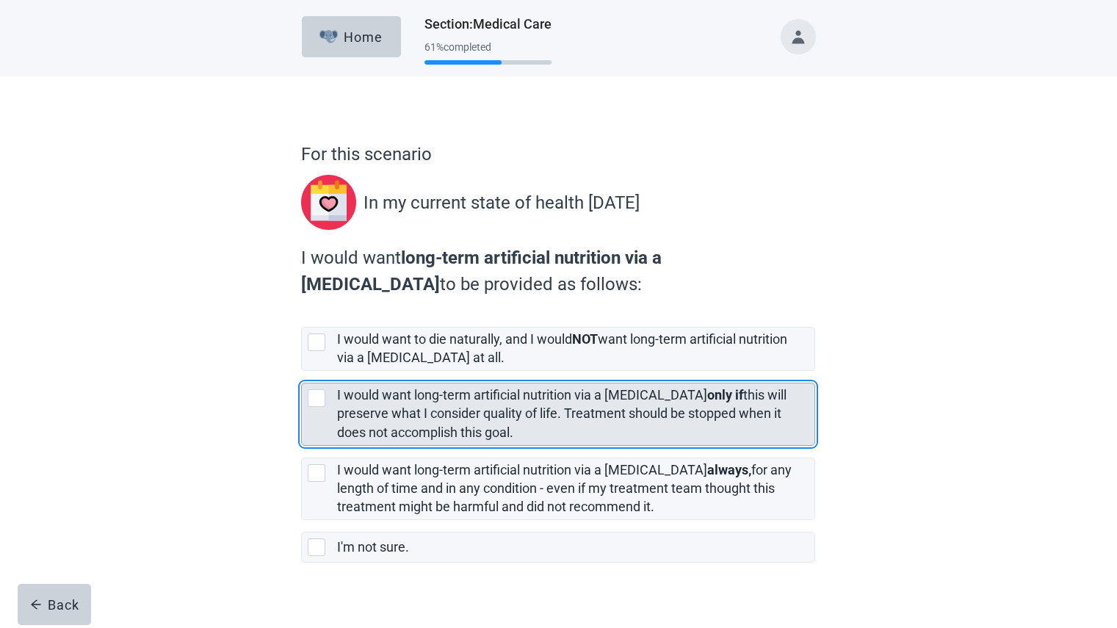
click at [317, 399] on div "[object Object], checkbox, not selected" at bounding box center [317, 398] width 18 height 18
click at [302, 372] on input "I would want long-term artificial nutrition via a [MEDICAL_DATA] only if this w…" at bounding box center [301, 371] width 1 height 1
checkbox input "true"
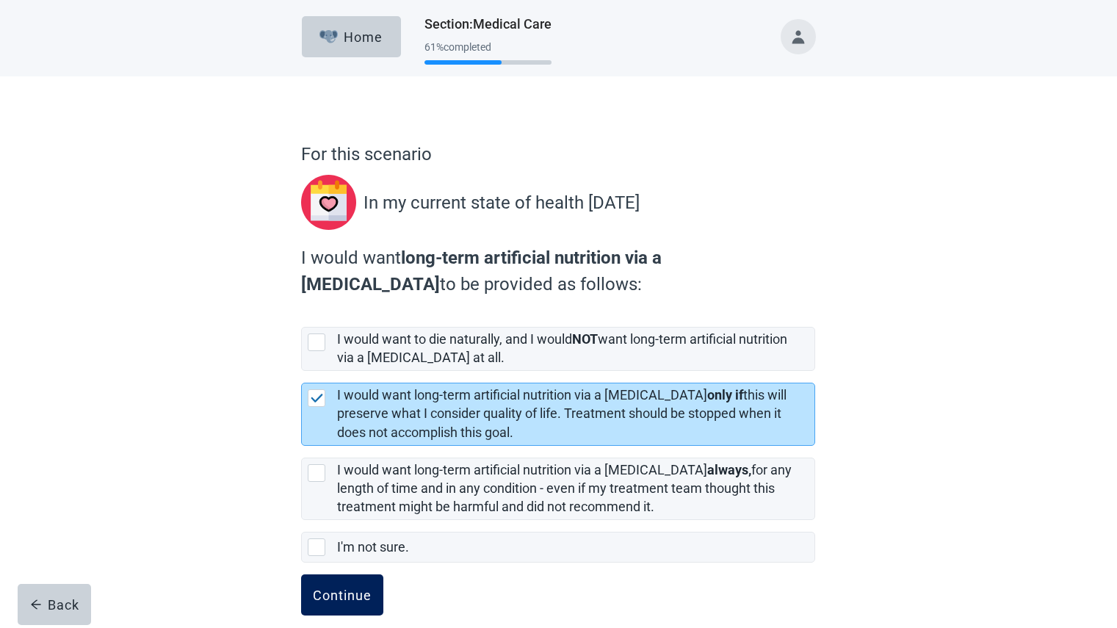
click at [321, 596] on div "Continue" at bounding box center [342, 595] width 59 height 15
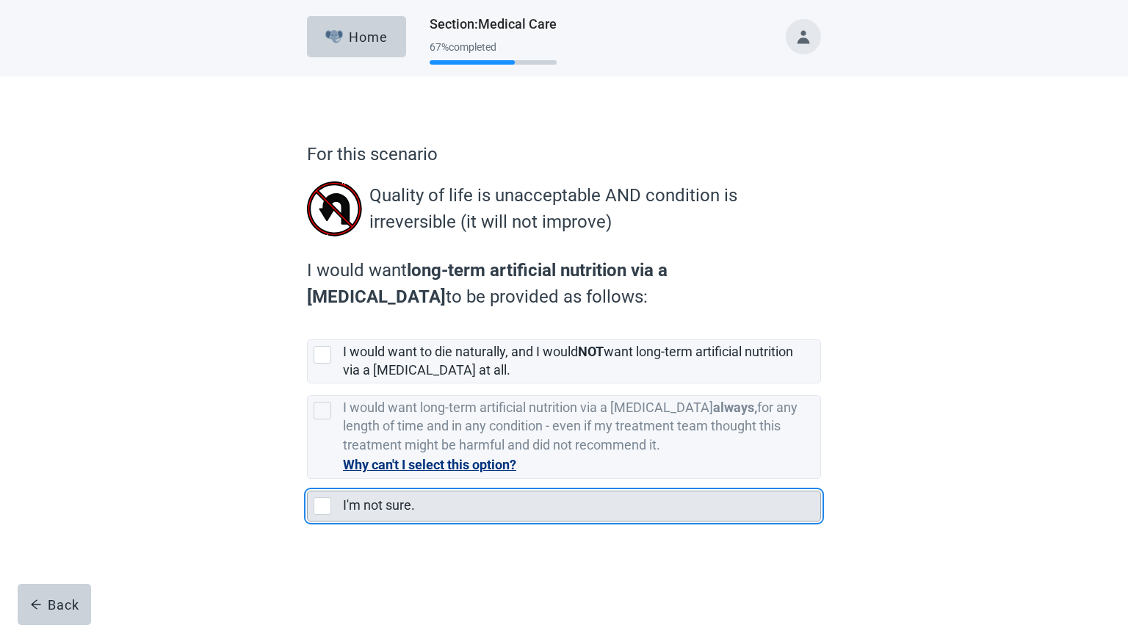
click at [321, 500] on div "I'm not sure., checkbox, not selected" at bounding box center [323, 506] width 18 height 18
click at [308, 480] on input "I'm not sure." at bounding box center [307, 479] width 1 height 1
checkbox input "true"
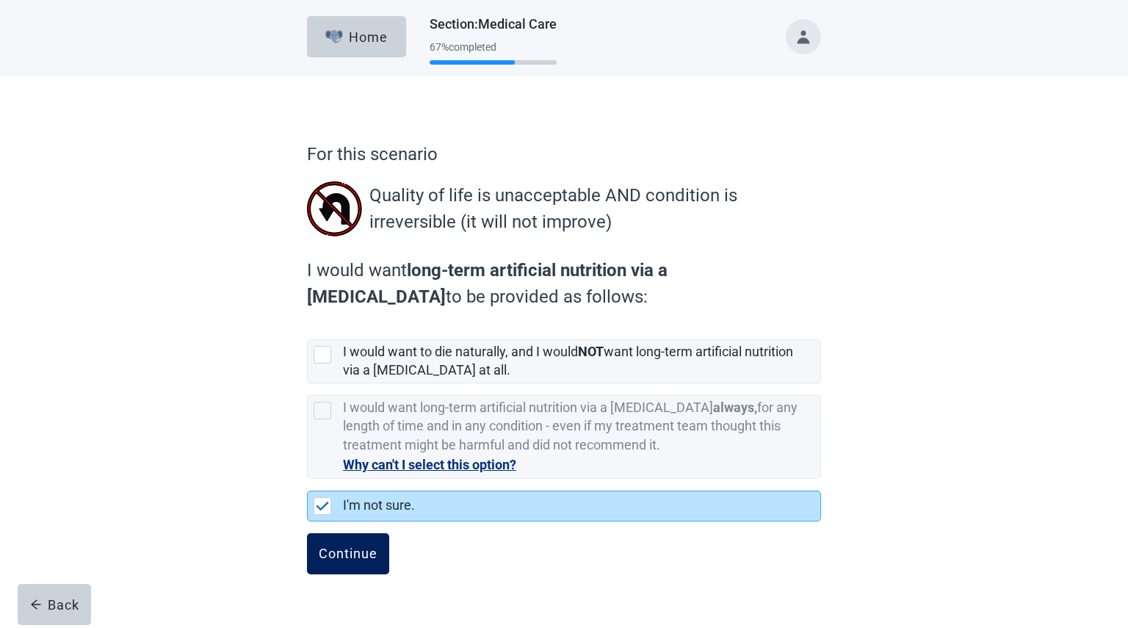
click at [342, 551] on div "Continue" at bounding box center [348, 554] width 59 height 15
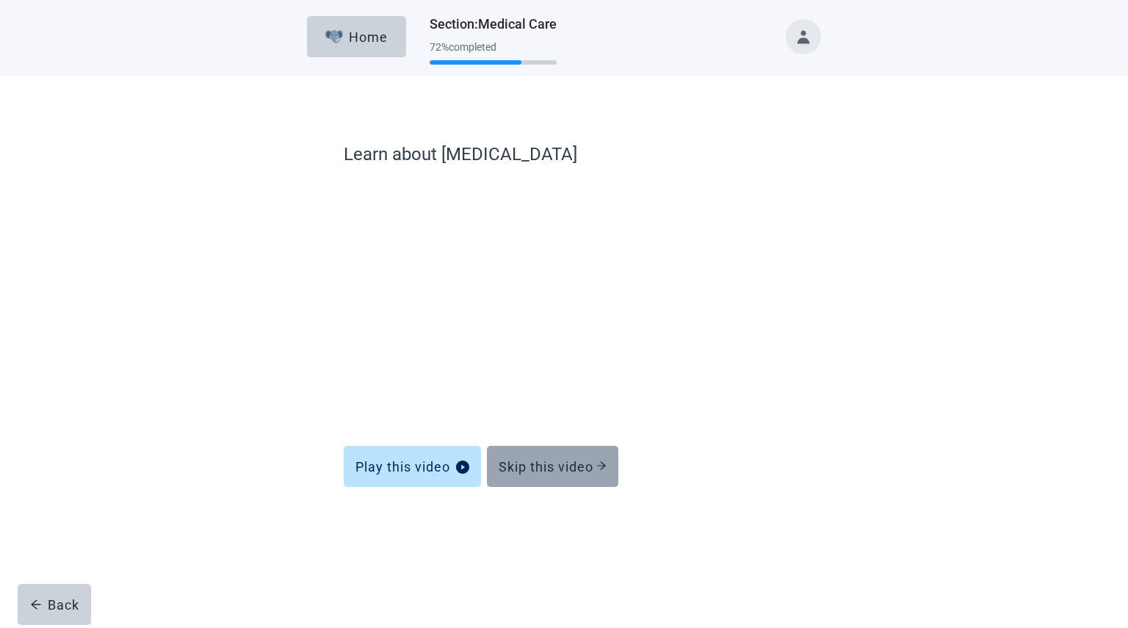
click at [566, 471] on div "Skip this video" at bounding box center [553, 466] width 108 height 15
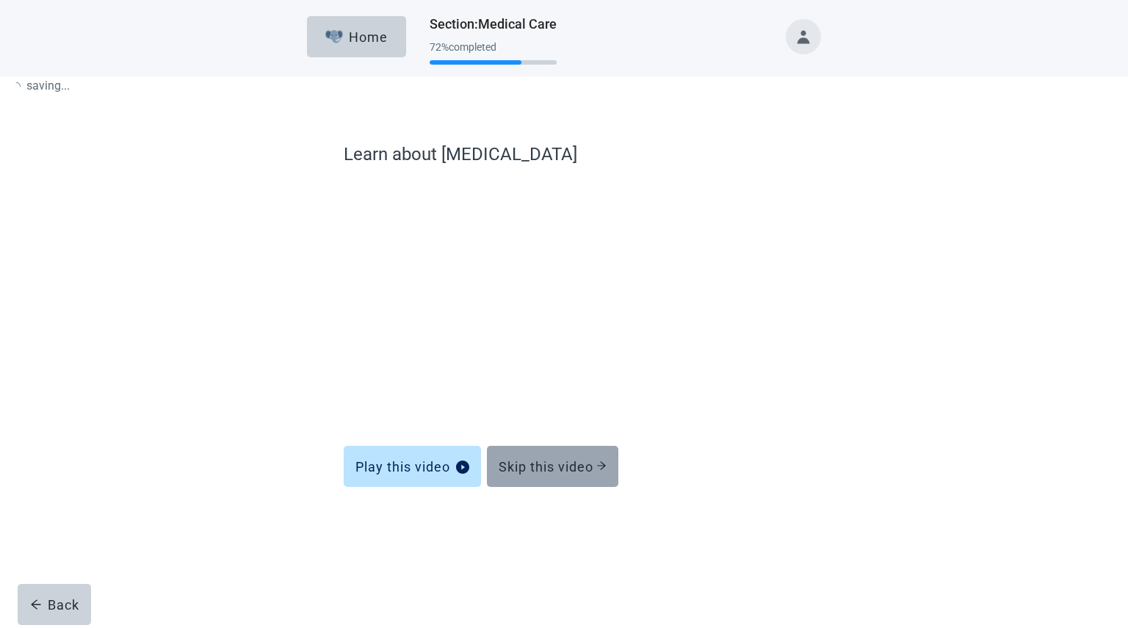
click at [570, 471] on div "Skip this video" at bounding box center [553, 466] width 108 height 15
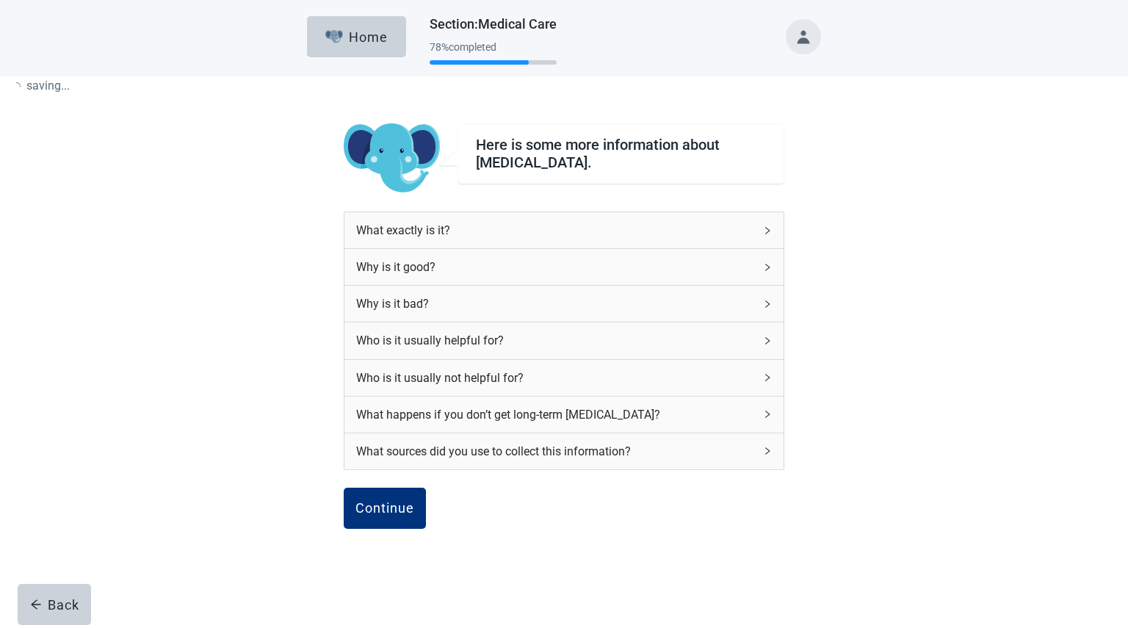
click at [575, 461] on div "What sources did you use to collect this information?" at bounding box center [564, 451] width 439 height 36
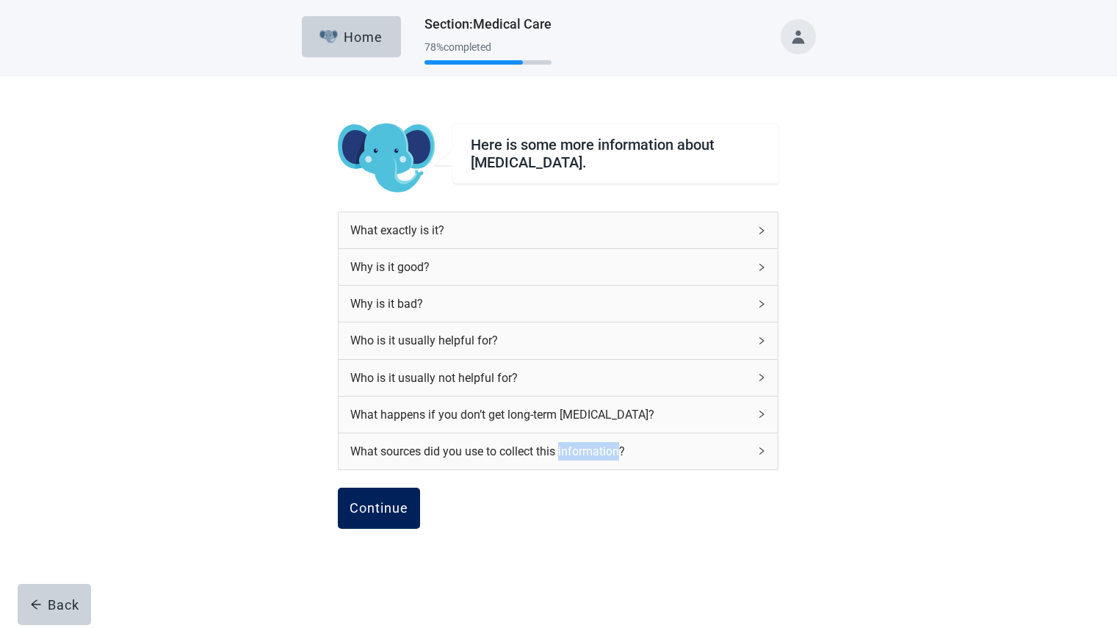
click at [370, 511] on div "Continue" at bounding box center [379, 508] width 59 height 15
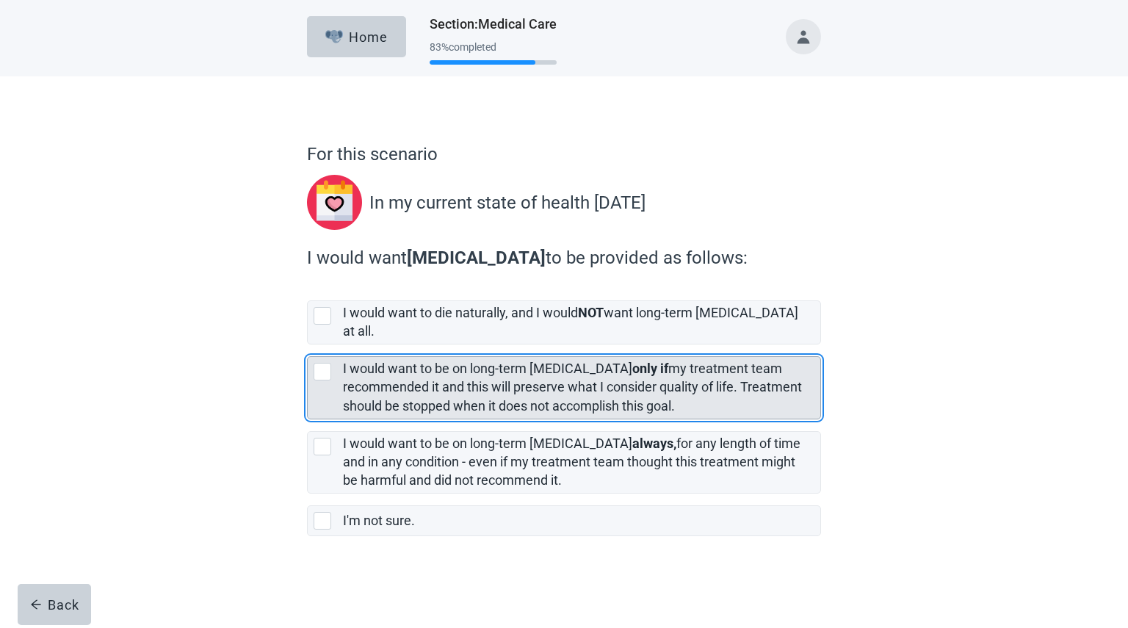
click at [323, 363] on div "[object Object], checkbox, not selected" at bounding box center [323, 372] width 18 height 18
click at [308, 345] on input "I would want to be on long-term [MEDICAL_DATA] only if my treatment team recomm…" at bounding box center [307, 345] width 1 height 1
checkbox input "true"
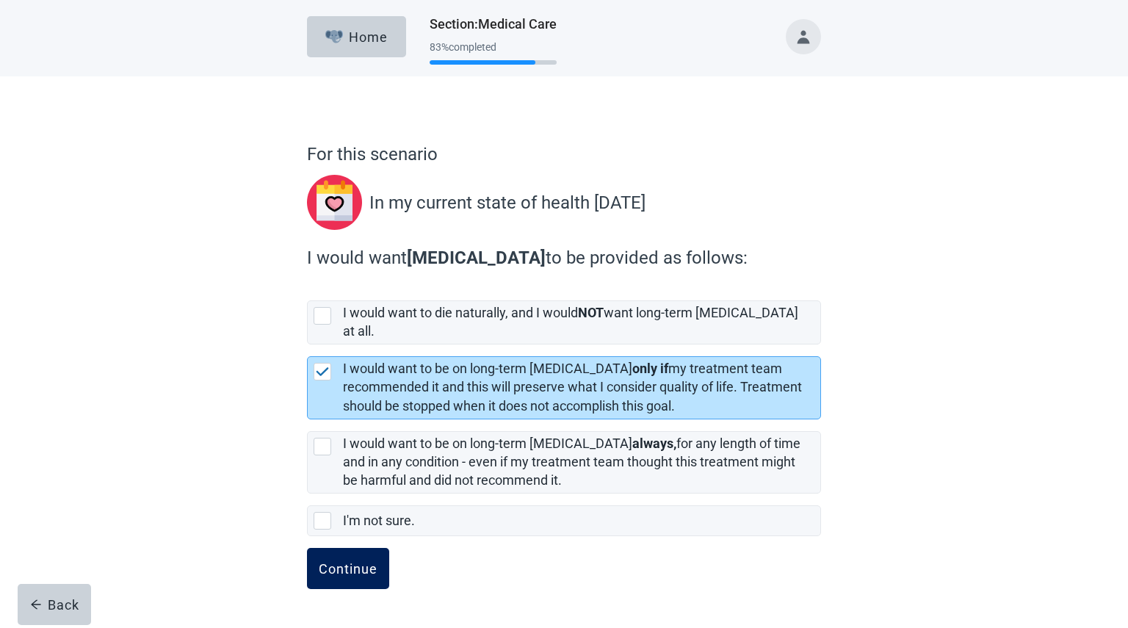
click at [342, 563] on div "Continue" at bounding box center [348, 568] width 59 height 15
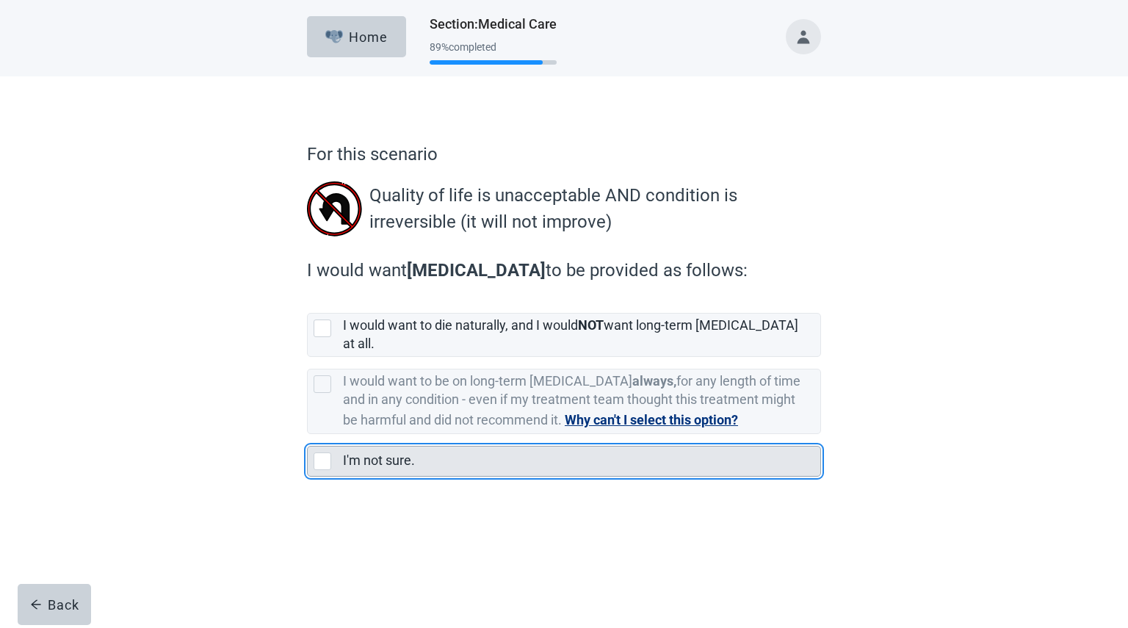
click at [320, 453] on div "I'm not sure., checkbox, not selected" at bounding box center [323, 462] width 18 height 18
click at [308, 435] on input "I'm not sure." at bounding box center [307, 434] width 1 height 1
checkbox input "true"
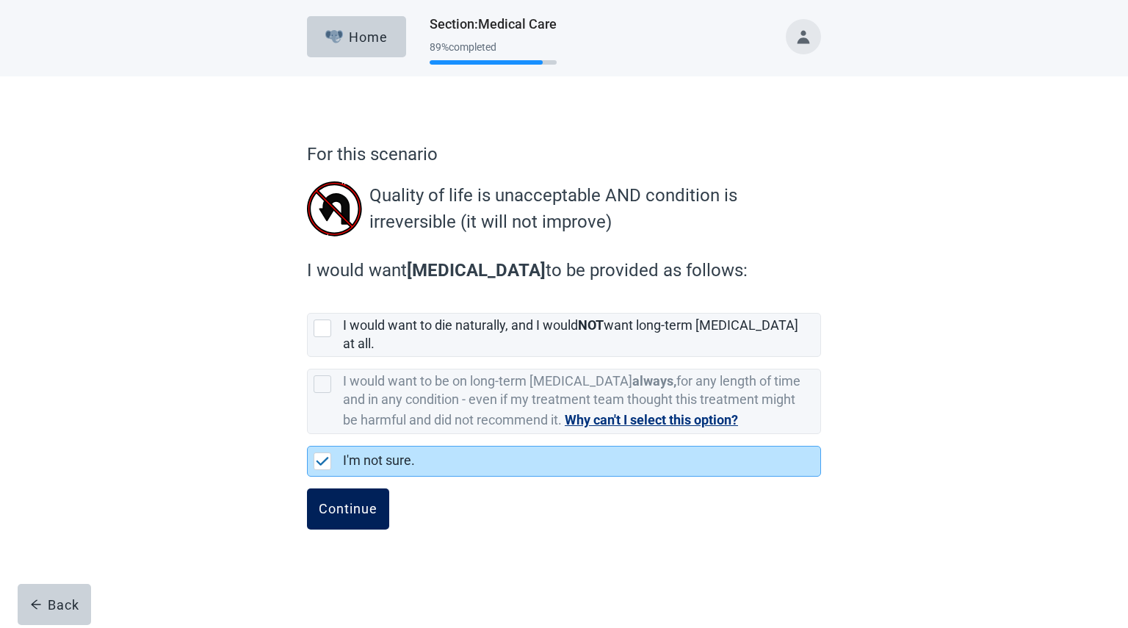
click at [341, 502] on div "Continue" at bounding box center [348, 509] width 59 height 15
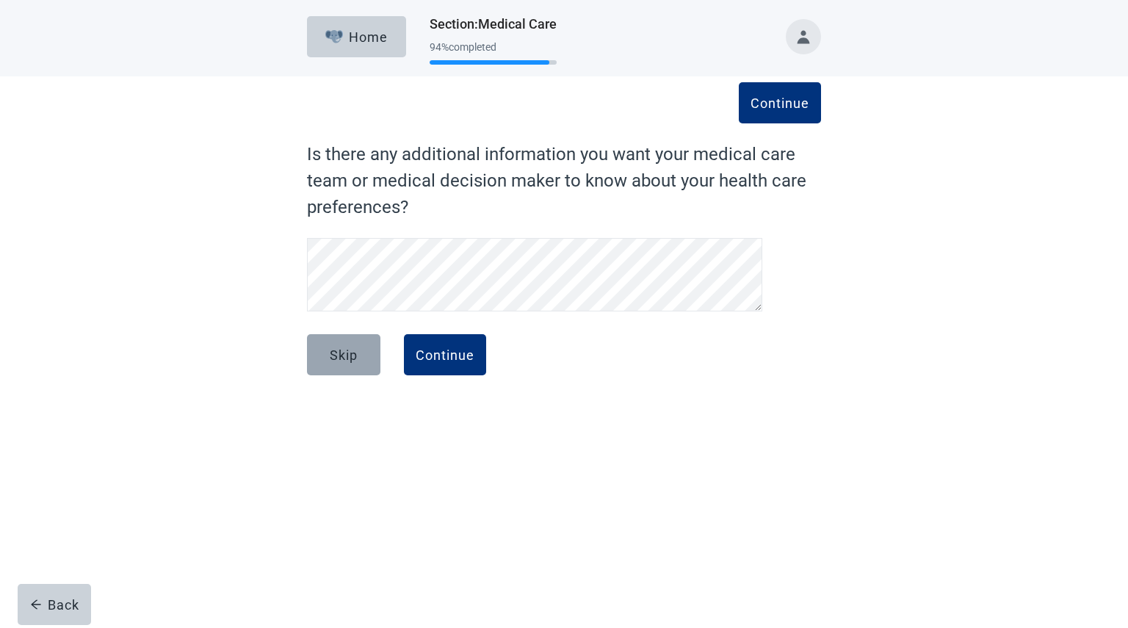
click at [346, 353] on div "Skip" at bounding box center [344, 354] width 28 height 15
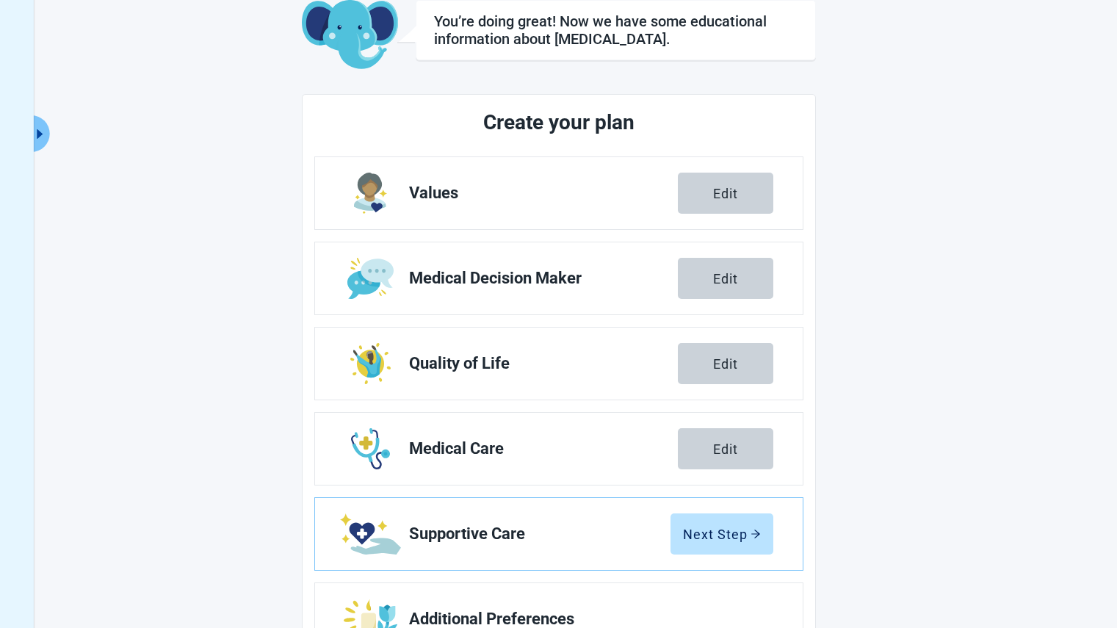
scroll to position [153, 0]
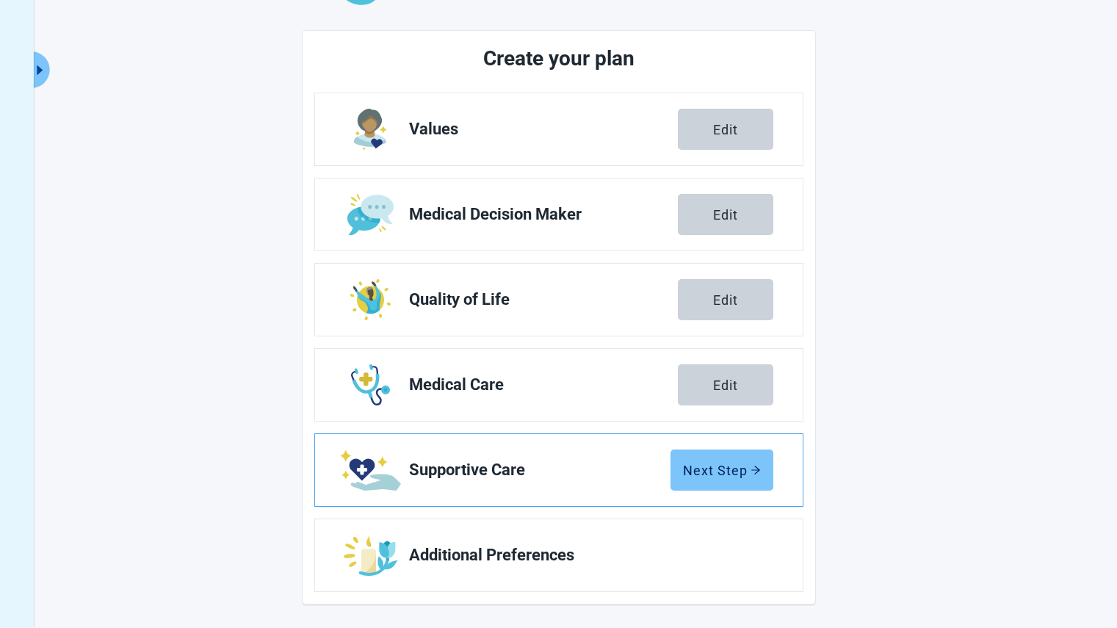
click at [759, 473] on icon "arrow-right" at bounding box center [756, 470] width 10 height 10
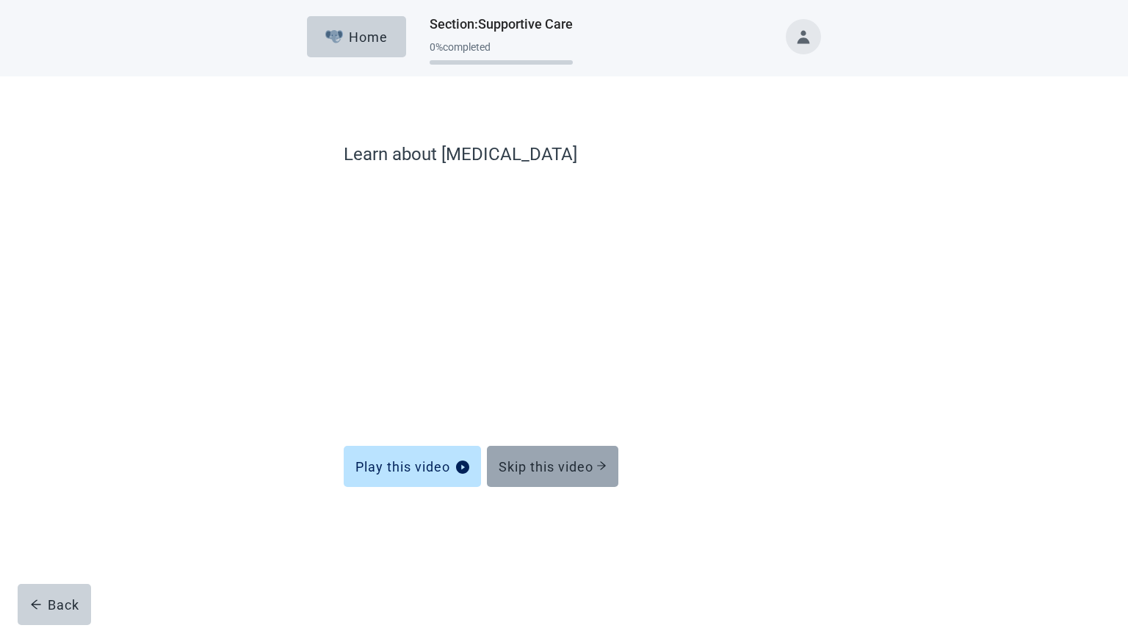
click at [581, 465] on div "Skip this video" at bounding box center [553, 466] width 108 height 15
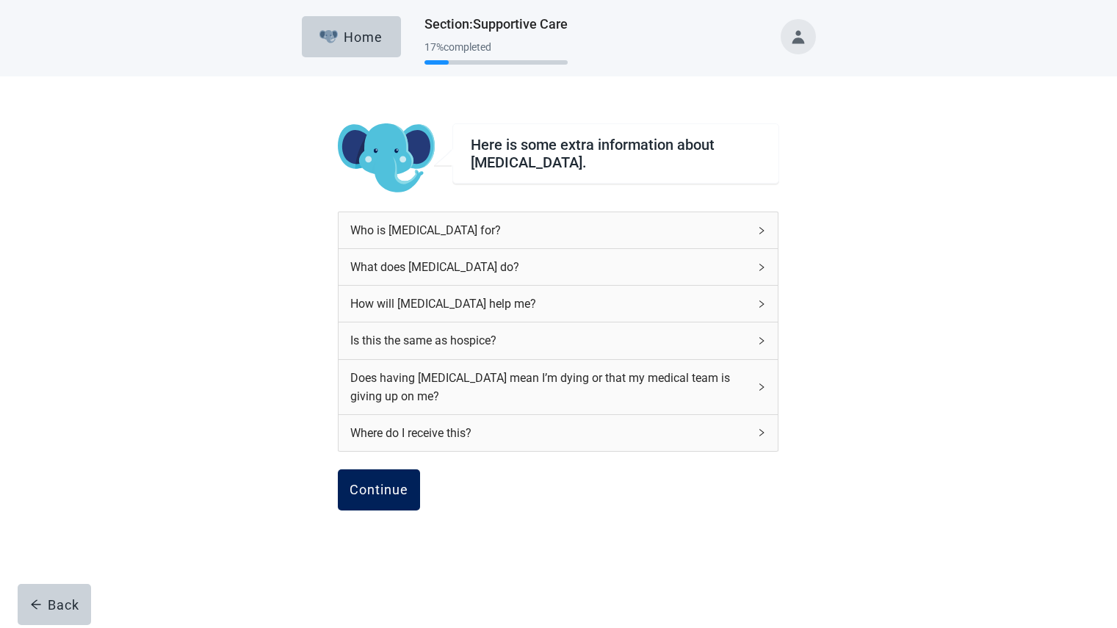
click at [374, 489] on div "Continue" at bounding box center [379, 490] width 59 height 15
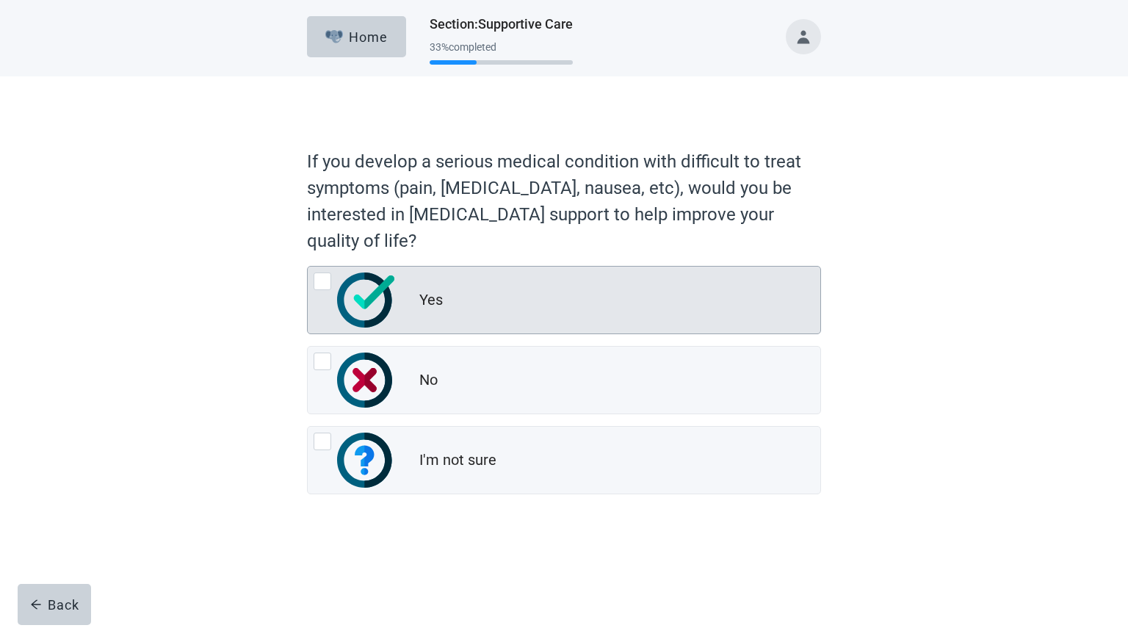
click at [326, 284] on div "Yes, radio button, not checked" at bounding box center [323, 282] width 18 height 18
click at [308, 267] on input "Yes" at bounding box center [307, 266] width 1 height 1
radio input "true"
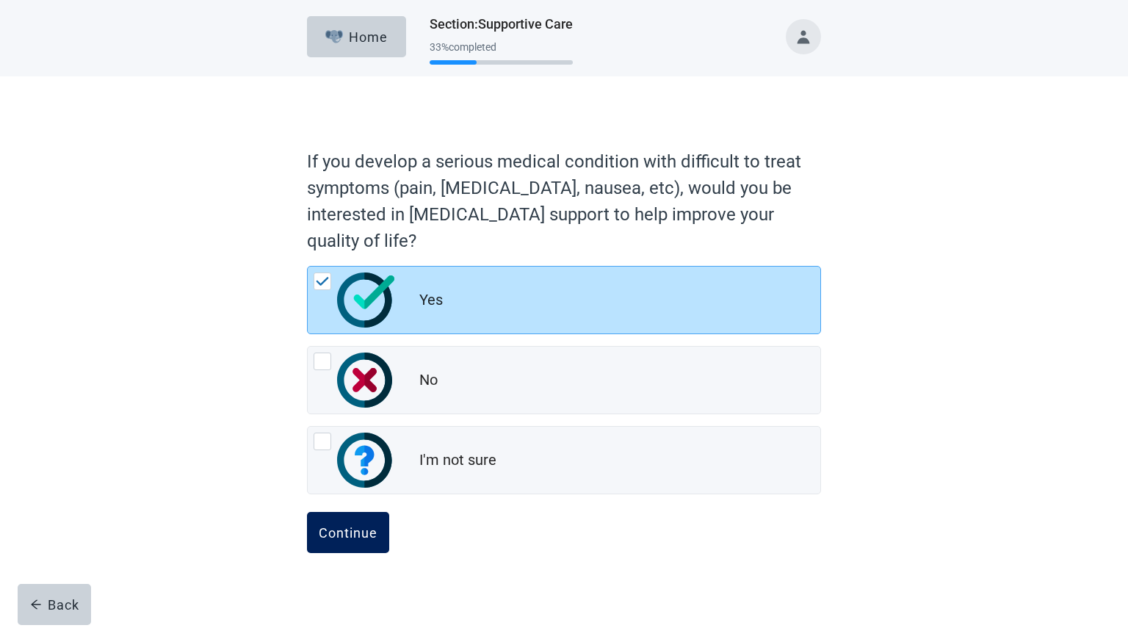
click at [342, 531] on div "Continue" at bounding box center [348, 532] width 59 height 15
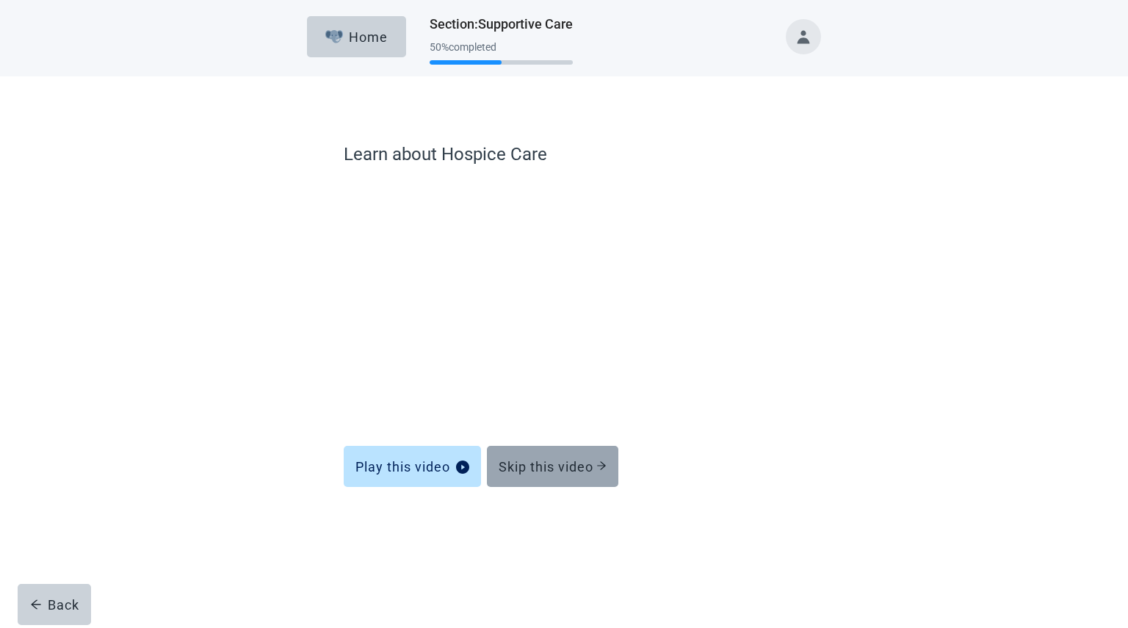
click at [547, 459] on div "Skip this video" at bounding box center [553, 466] width 108 height 15
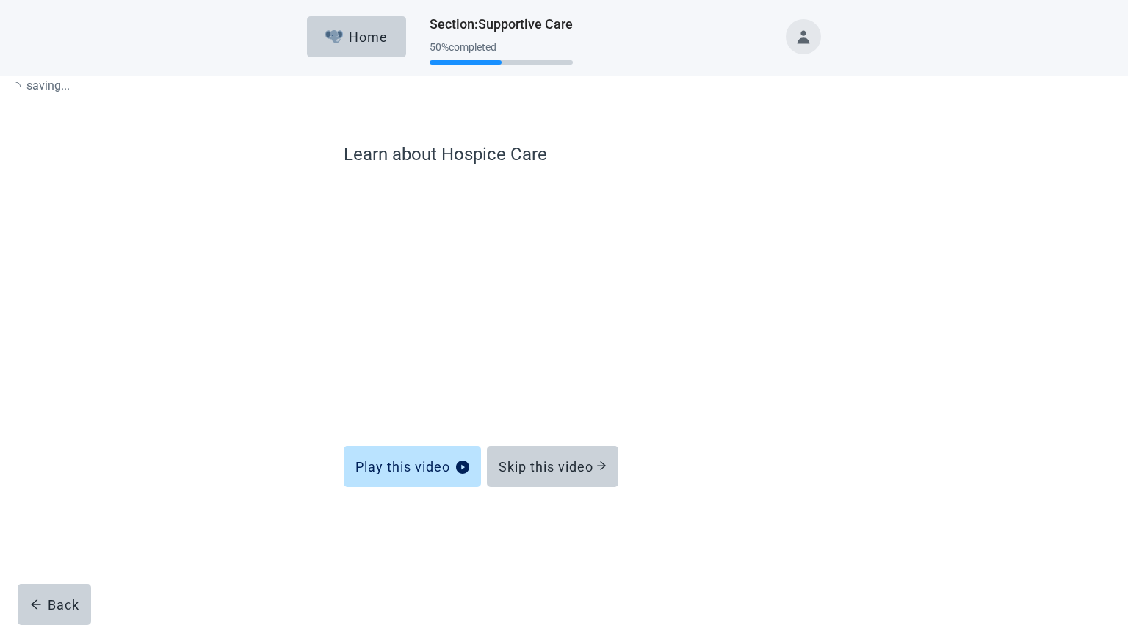
drag, startPoint x: 547, startPoint y: 458, endPoint x: 545, endPoint y: 427, distance: 31.7
click at [545, 427] on div "Learn about Hospice Care Play this video Skip this video" at bounding box center [564, 311] width 441 height 340
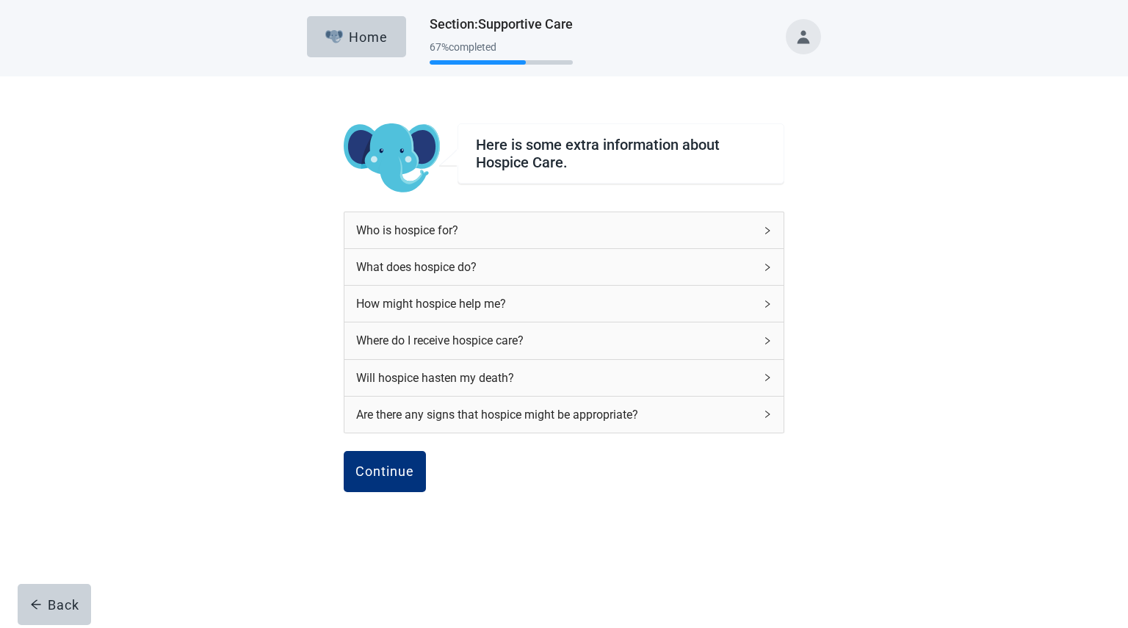
click at [389, 477] on div "Continue" at bounding box center [385, 471] width 59 height 15
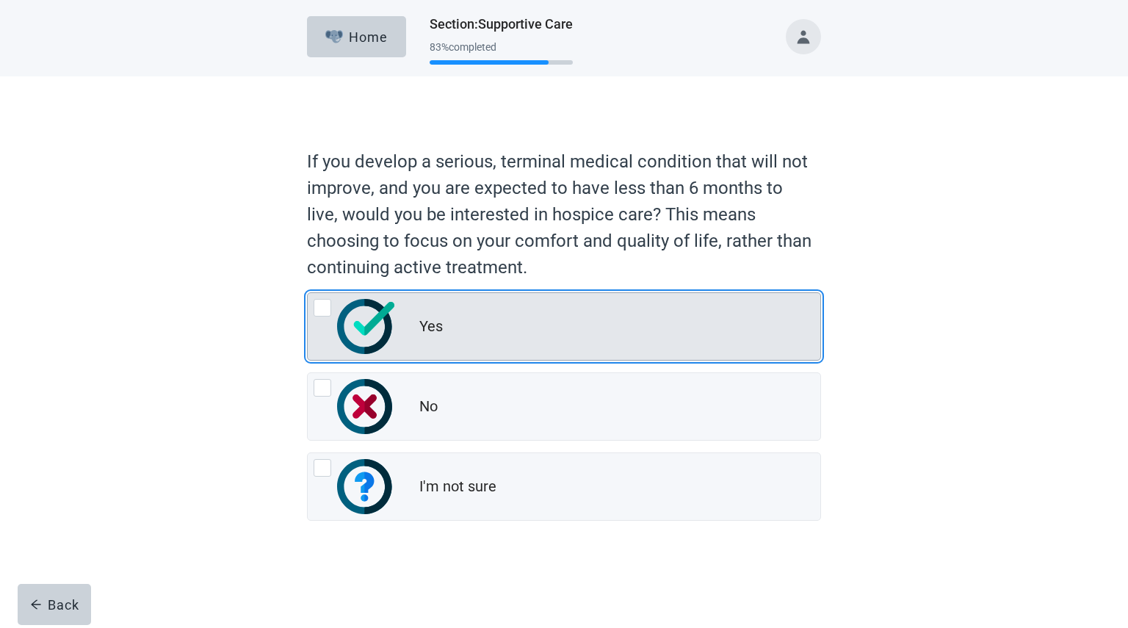
click at [323, 309] on div "Yes, radio button, not checked" at bounding box center [323, 308] width 18 height 18
click at [308, 293] on input "Yes" at bounding box center [307, 292] width 1 height 1
radio input "true"
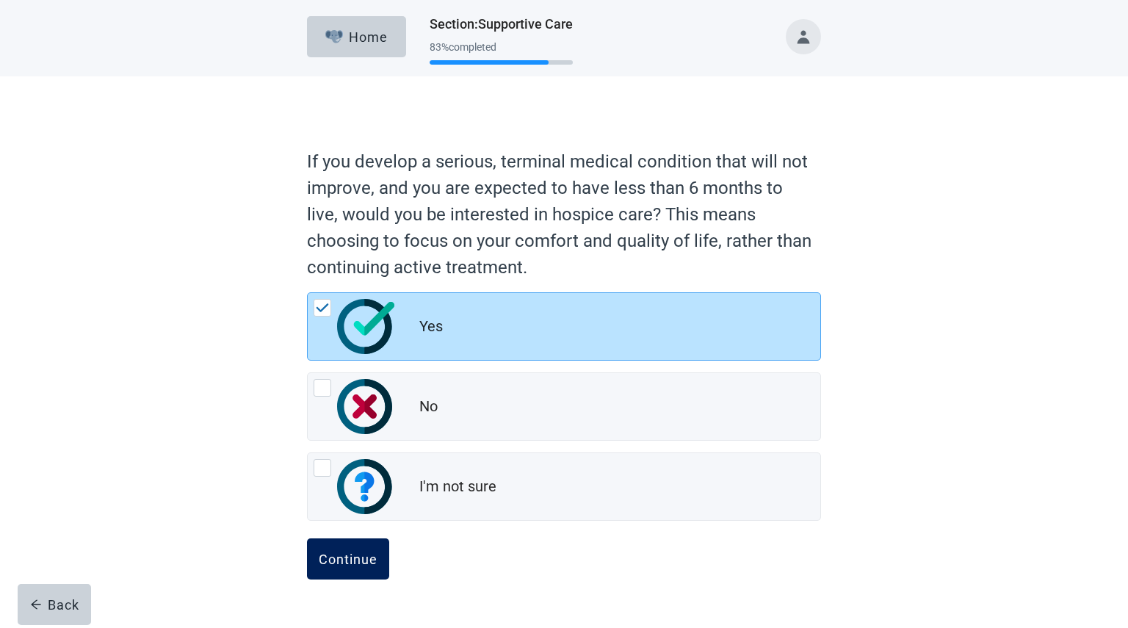
click at [342, 552] on div "Continue" at bounding box center [348, 559] width 59 height 15
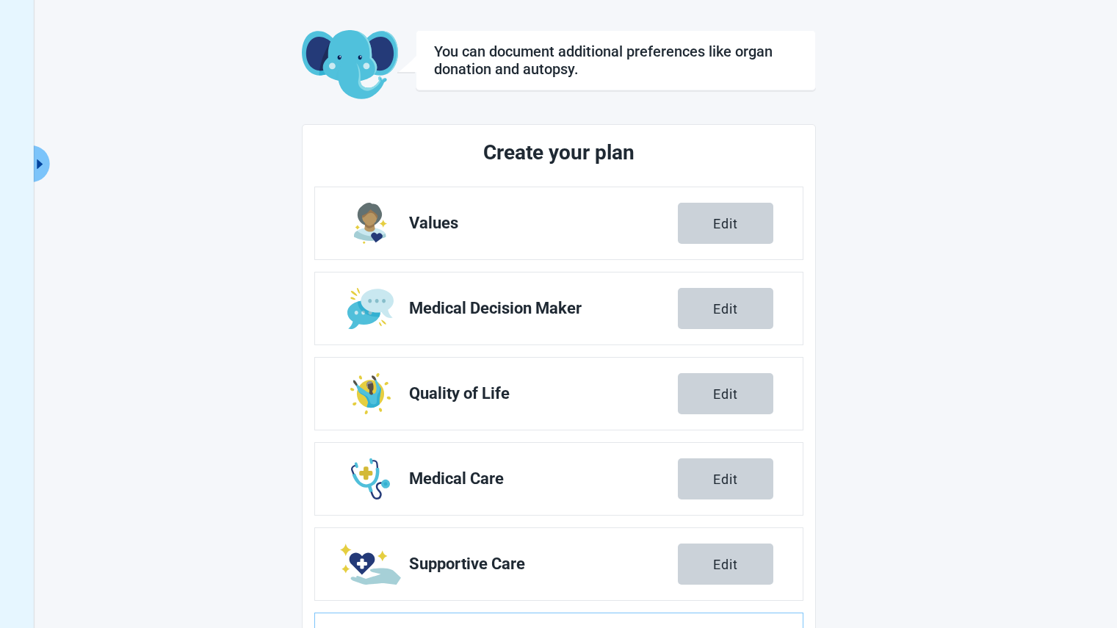
scroll to position [153, 0]
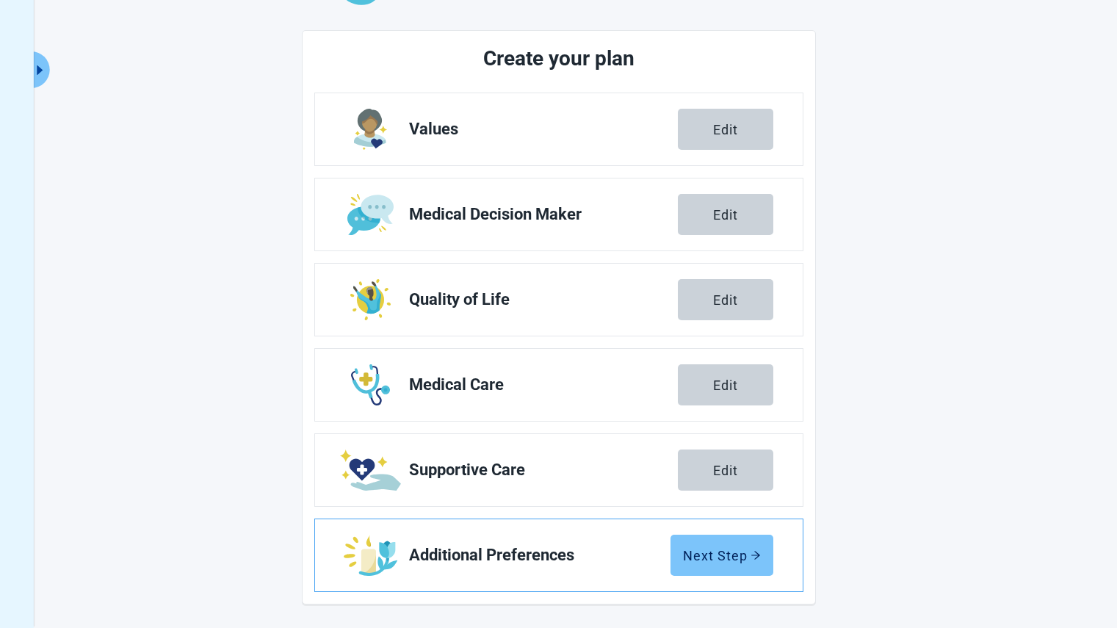
click at [733, 550] on div "Next Step" at bounding box center [722, 555] width 78 height 15
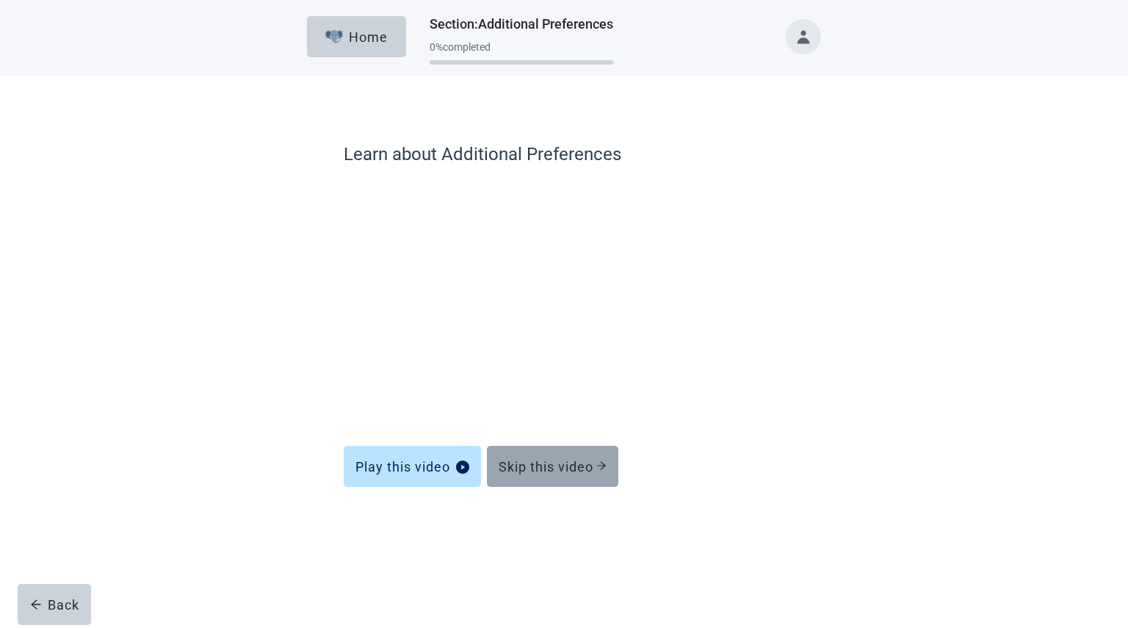
click at [563, 467] on div "Skip this video" at bounding box center [553, 466] width 108 height 15
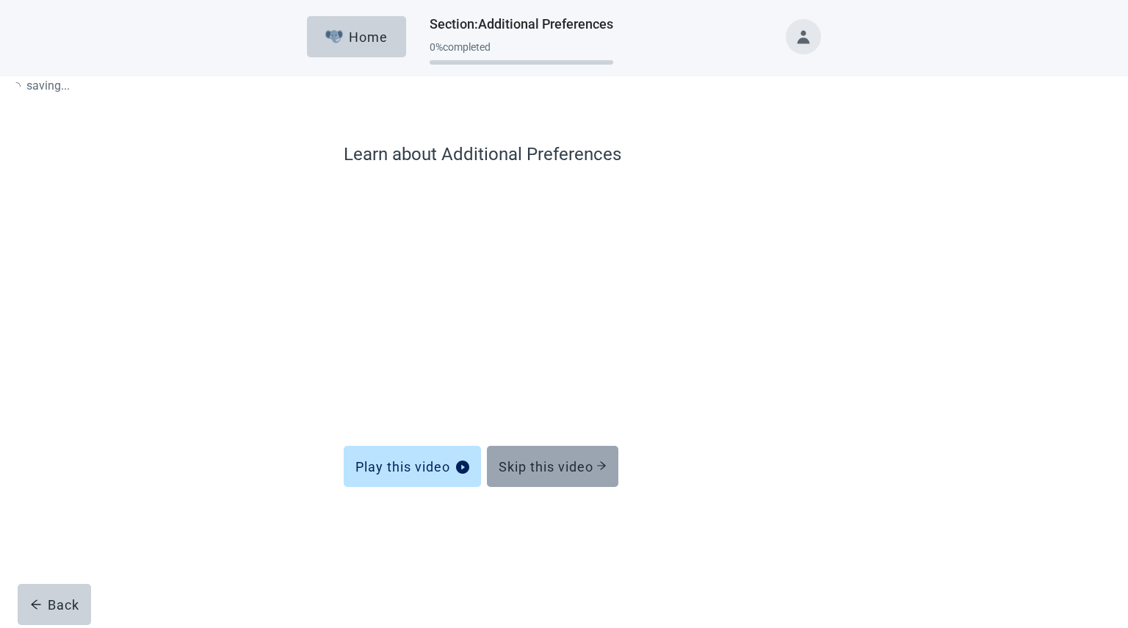
click at [563, 467] on div "Skip this video" at bounding box center [553, 466] width 108 height 15
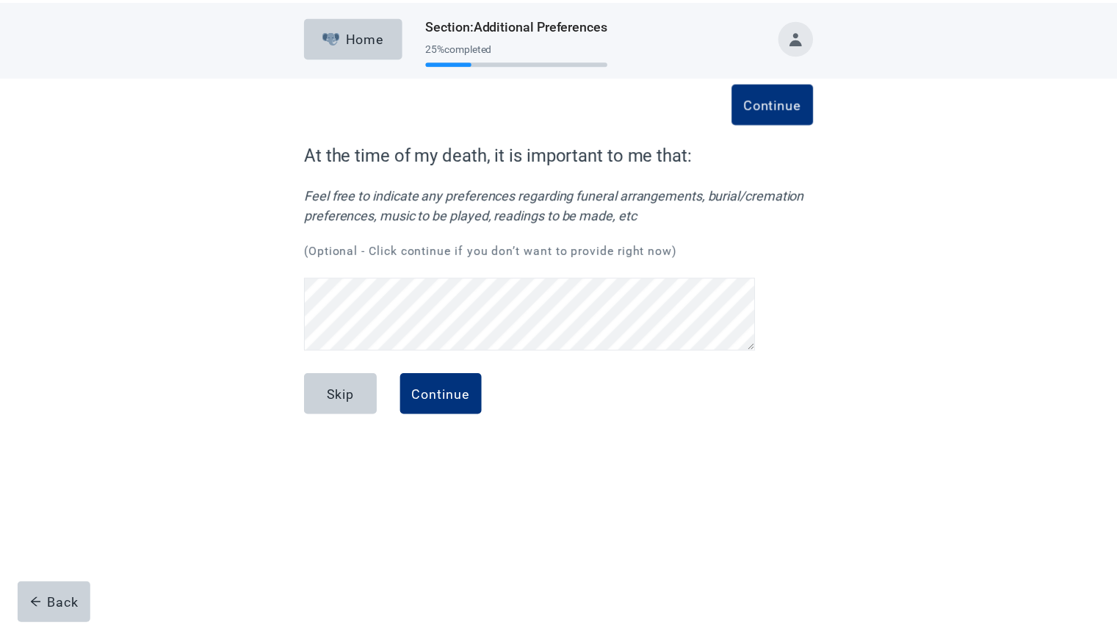
scroll to position [30, 0]
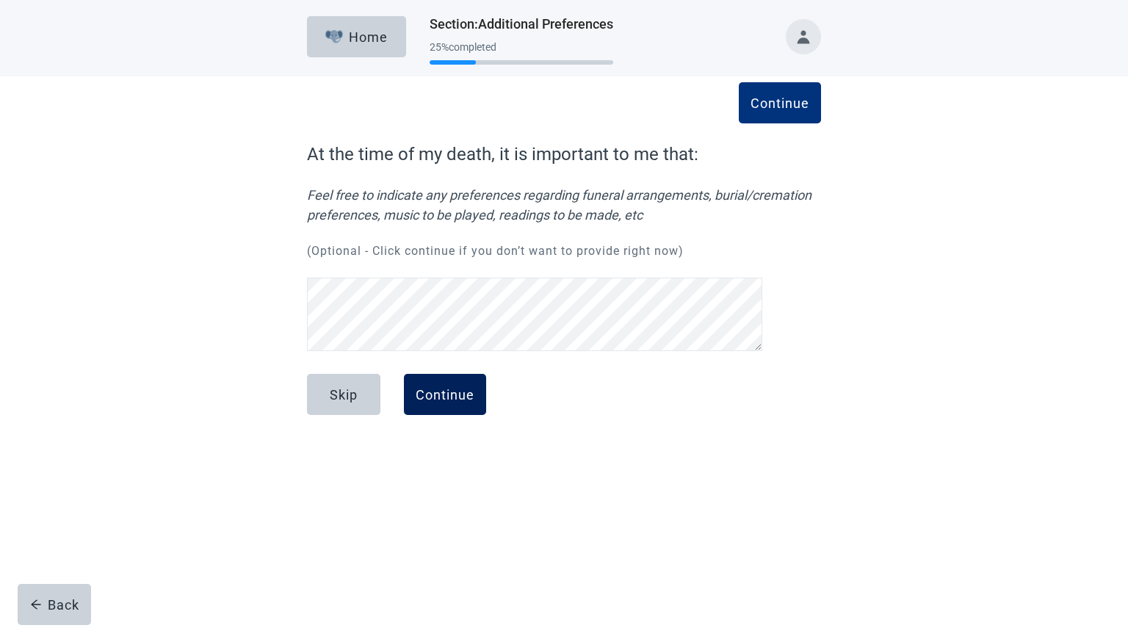
click at [452, 384] on button "Continue" at bounding box center [445, 394] width 82 height 41
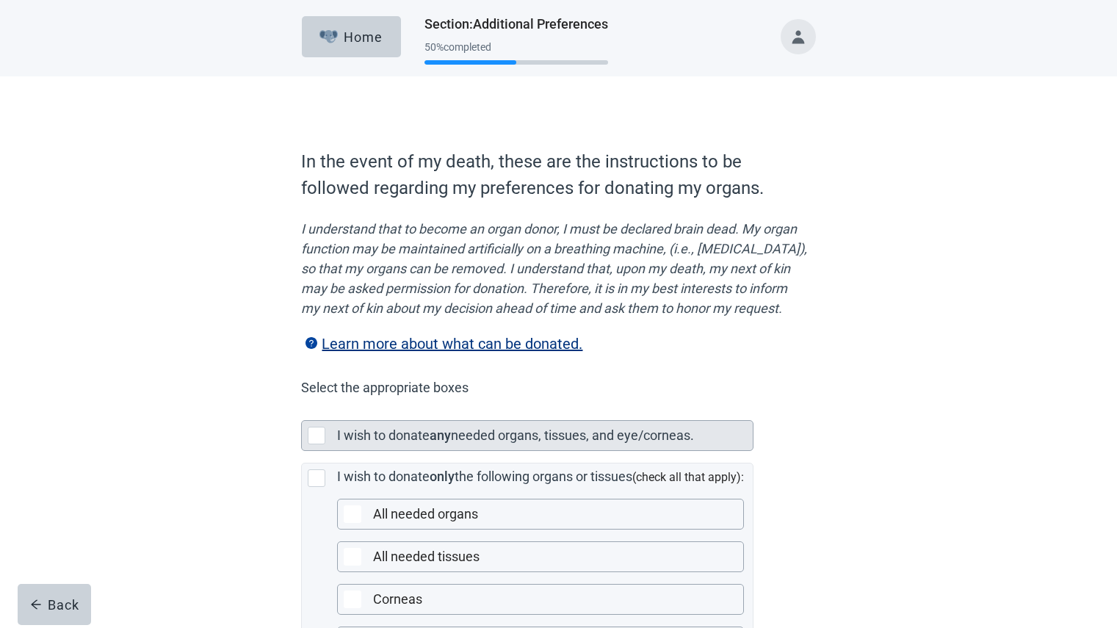
click at [314, 444] on div "Main content" at bounding box center [317, 436] width 18 height 18
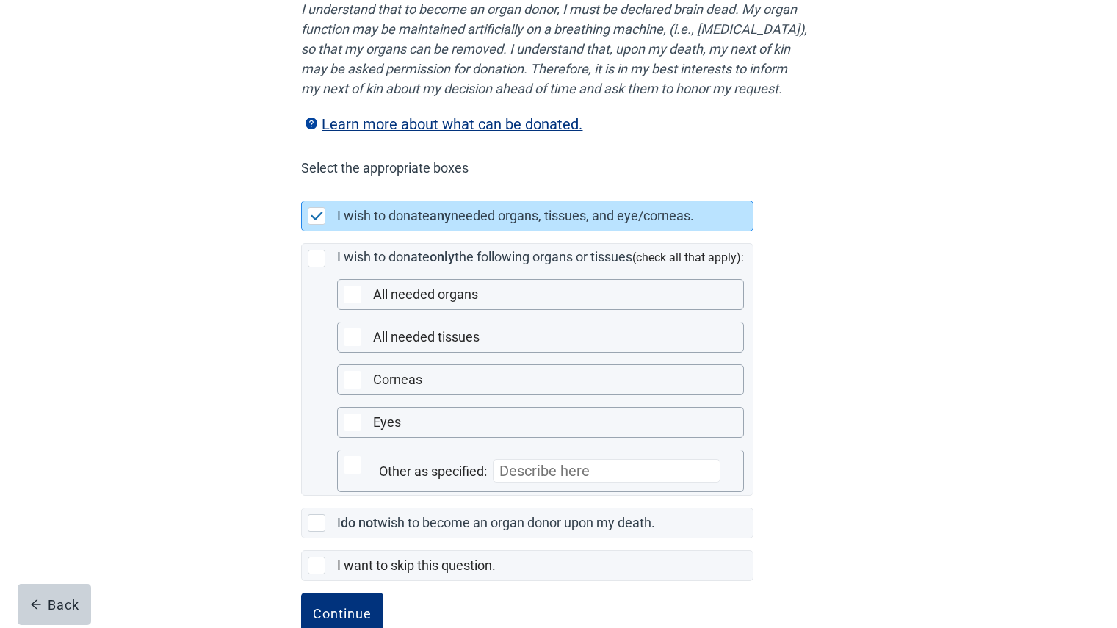
scroll to position [278, 0]
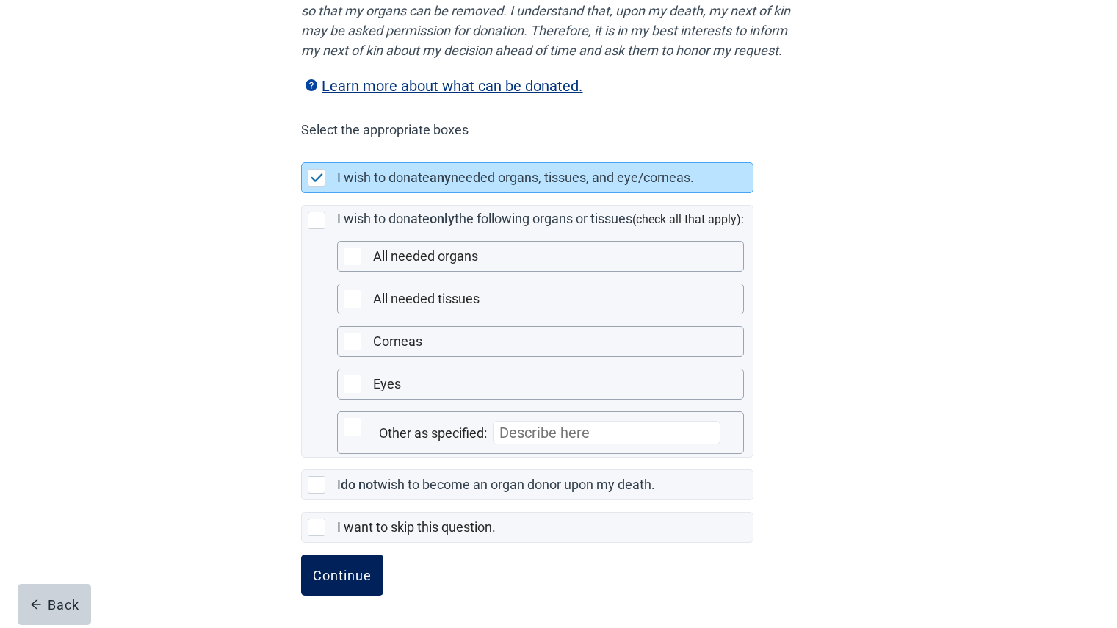
click at [356, 577] on div "Continue" at bounding box center [342, 575] width 59 height 15
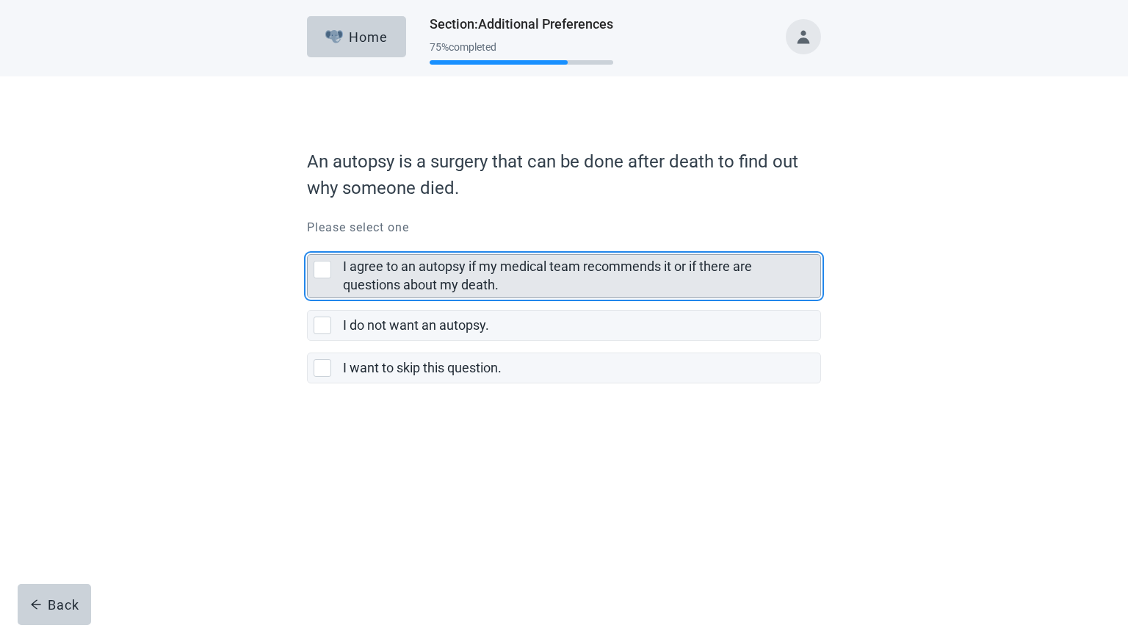
click at [320, 262] on div "I agree to an autopsy if my medical team recommends it or if there are question…" at bounding box center [323, 270] width 18 height 18
click at [308, 243] on input "I agree to an autopsy if my medical team recommends it or if there are question…" at bounding box center [307, 242] width 1 height 1
checkbox input "true"
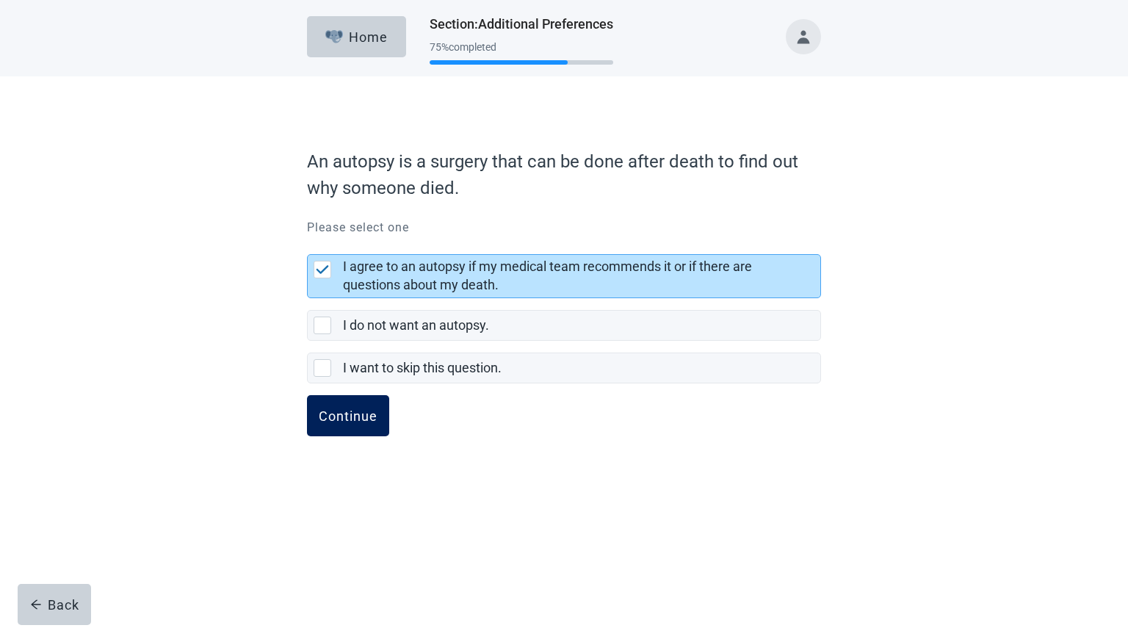
click at [358, 414] on div "Continue" at bounding box center [348, 415] width 59 height 15
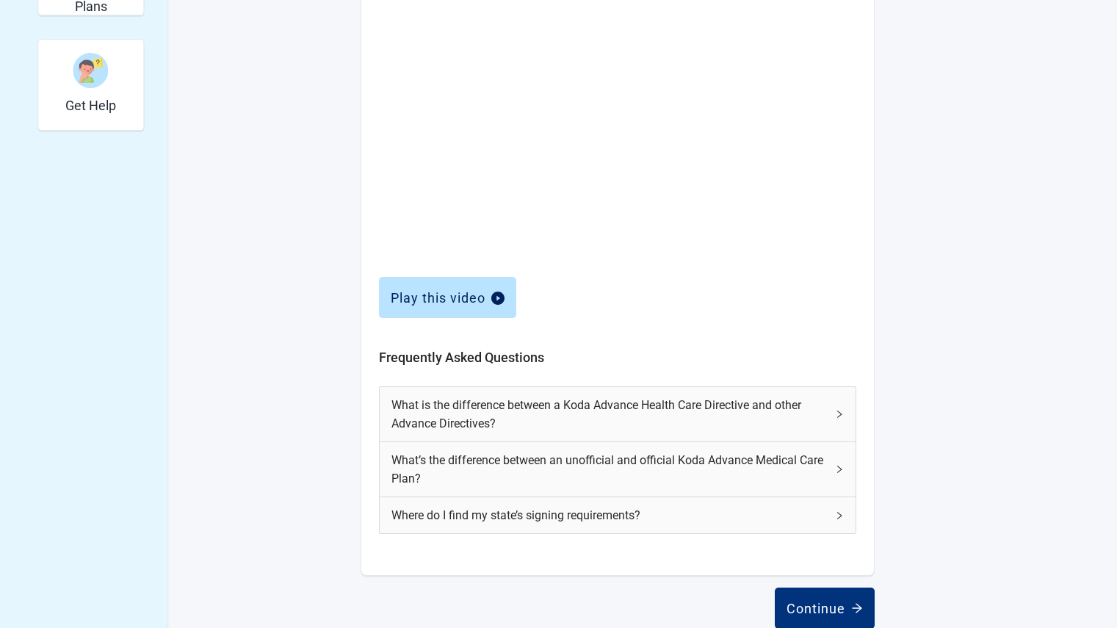
scroll to position [512, 0]
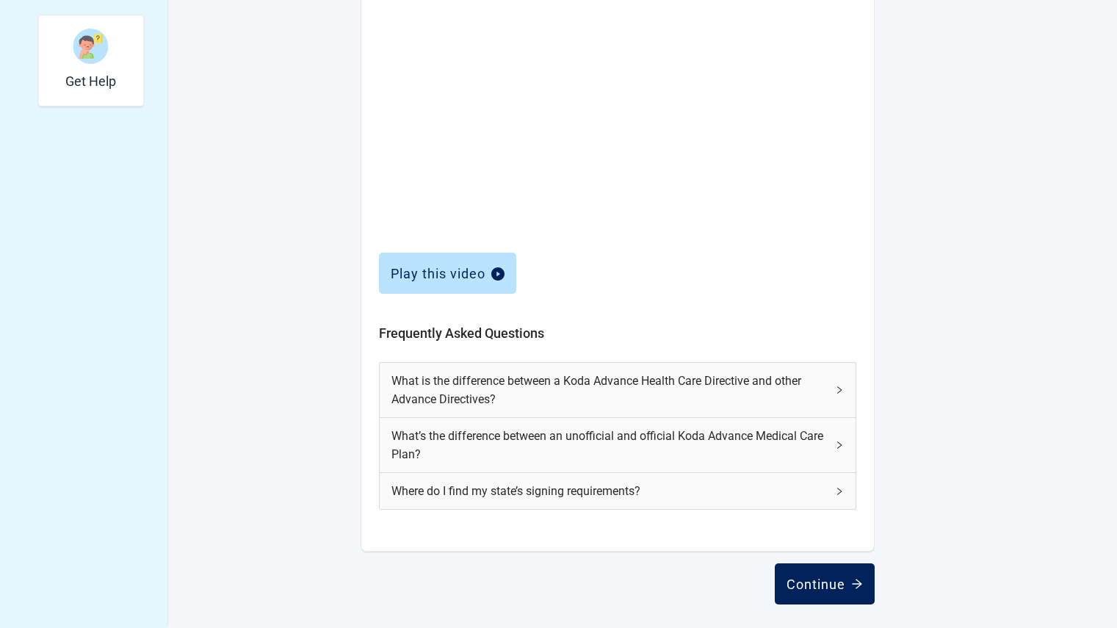
click at [824, 580] on div "Continue" at bounding box center [825, 584] width 76 height 15
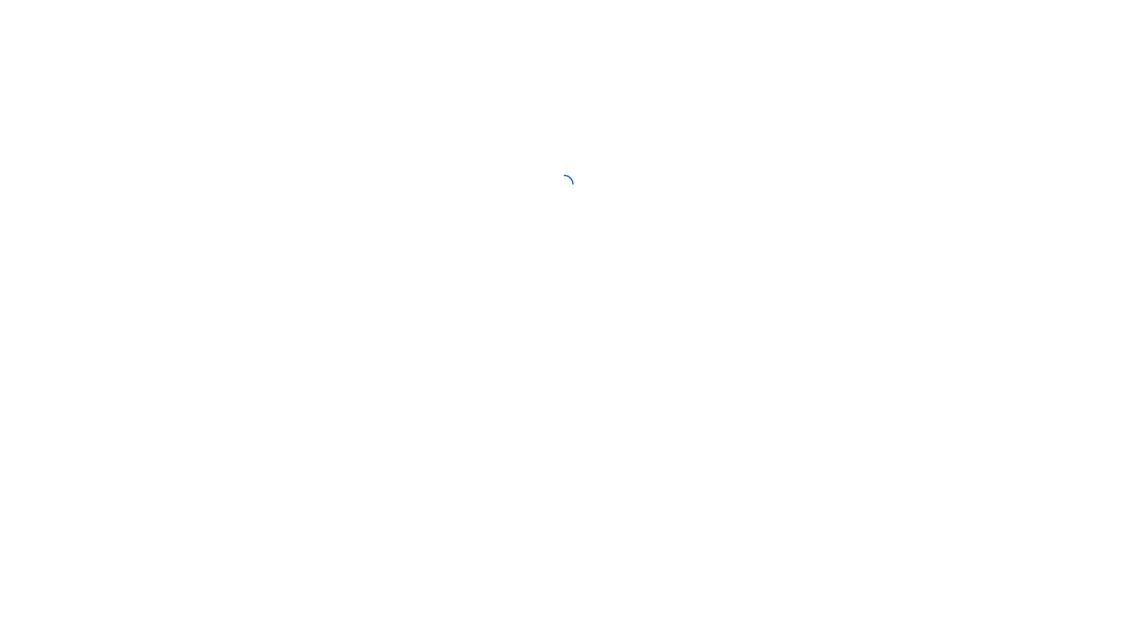
click at [804, 575] on div "Skip to main content Menu Home View Unsigned Plan Sign your Plan Share Plan Com…" at bounding box center [564, 314] width 1128 height 628
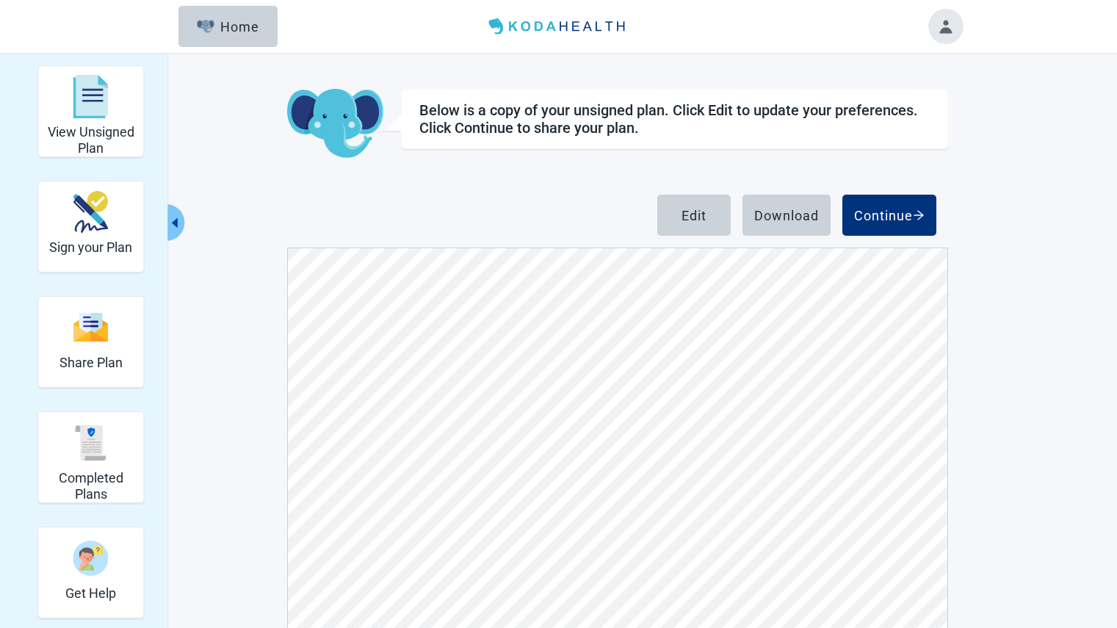
scroll to position [4177, 0]
click at [785, 214] on div "Download" at bounding box center [787, 215] width 65 height 15
click at [893, 226] on button "Continue" at bounding box center [890, 215] width 94 height 41
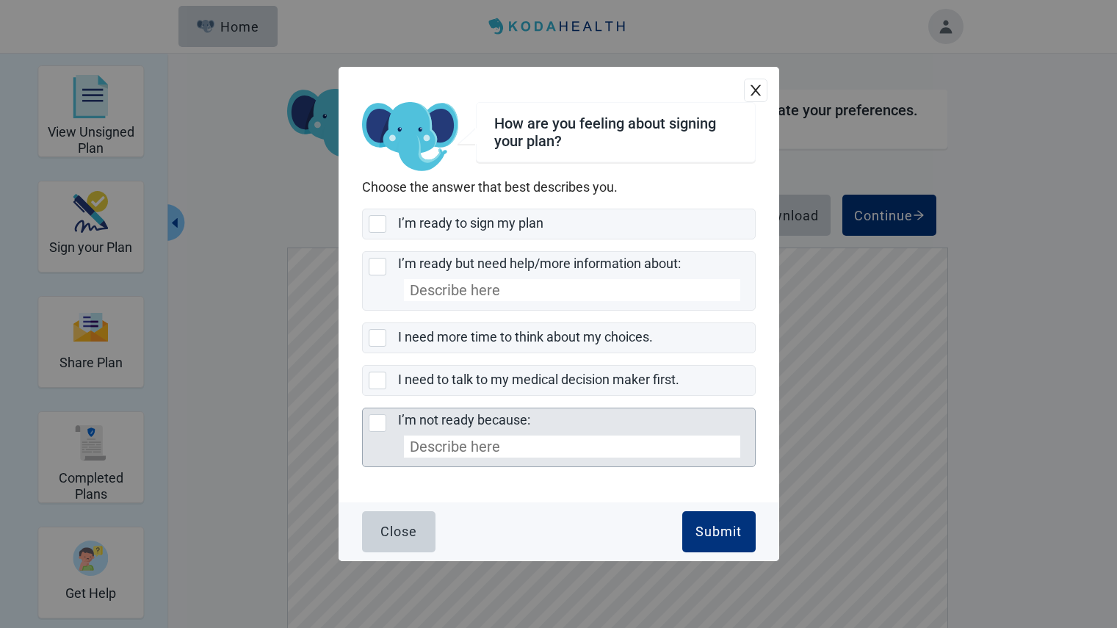
click at [495, 446] on input "I’m not ready because:" at bounding box center [572, 447] width 336 height 22
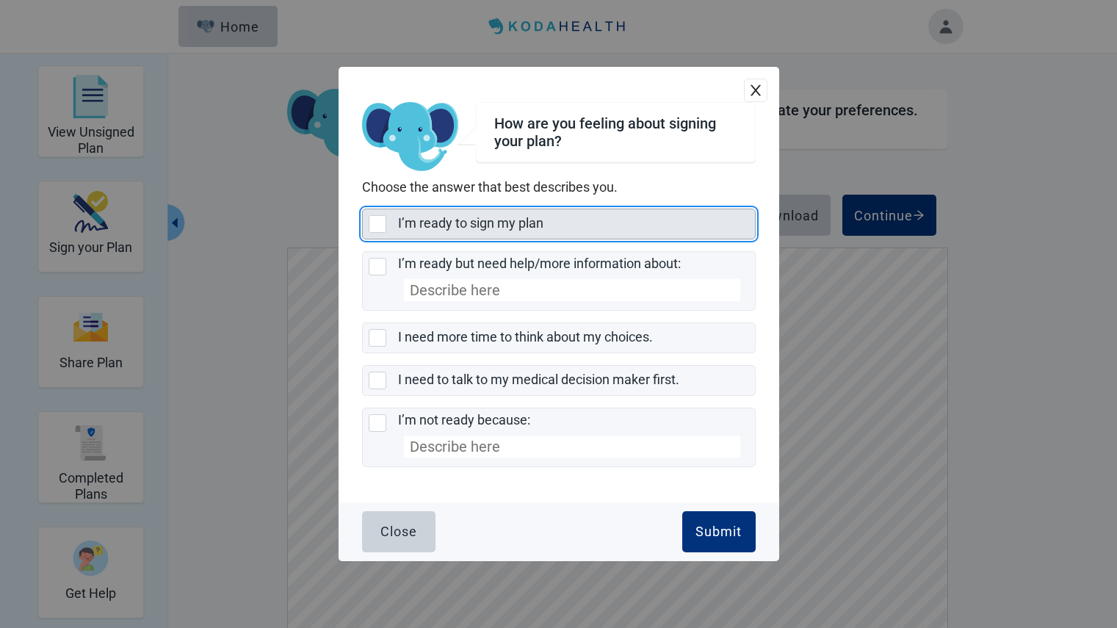
click at [383, 221] on div "I’m ready to sign my plan, checkbox, not selected" at bounding box center [378, 224] width 18 height 18
click at [363, 209] on input "I’m ready to sign my plan" at bounding box center [362, 209] width 1 height 1
checkbox input "true"
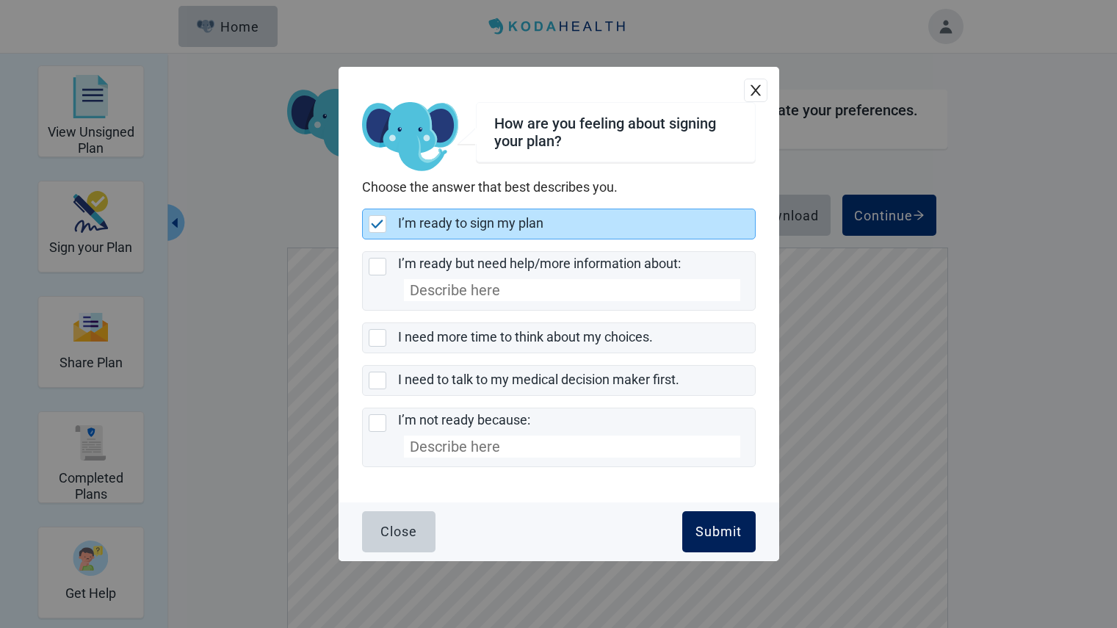
click at [716, 525] on div "Submit" at bounding box center [719, 532] width 46 height 15
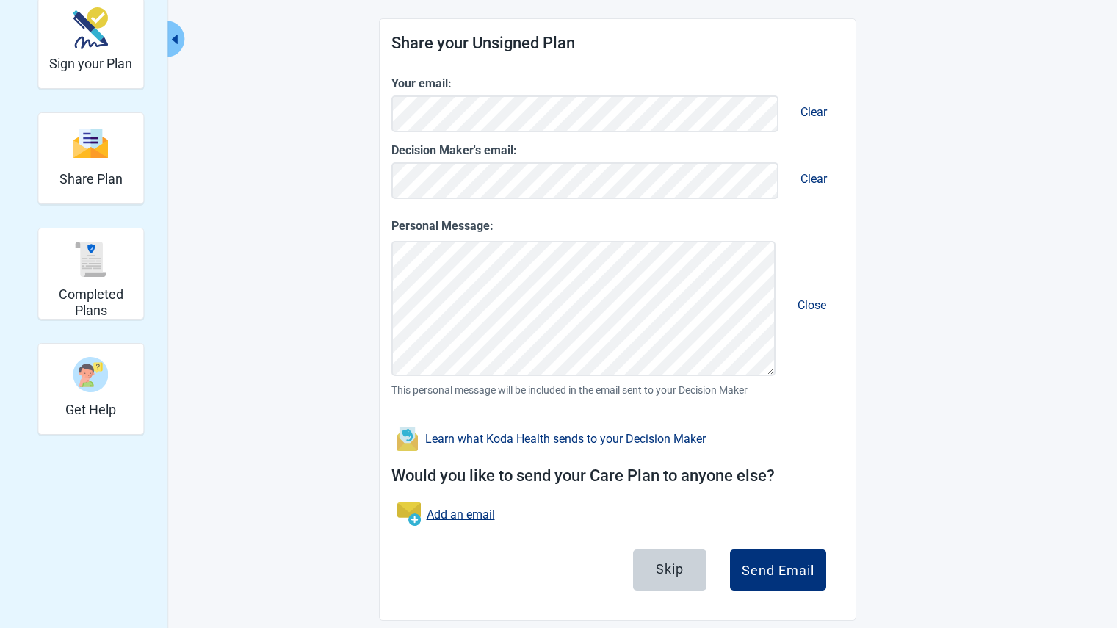
scroll to position [201, 0]
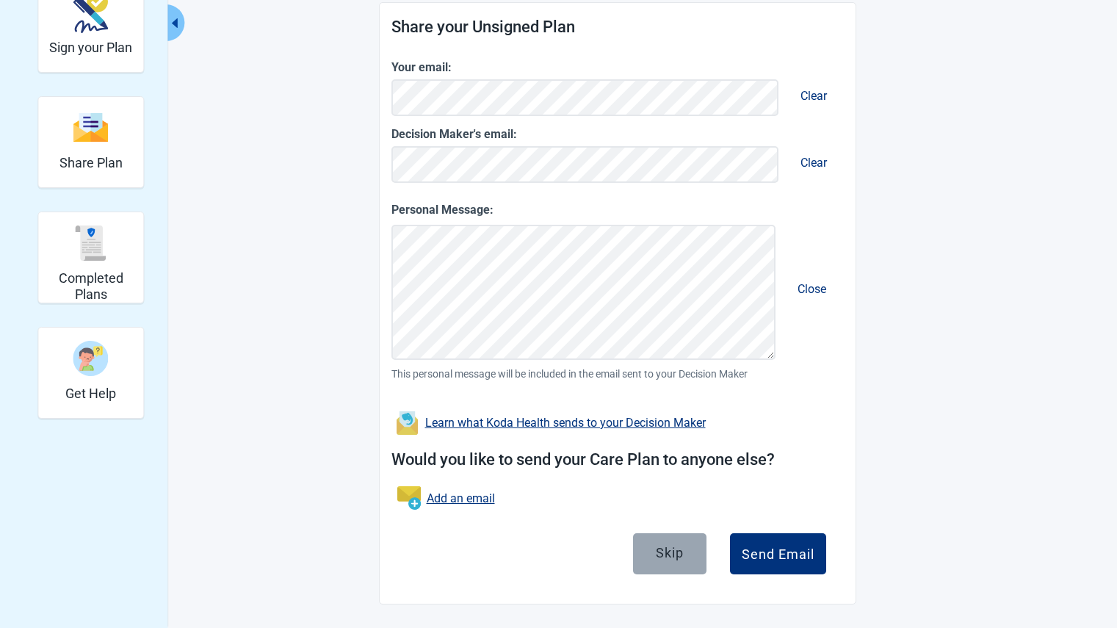
click at [661, 552] on div "Skip" at bounding box center [670, 553] width 28 height 15
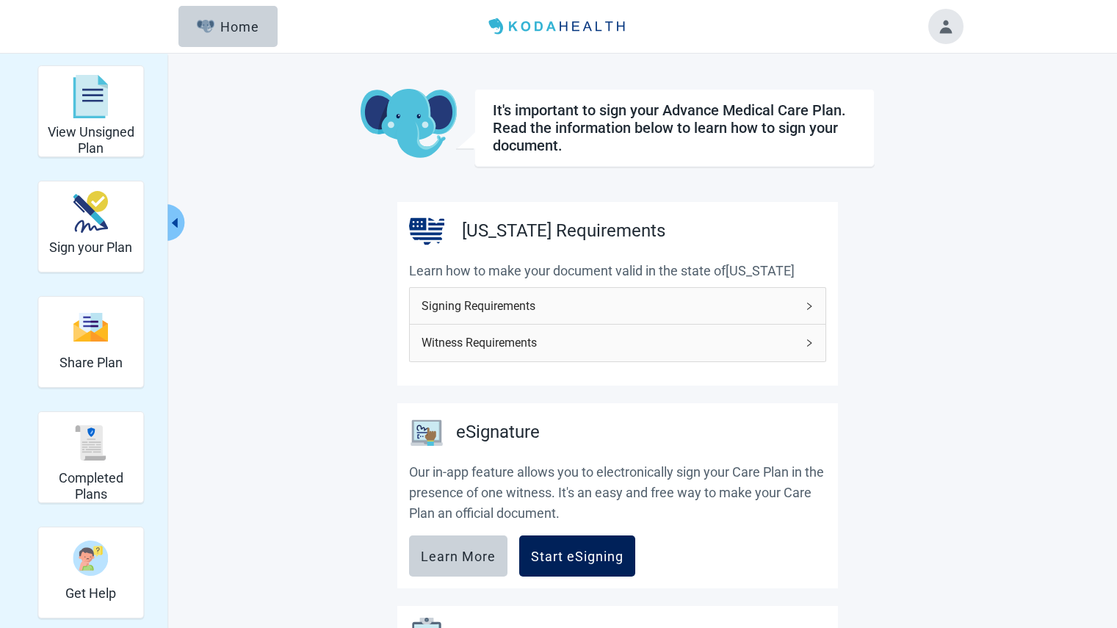
click at [599, 550] on div "Start eSigning" at bounding box center [577, 556] width 93 height 15
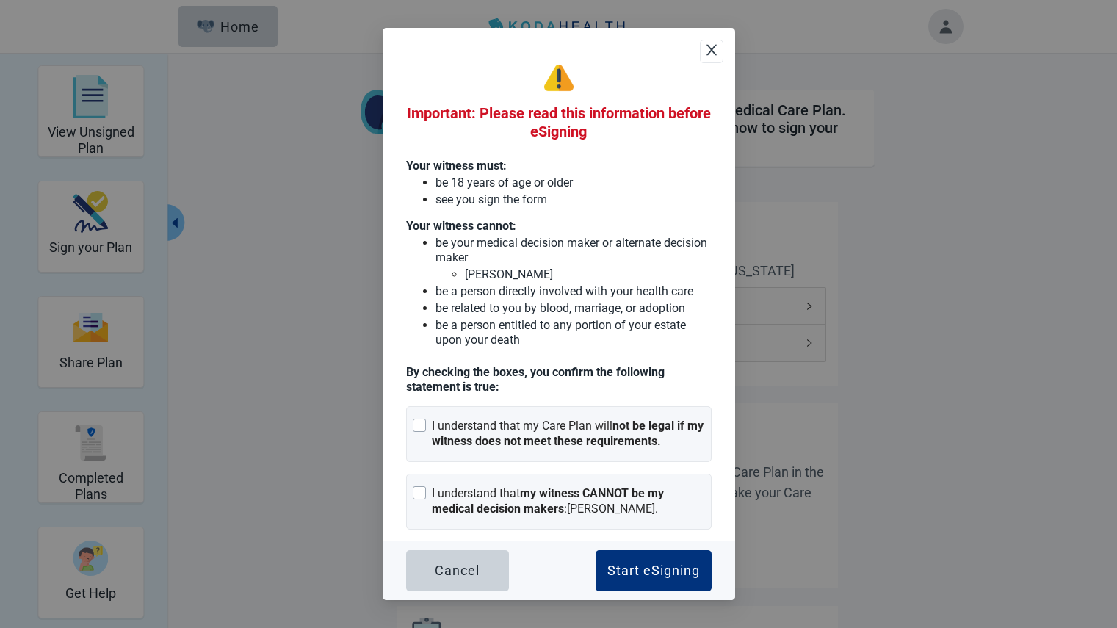
click at [710, 48] on icon "close" at bounding box center [711, 50] width 10 height 11
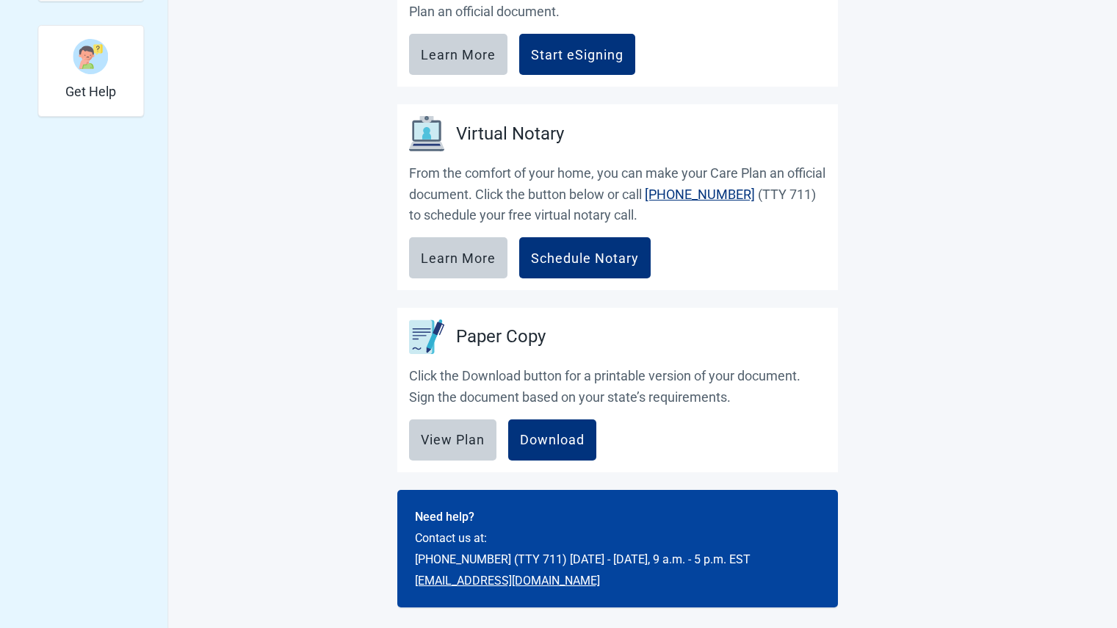
scroll to position [505, 0]
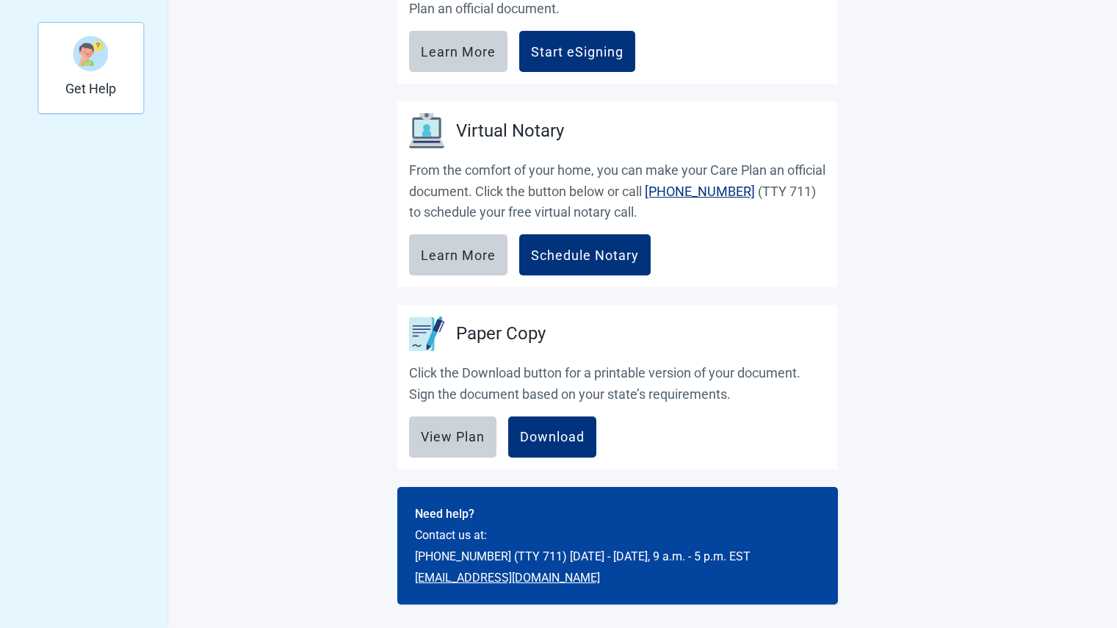
click at [86, 62] on img "Get Help" at bounding box center [90, 53] width 35 height 35
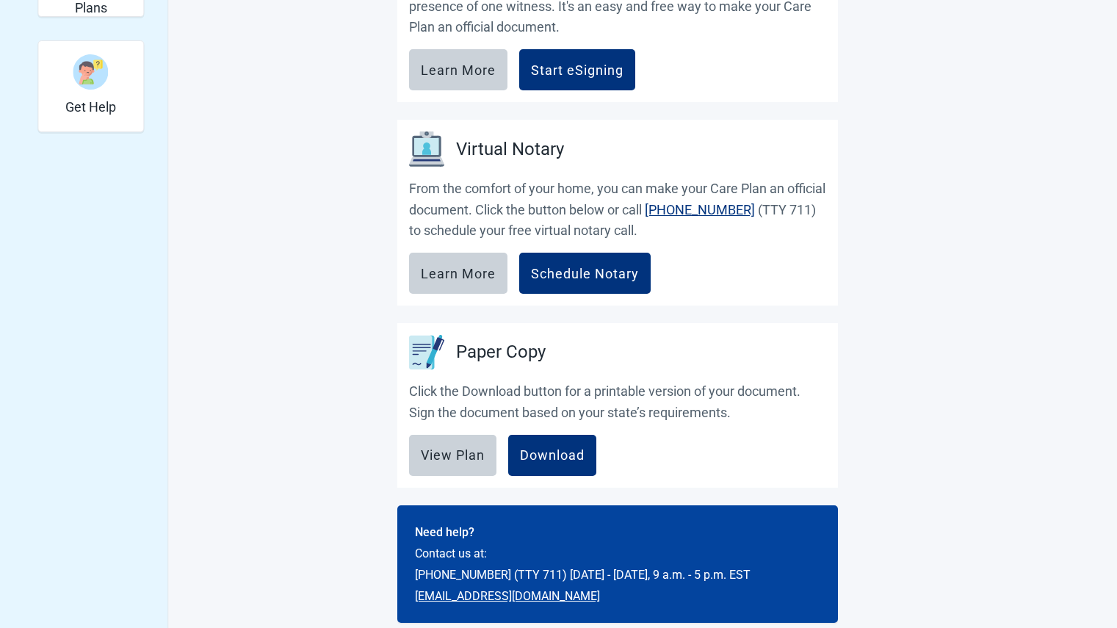
click at [342, 371] on main "It's important to sign your Advance Medical Care Plan. Read the information bel…" at bounding box center [618, 113] width 691 height 1020
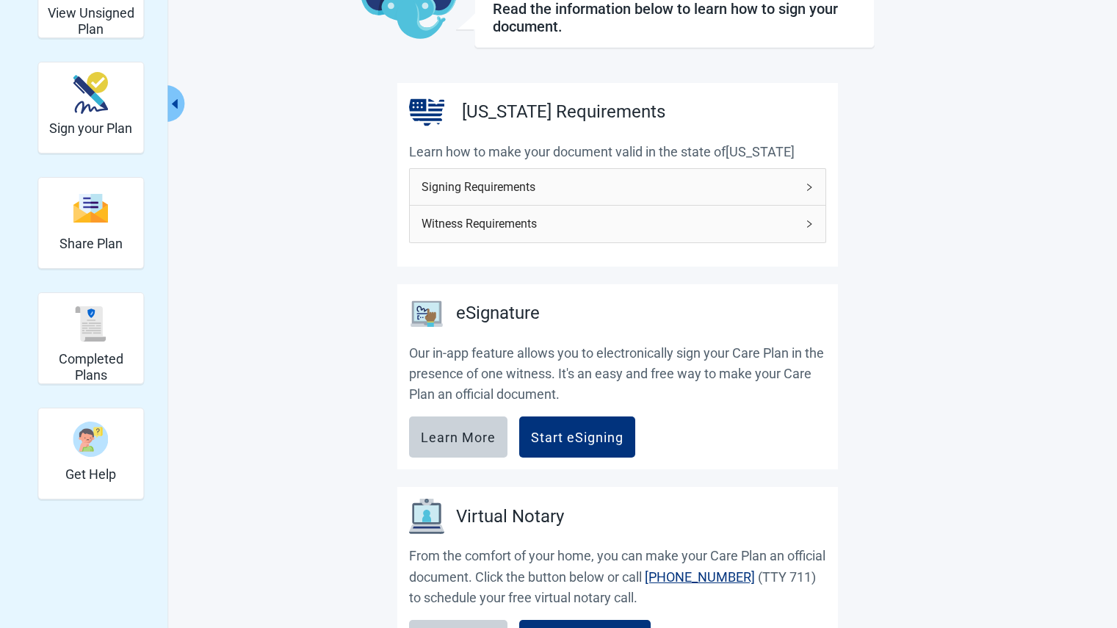
scroll to position [116, 0]
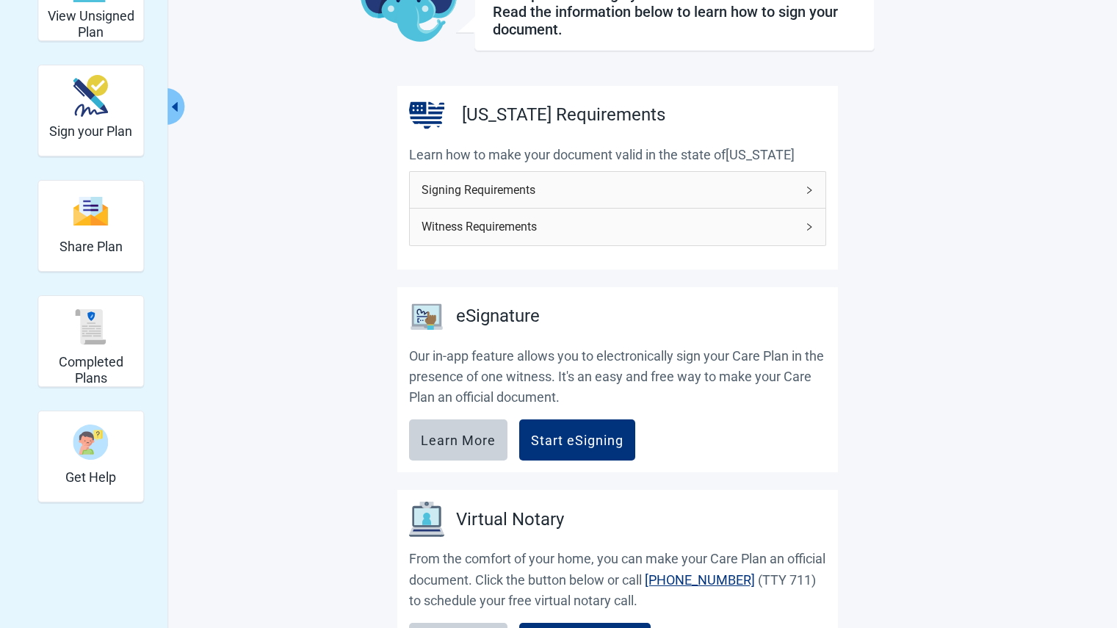
click at [766, 336] on section "eSignature Our in-app feature allows you to electronically sign your Care Plan …" at bounding box center [617, 380] width 441 height 186
click at [795, 224] on span "Witness Requirements" at bounding box center [609, 226] width 375 height 18
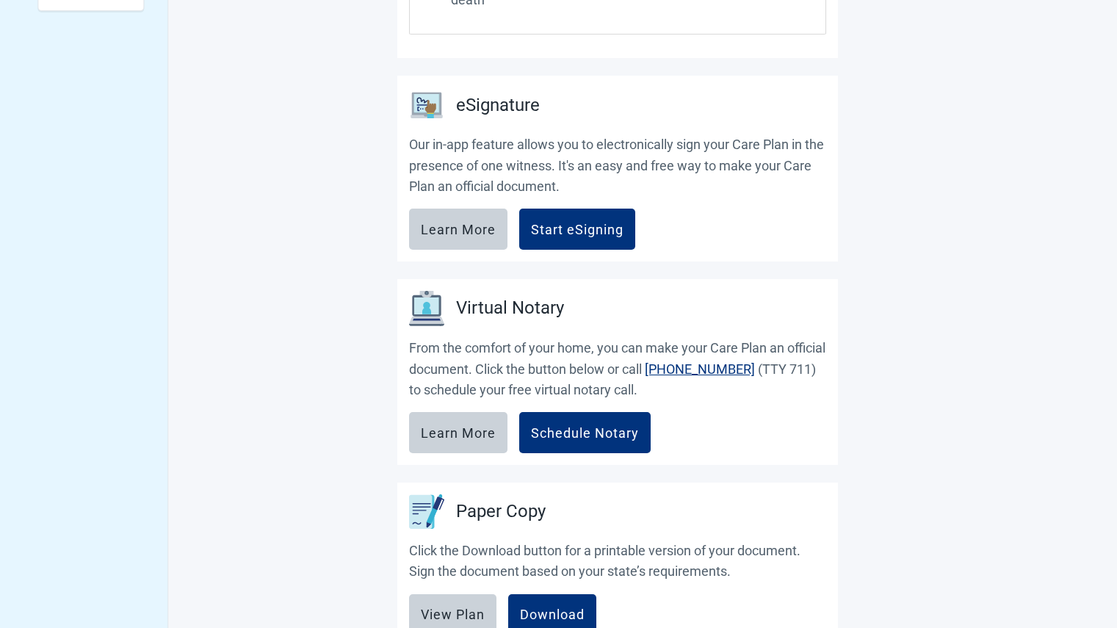
scroll to position [607, 0]
